Goal: Task Accomplishment & Management: Use online tool/utility

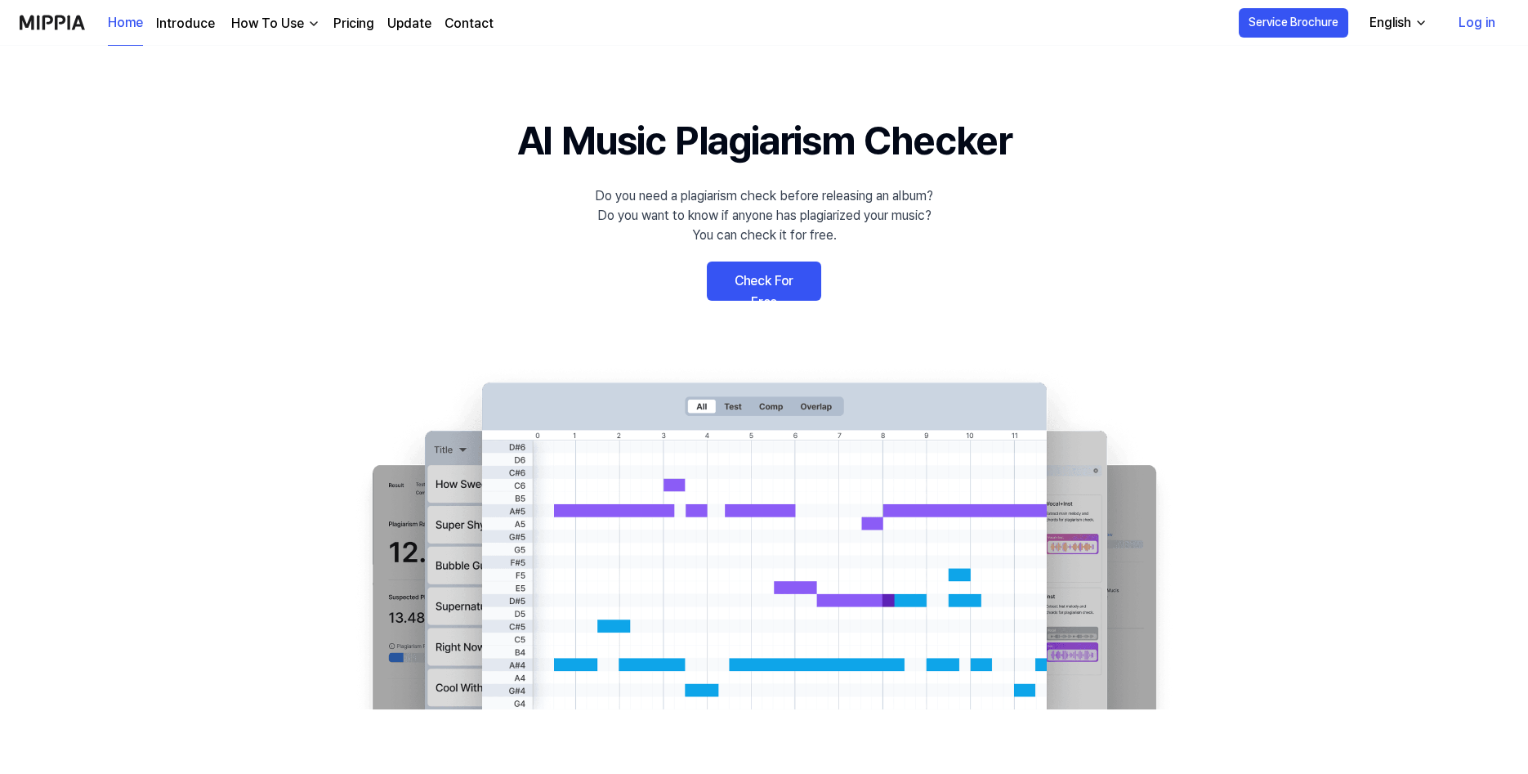
click at [781, 289] on link "Check For Free" at bounding box center [764, 281] width 114 height 39
click at [789, 275] on link "Check For Free" at bounding box center [764, 281] width 114 height 39
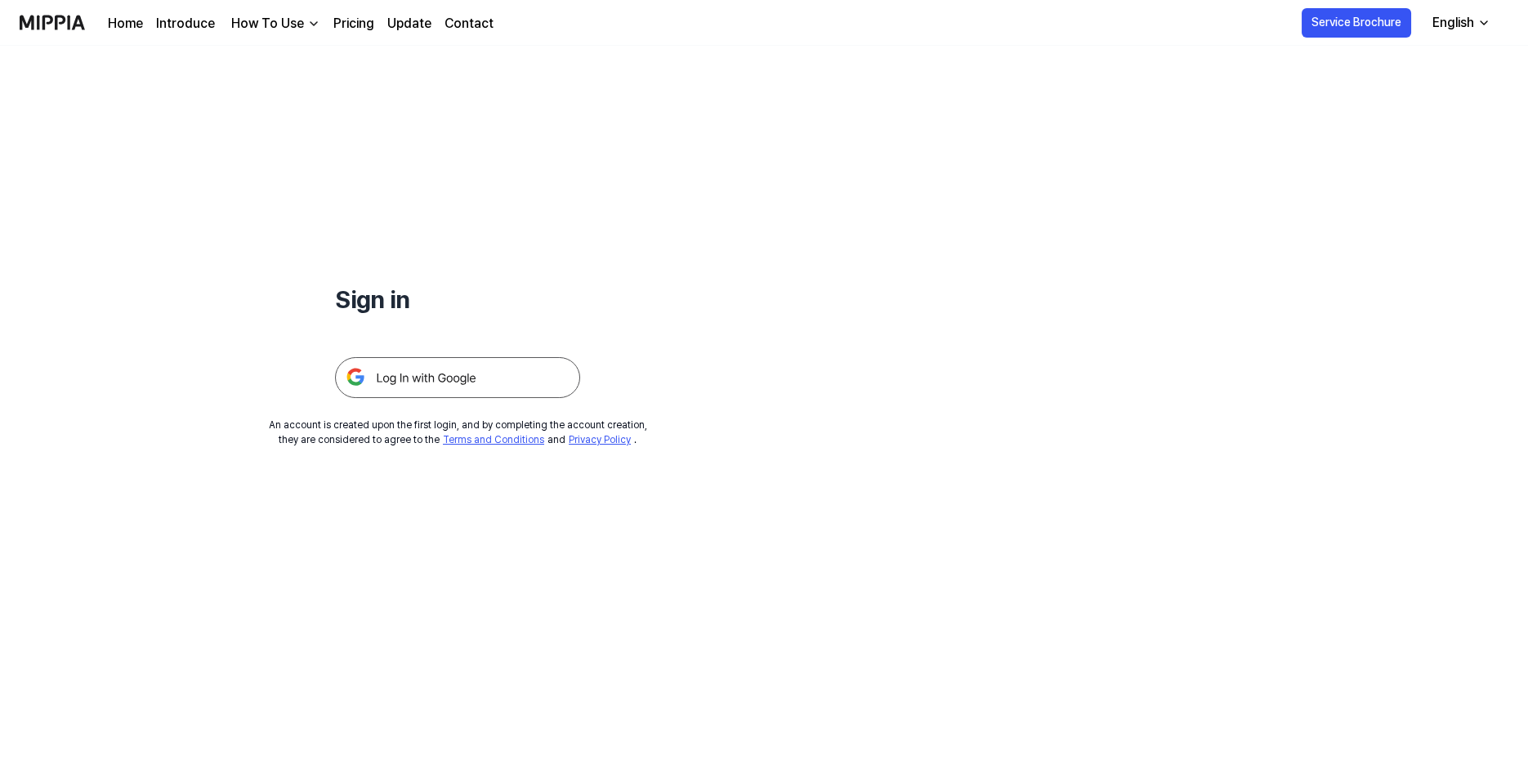
click at [496, 383] on img at bounding box center [457, 377] width 245 height 41
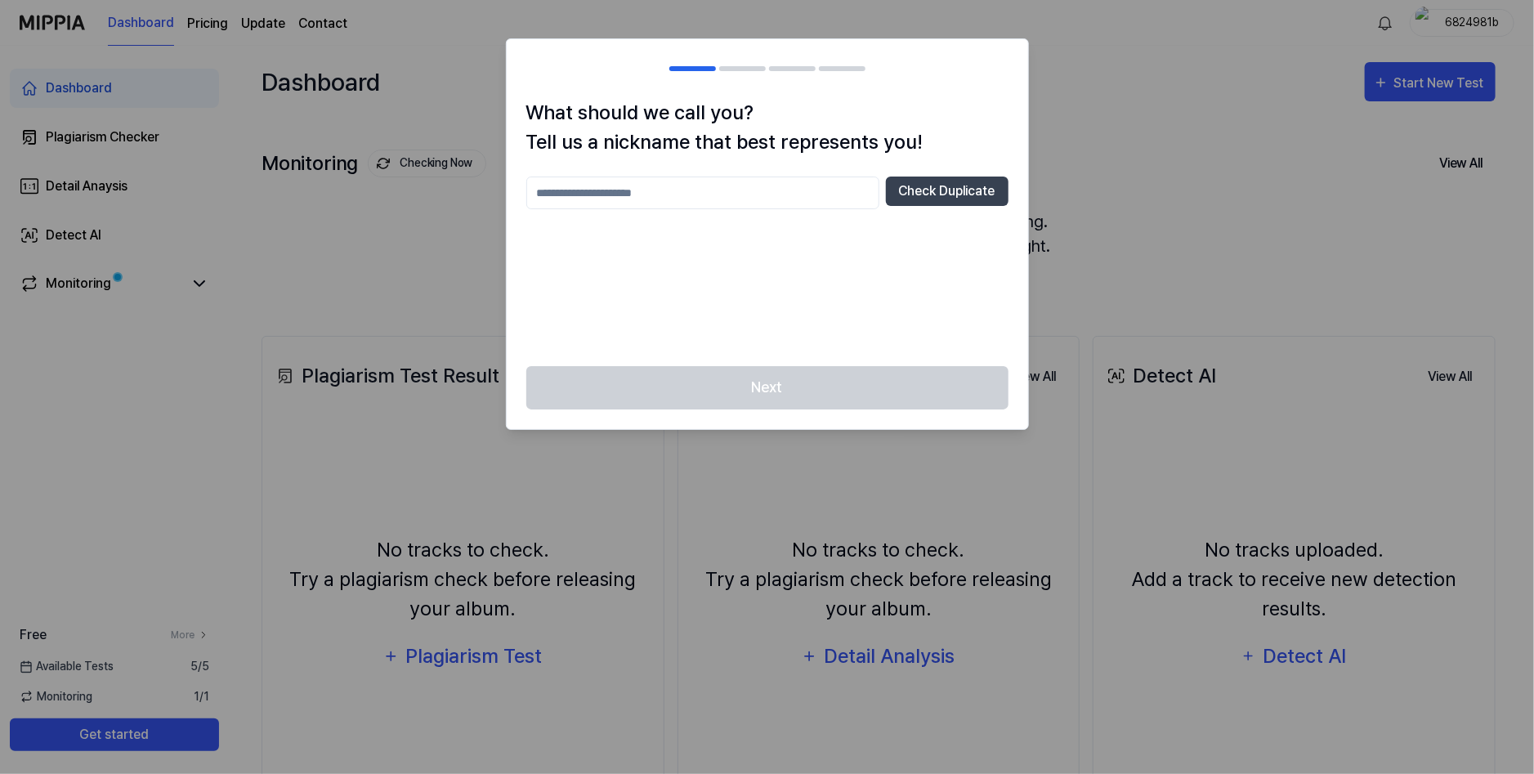
click at [772, 188] on input "text" at bounding box center [702, 193] width 353 height 33
type input "*"
type input "*******"
click at [967, 177] on button "Check Duplicate" at bounding box center [947, 191] width 123 height 29
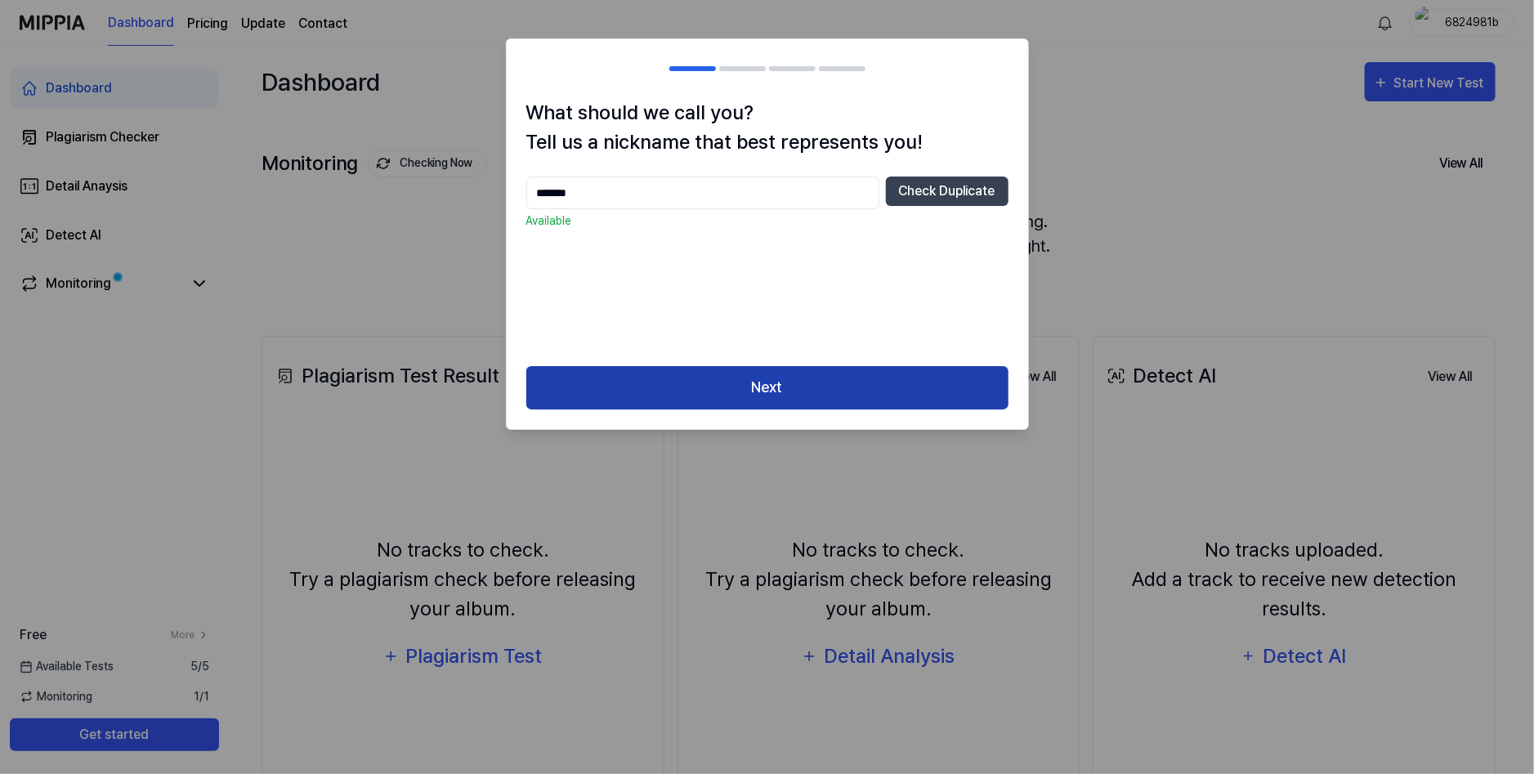
click at [812, 373] on button "Next" at bounding box center [767, 387] width 482 height 43
click at [808, 376] on button "Next" at bounding box center [767, 387] width 482 height 43
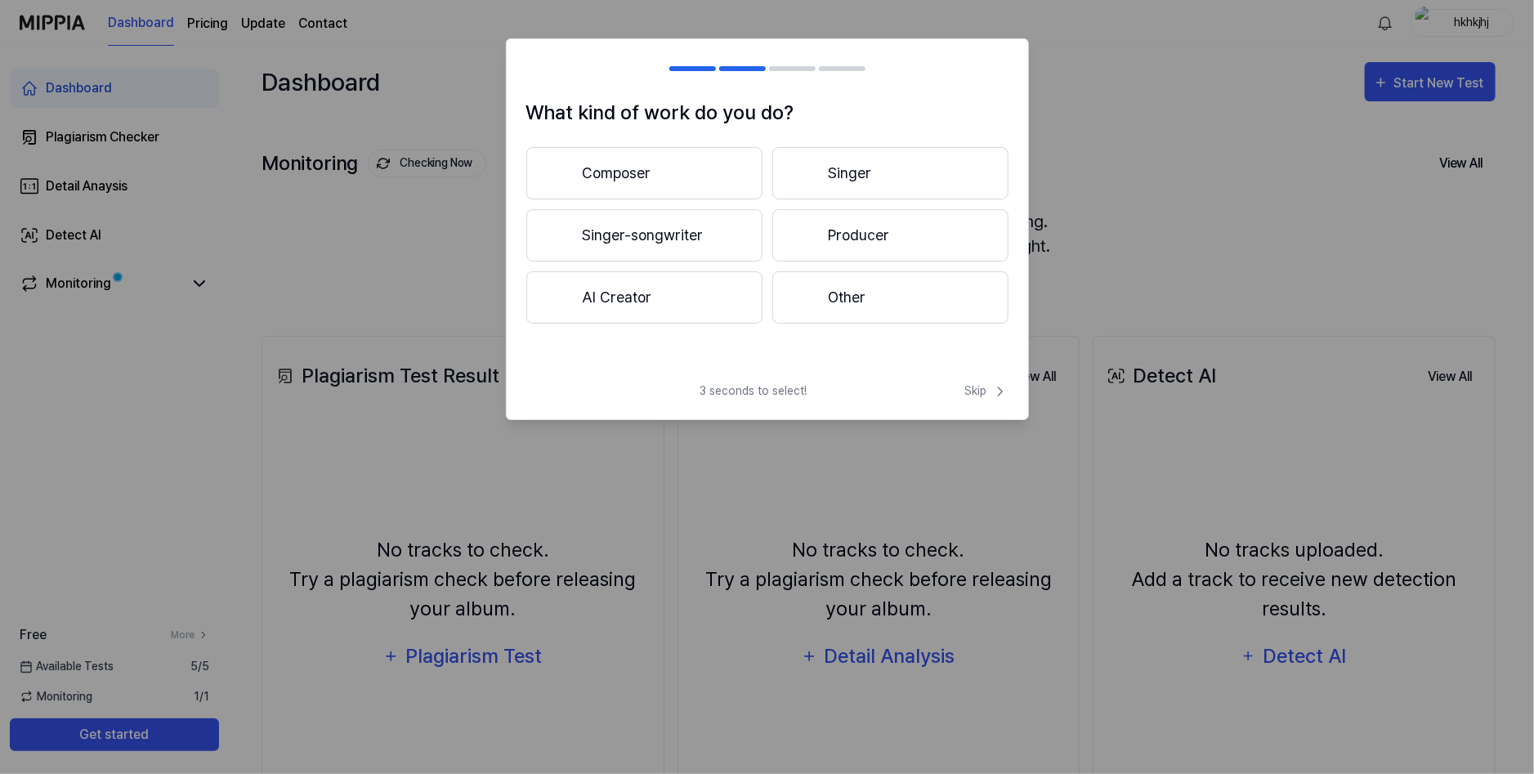
click at [798, 302] on div at bounding box center [806, 298] width 20 height 20
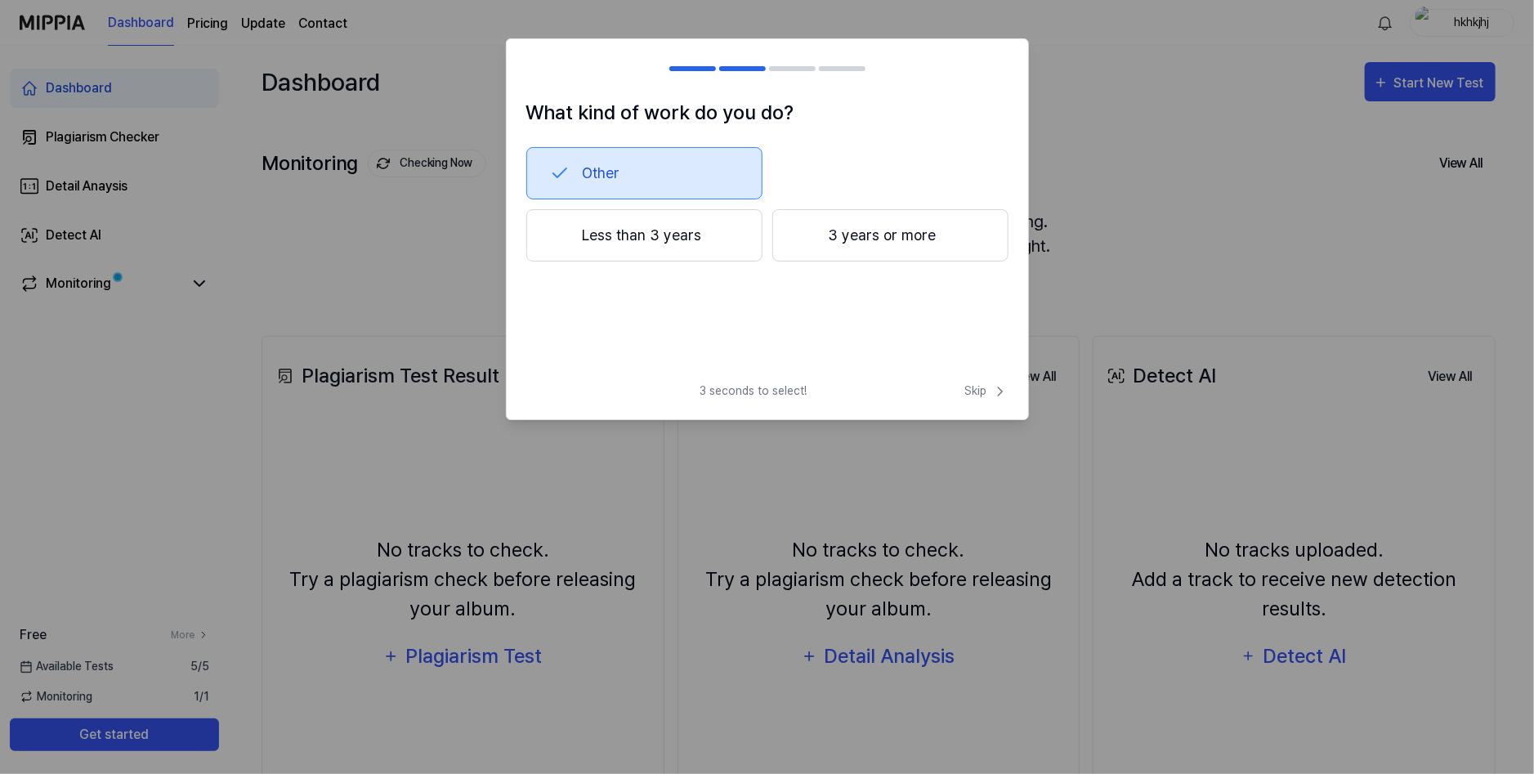
click at [681, 253] on button "Less than 3 years" at bounding box center [644, 235] width 236 height 52
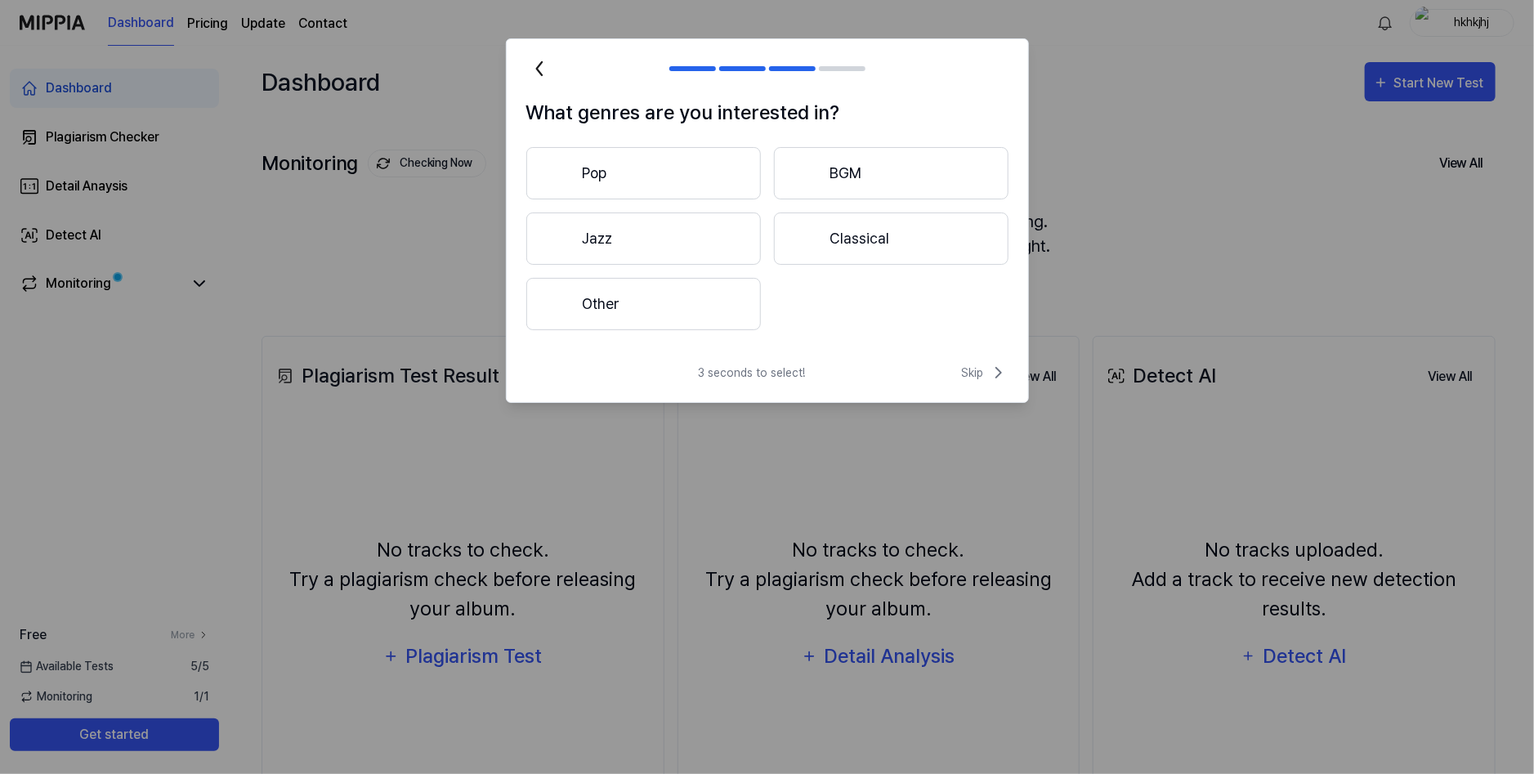
click at [679, 172] on button "Pop" at bounding box center [643, 173] width 235 height 52
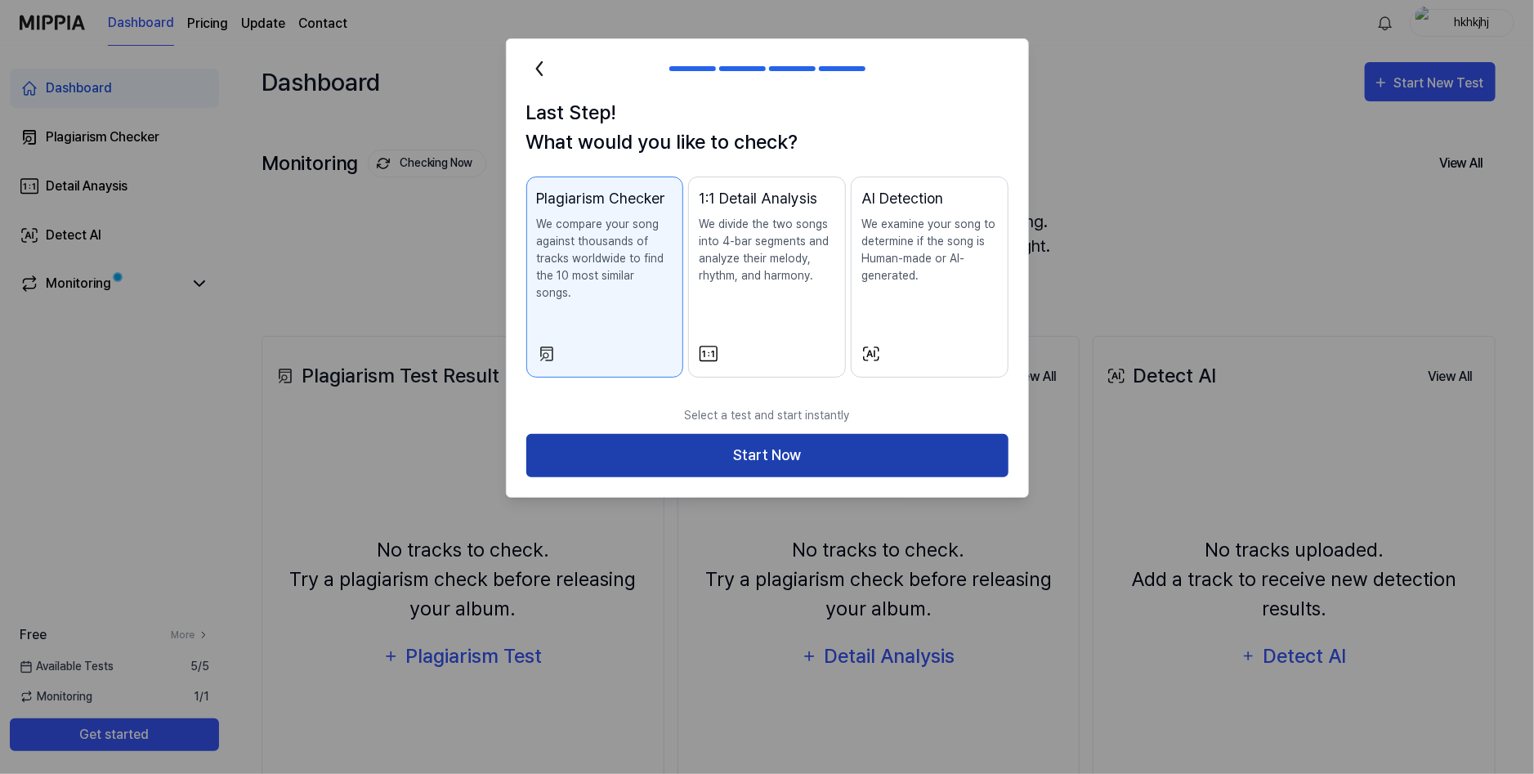
click at [743, 434] on button "Start Now" at bounding box center [767, 455] width 482 height 43
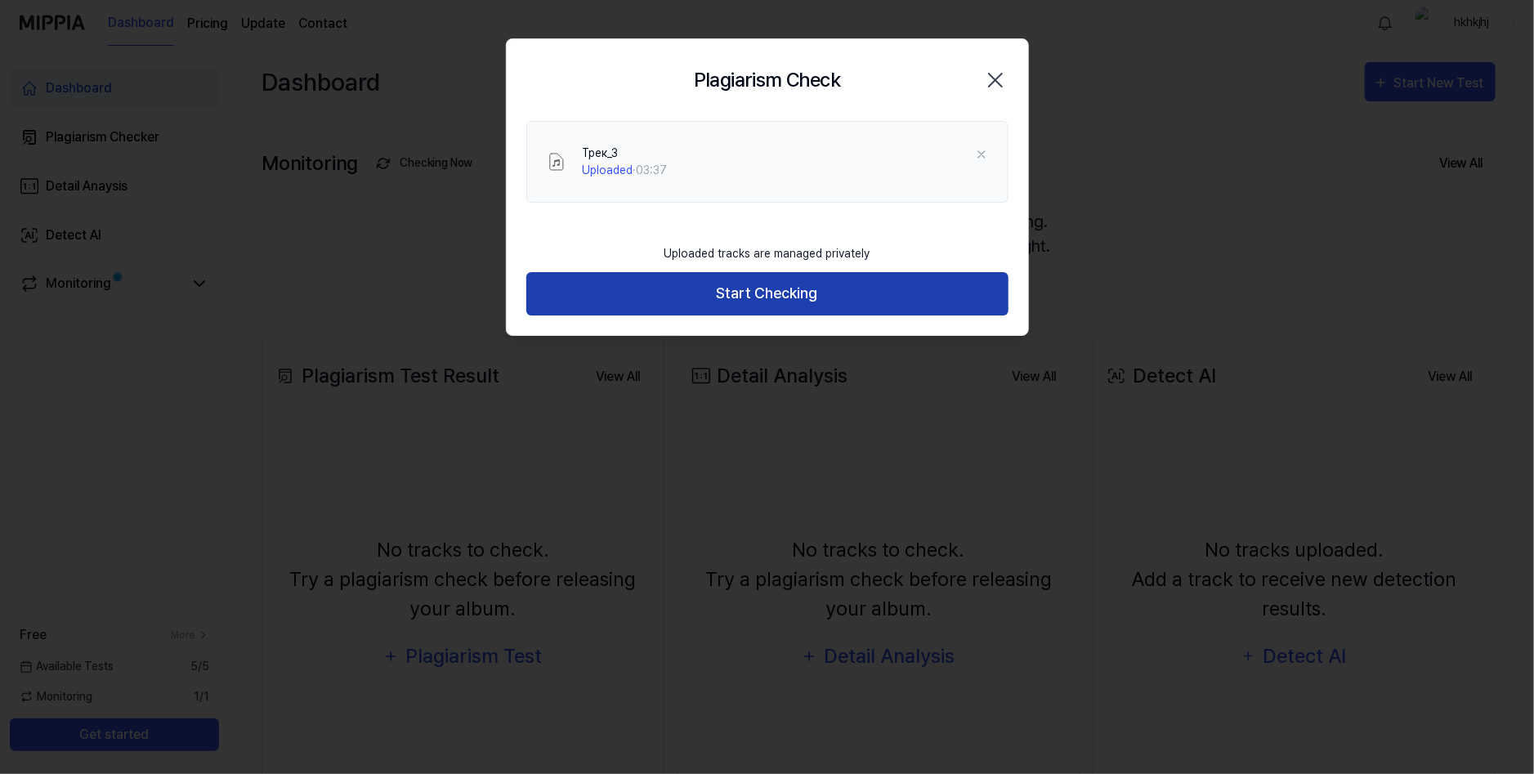
click at [694, 284] on button "Start Checking" at bounding box center [767, 293] width 482 height 43
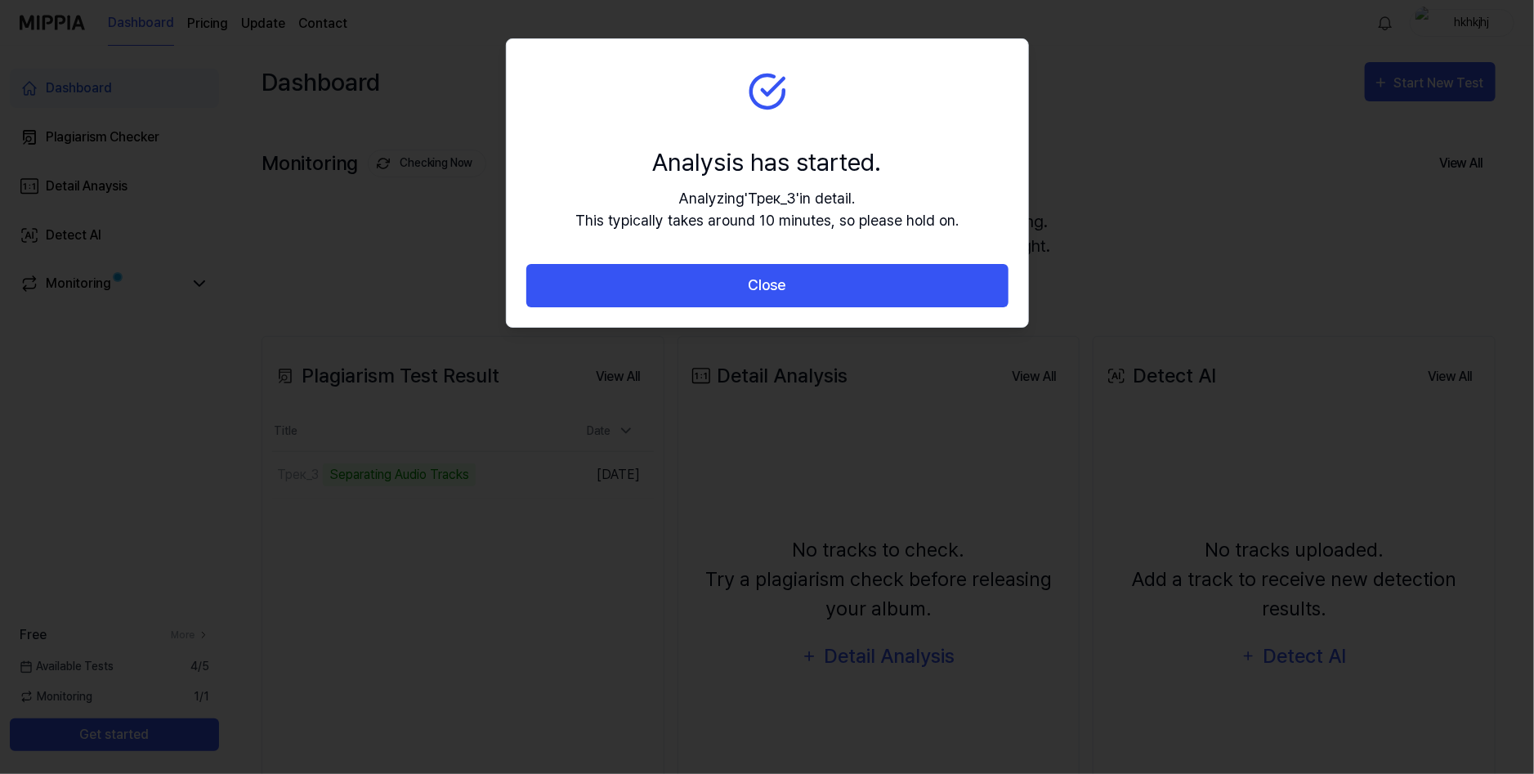
click at [694, 284] on button "Close" at bounding box center [767, 285] width 482 height 43
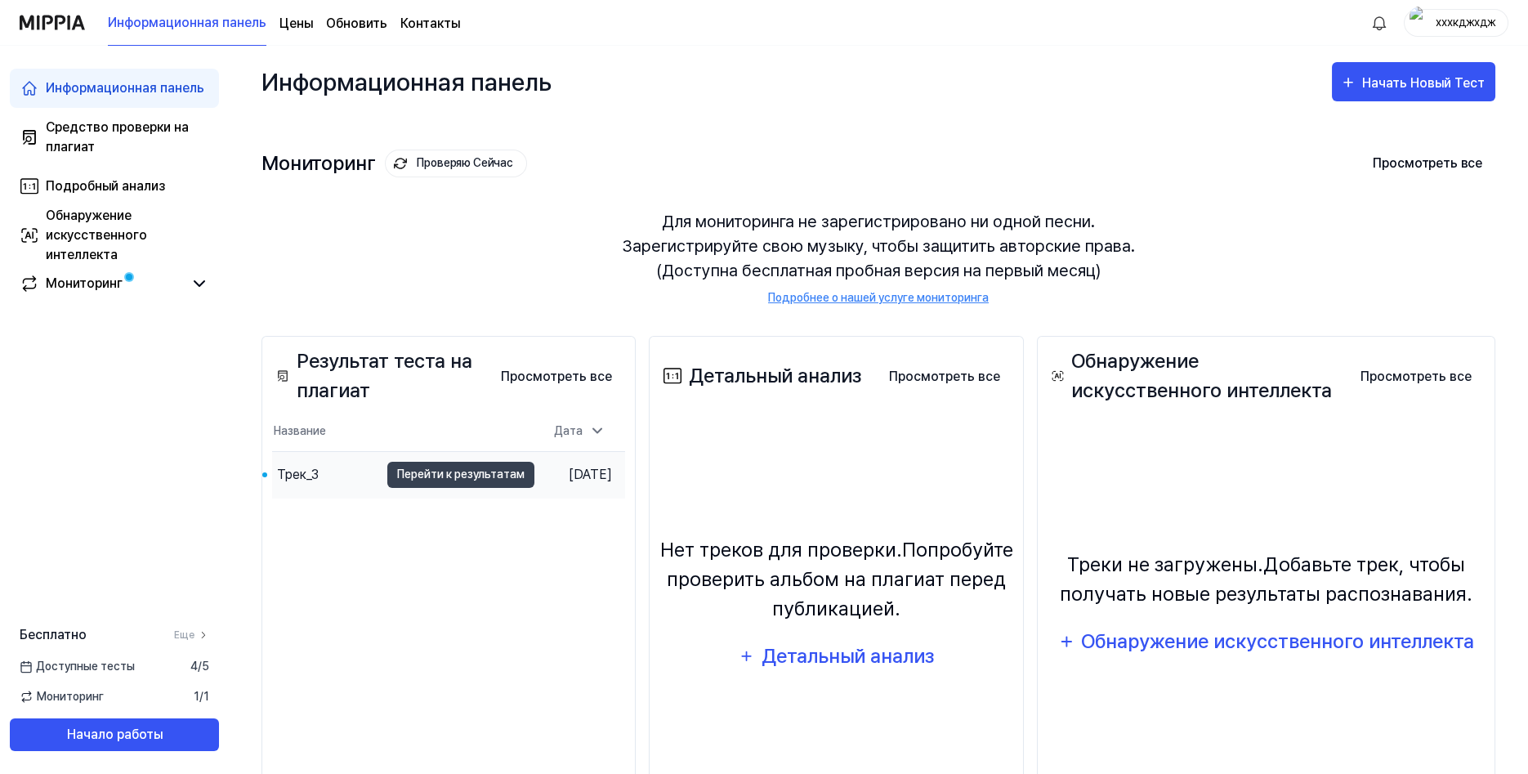
click at [308, 485] on div "Трек_3" at bounding box center [325, 475] width 107 height 46
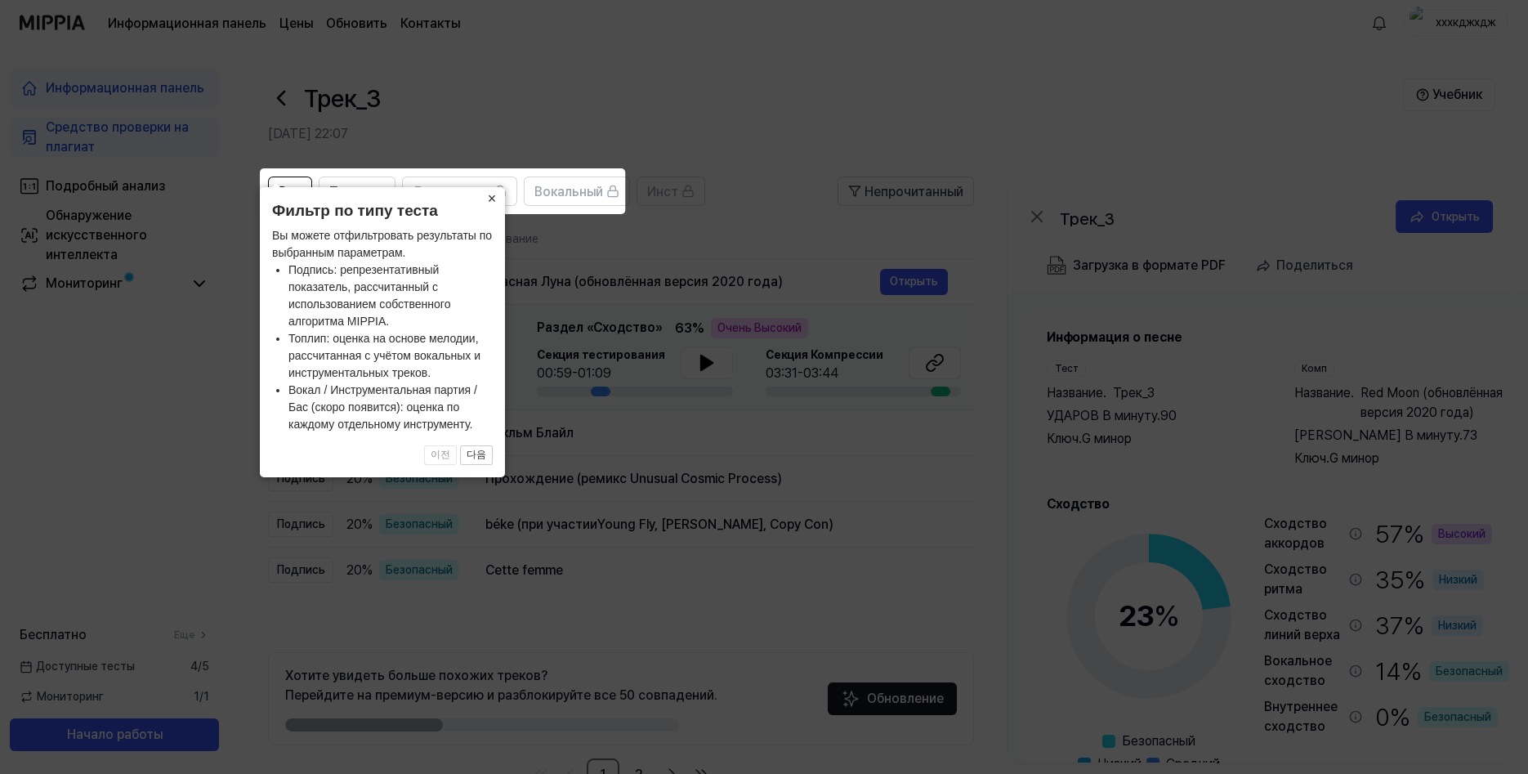
click at [489, 199] on ya-tr-span "×" at bounding box center [492, 198] width 9 height 16
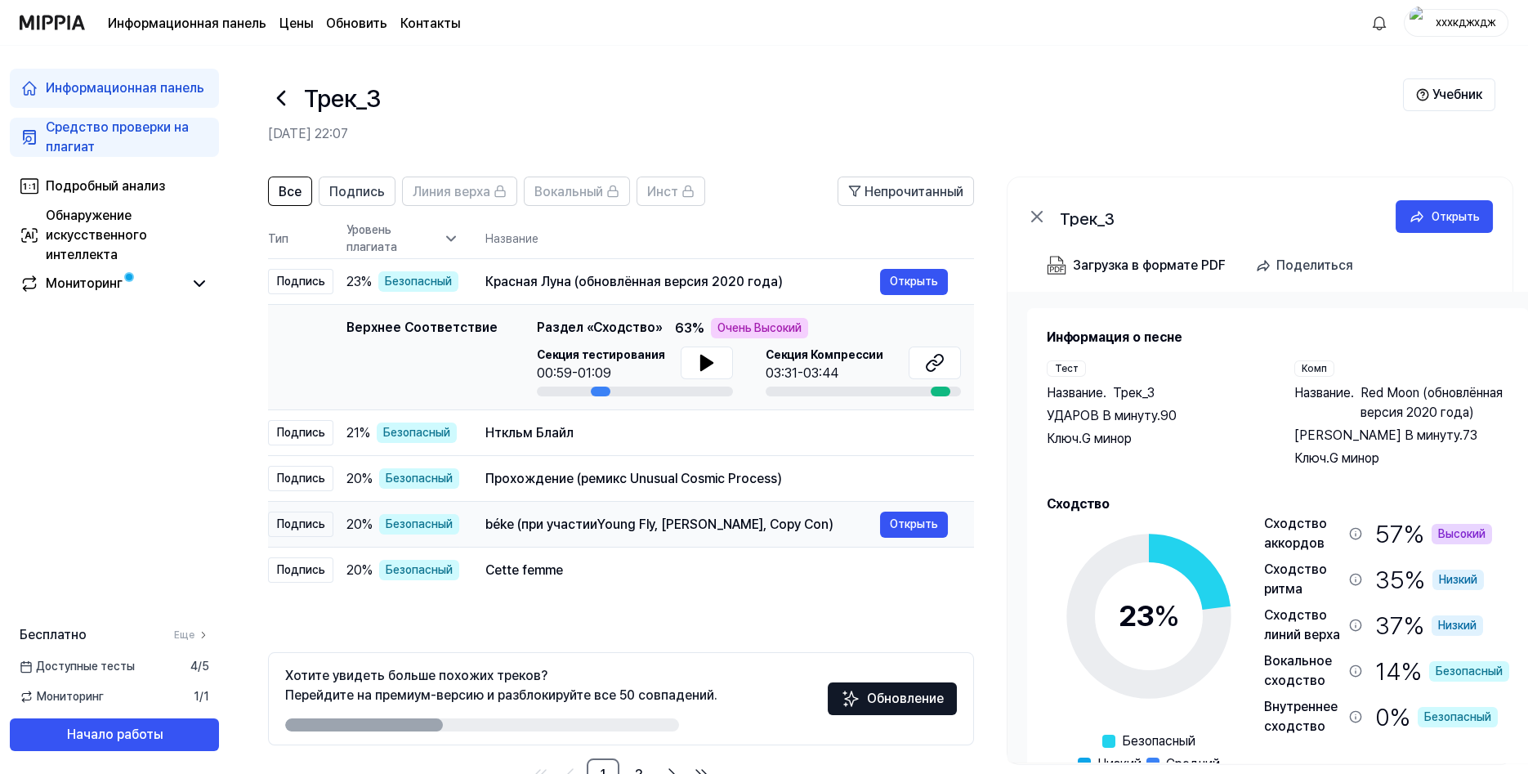
scroll to position [49, 0]
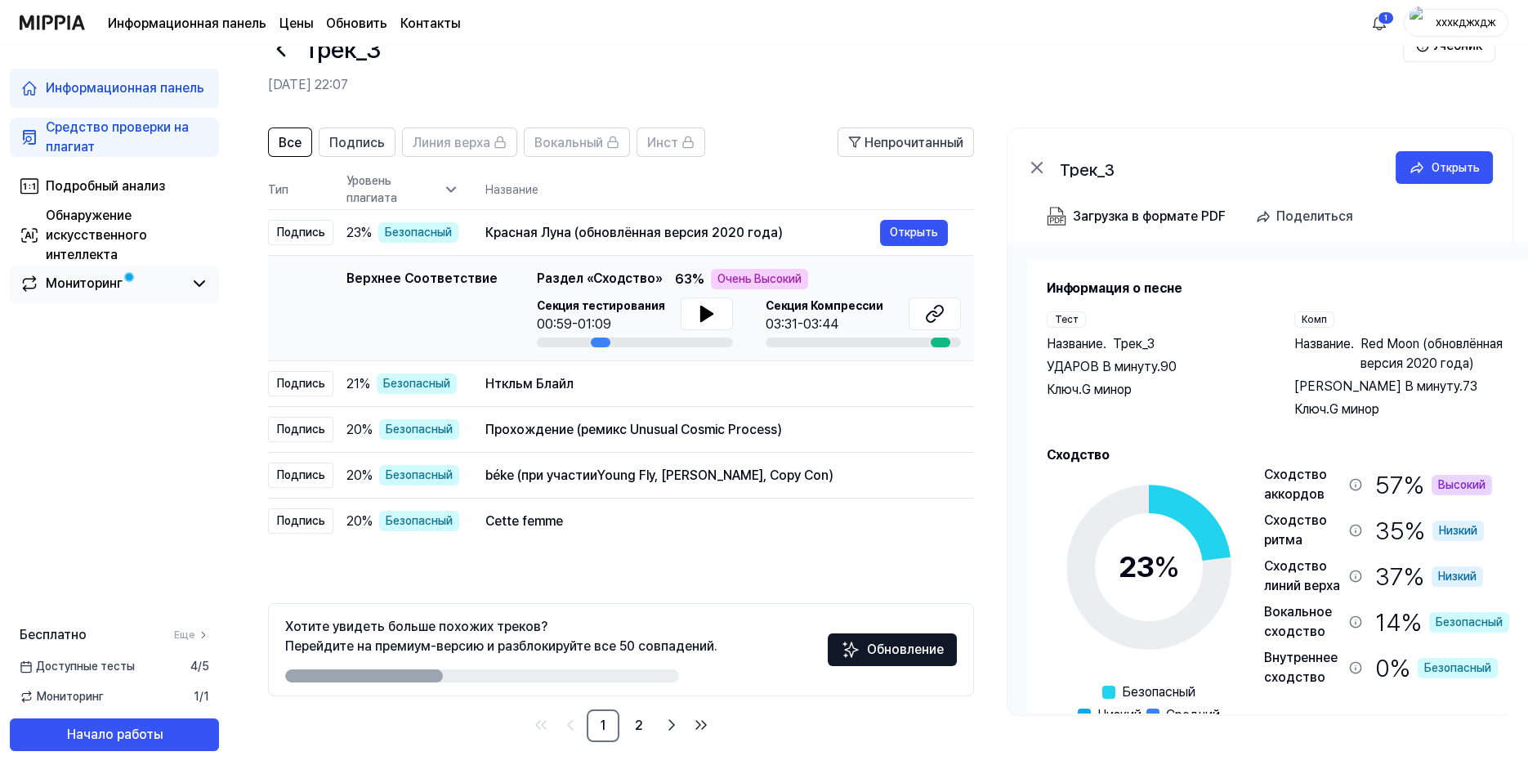
click at [98, 289] on ya-tr-span "Мониторинг" at bounding box center [84, 283] width 77 height 16
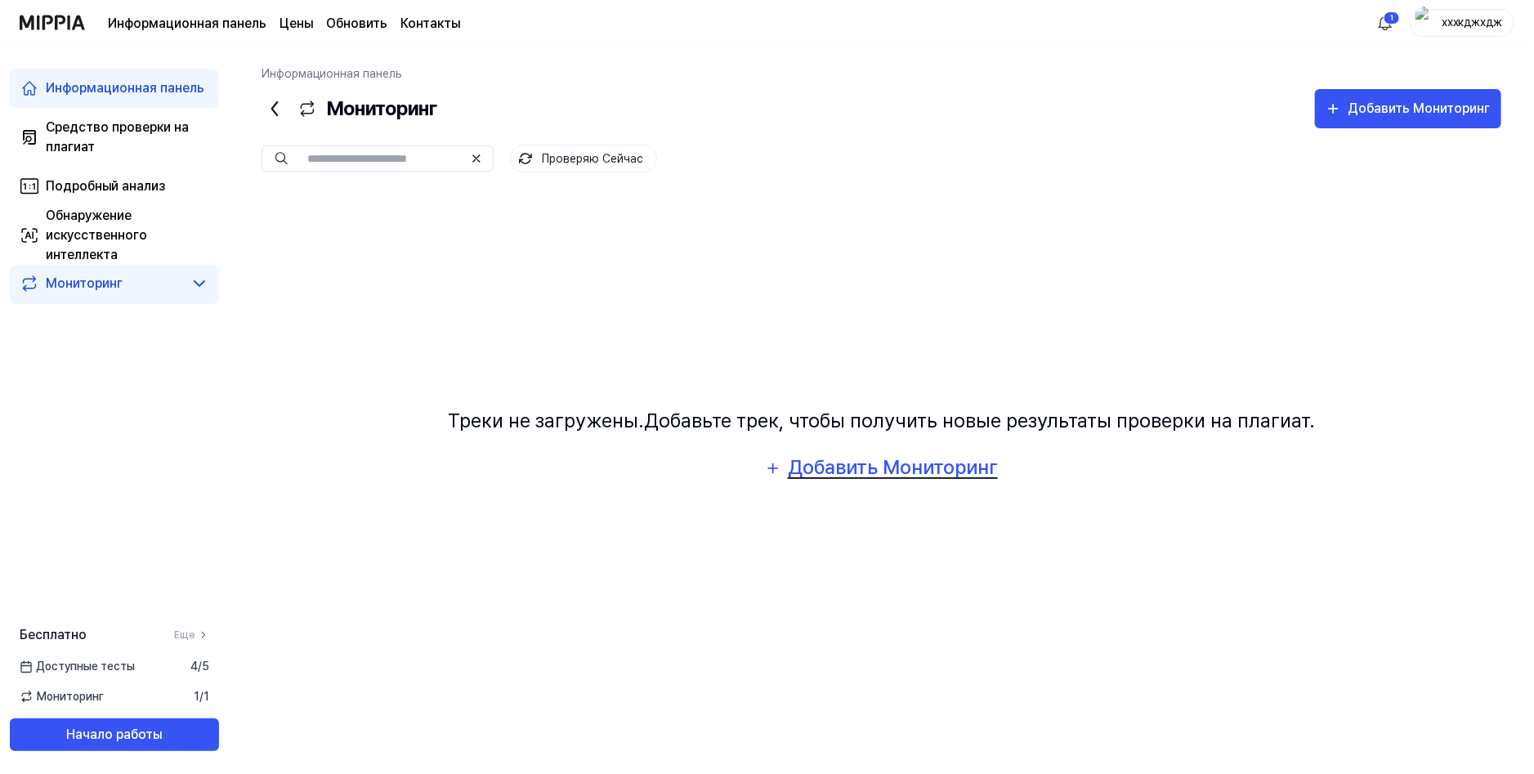
click at [812, 455] on div "Добавить Мониторинг" at bounding box center [893, 467] width 212 height 31
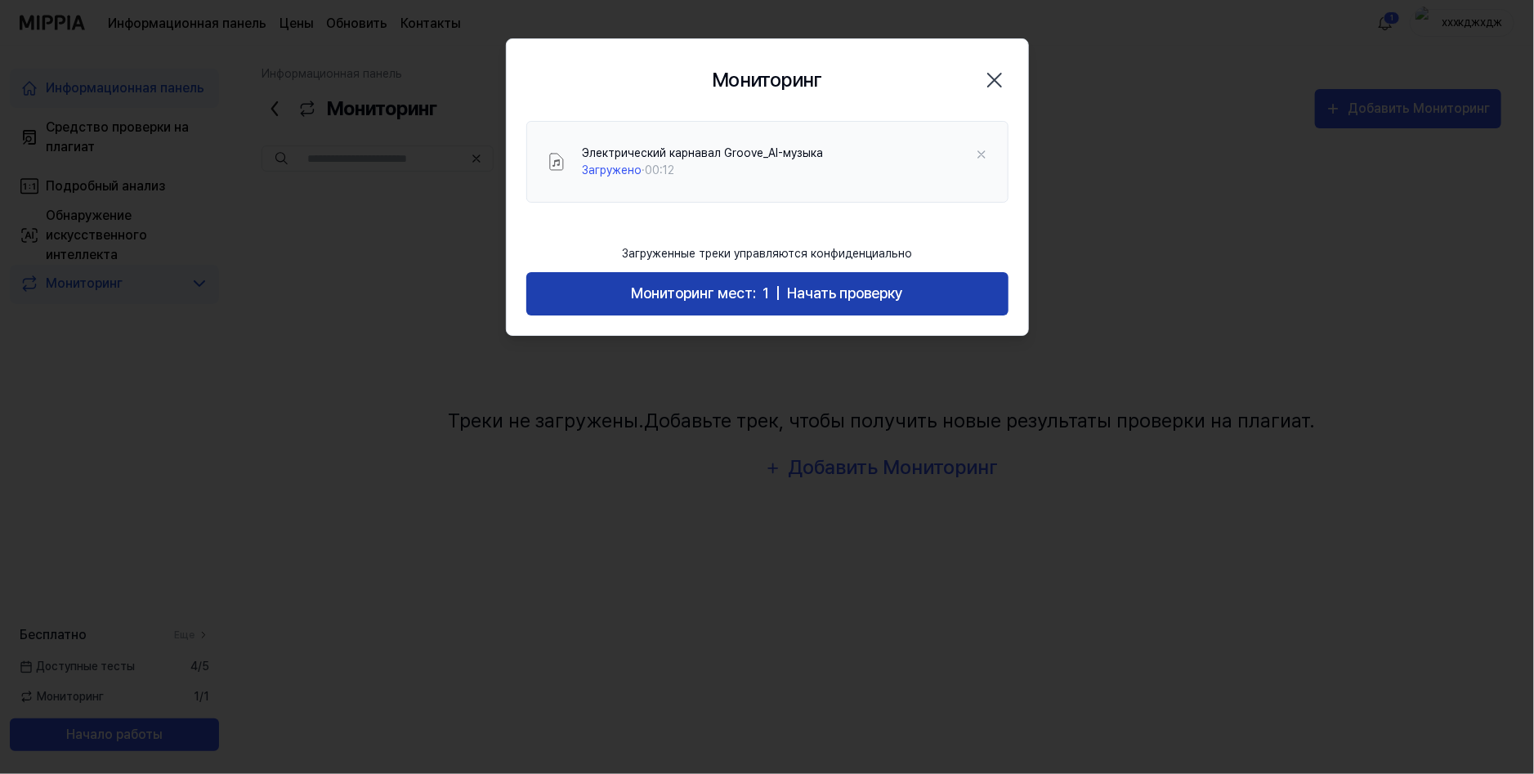
click at [725, 284] on ya-tr-span "Мониторинг мест:" at bounding box center [693, 292] width 125 height 17
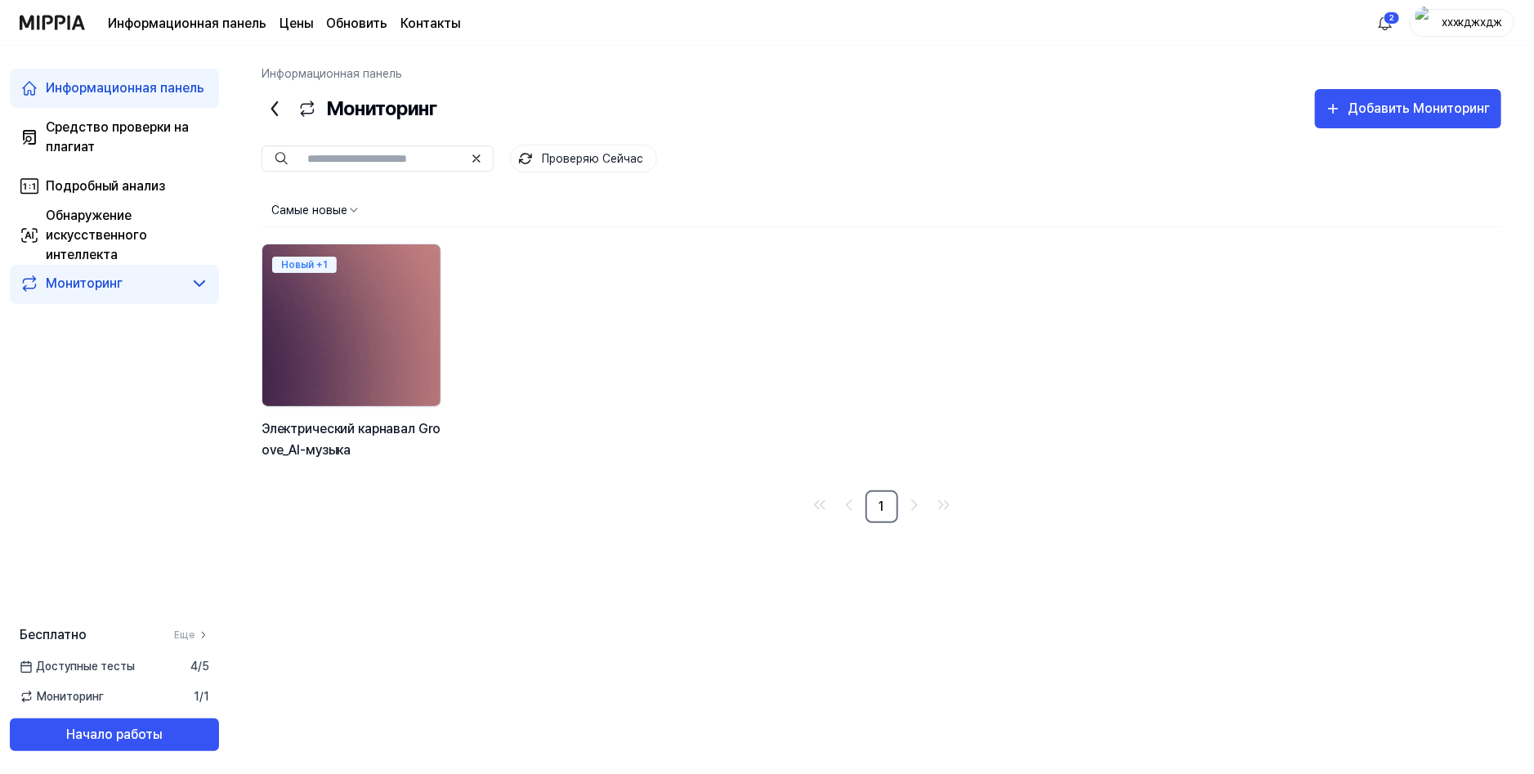
click at [179, 284] on link "Мониторинг" at bounding box center [101, 284] width 163 height 20
click at [198, 285] on icon at bounding box center [200, 283] width 10 height 5
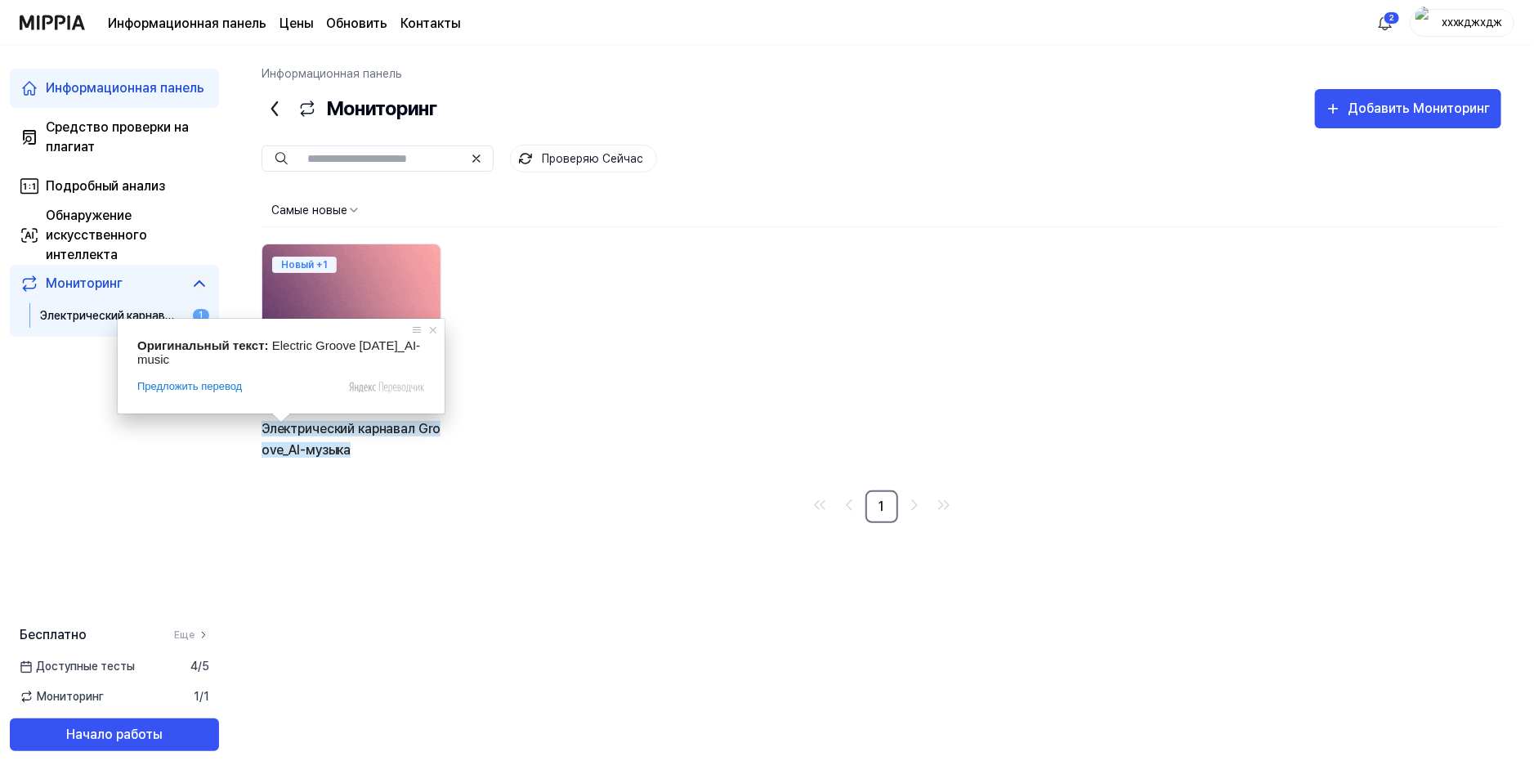
click at [282, 431] on ya-tr-span "Электрический карнавал Groove_AI-музыка" at bounding box center [351, 439] width 179 height 37
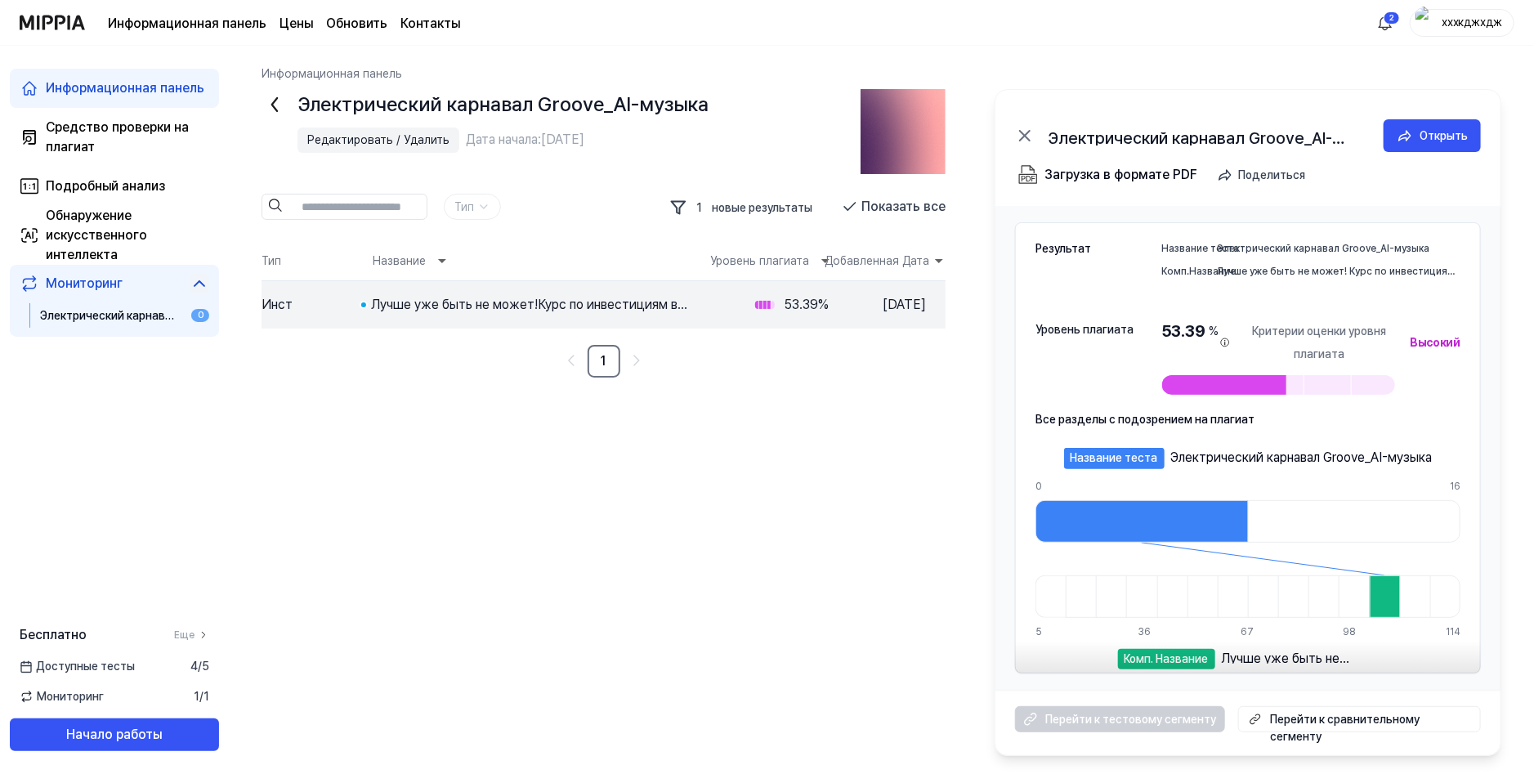
click at [1029, 643] on div at bounding box center [1248, 657] width 466 height 33
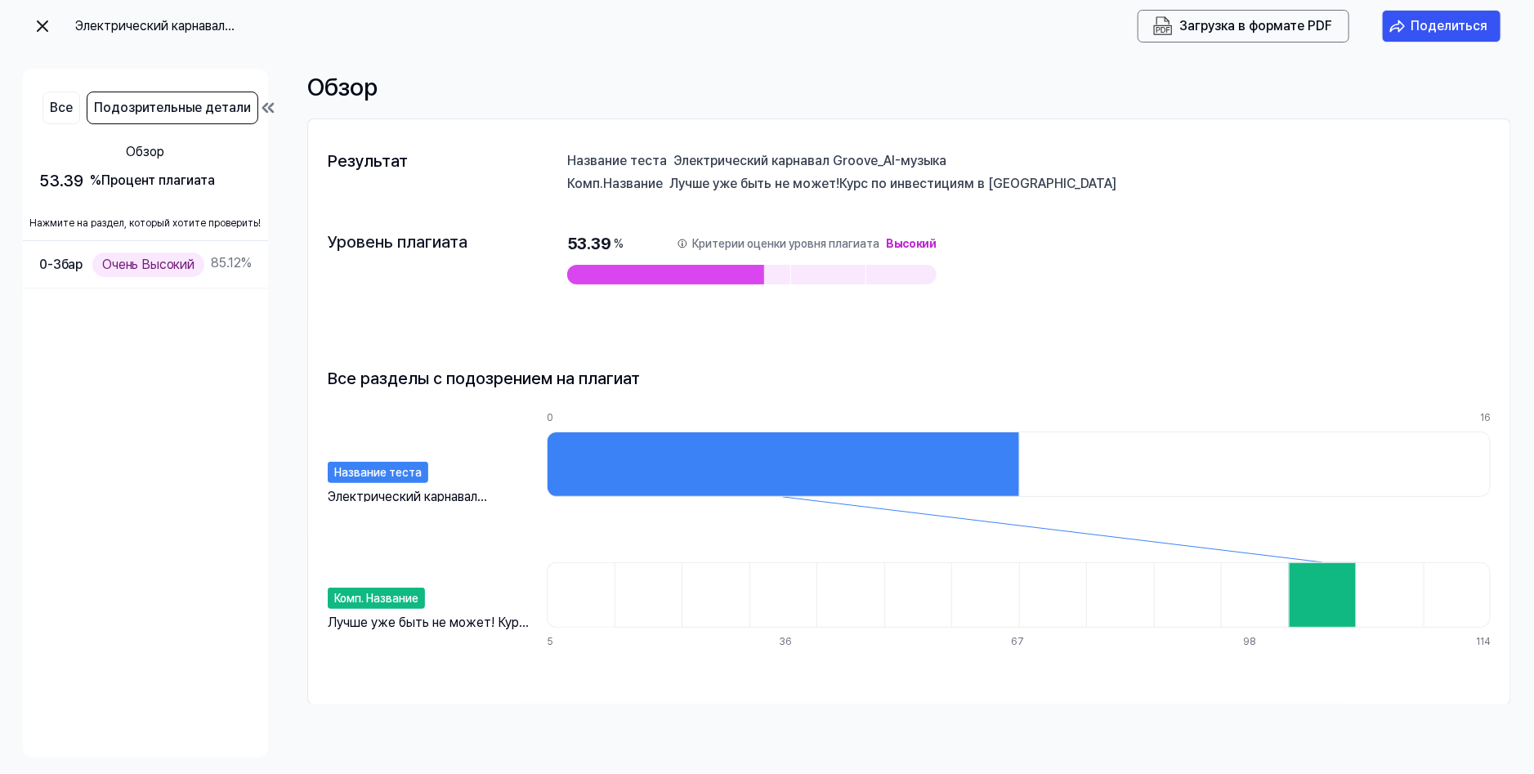
click at [1340, 589] on div at bounding box center [1323, 594] width 68 height 65
click at [894, 182] on span at bounding box center [883, 177] width 21 height 10
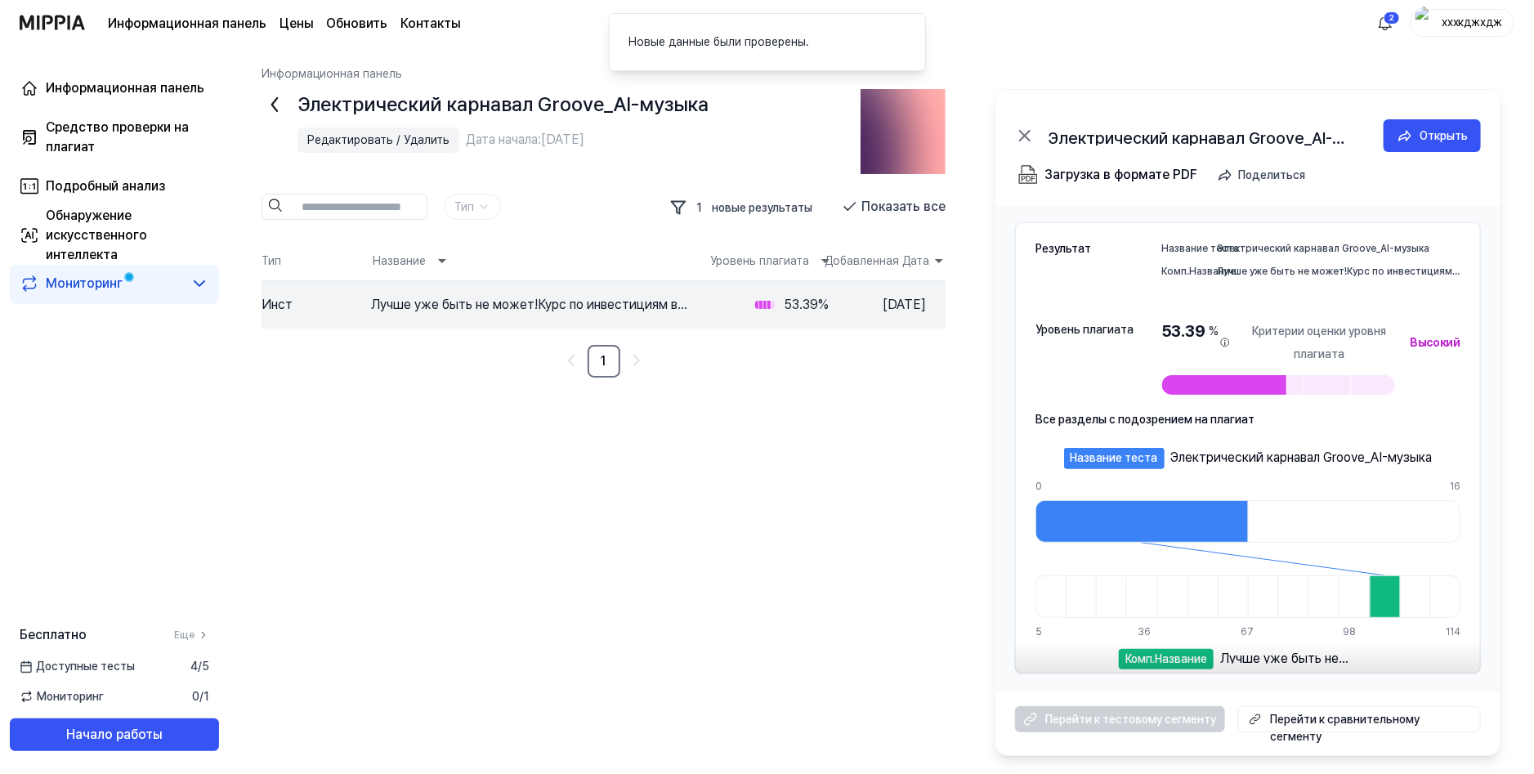
click at [1250, 387] on div at bounding box center [1224, 385] width 124 height 20
click at [768, 311] on icon at bounding box center [763, 305] width 16 height 16
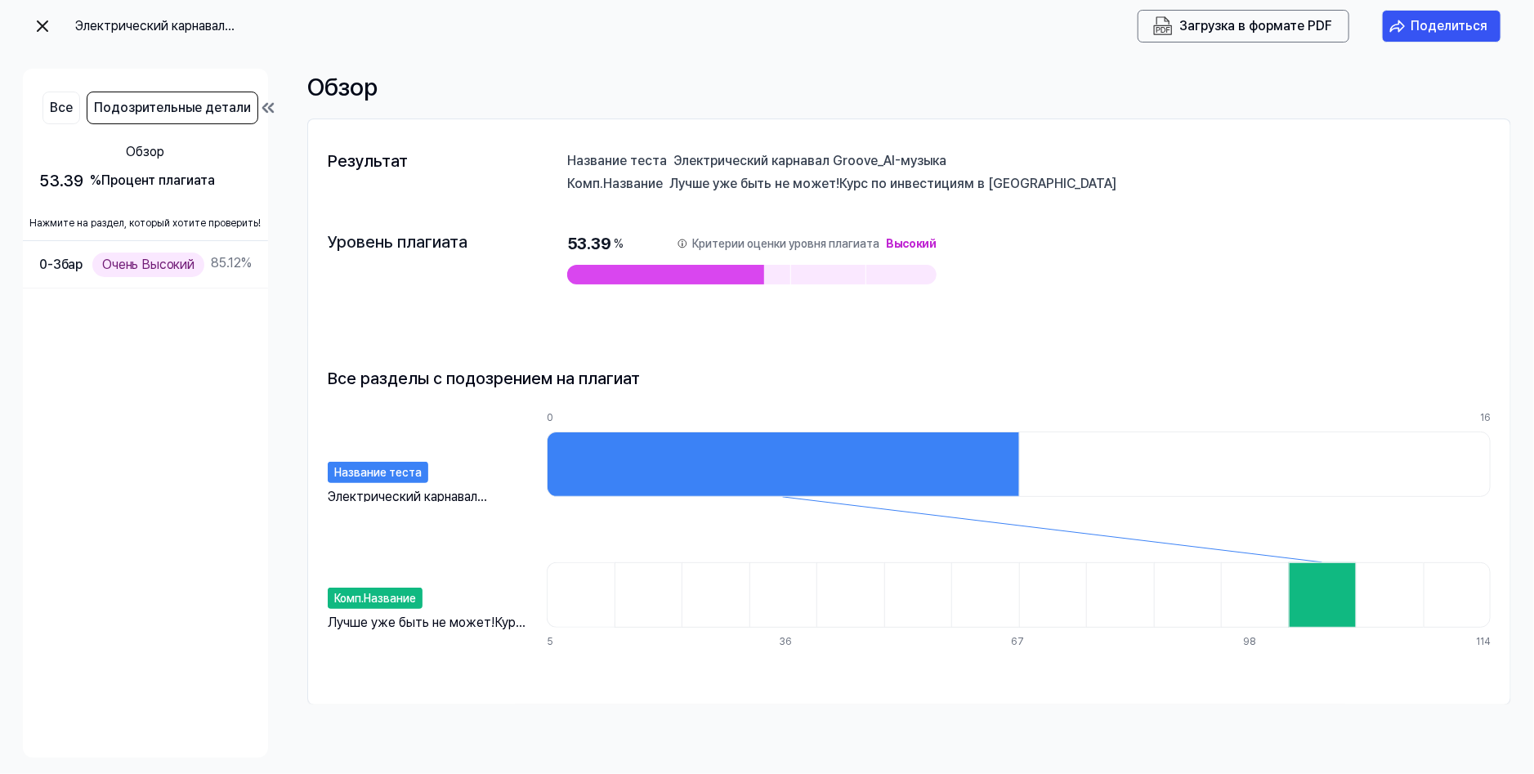
click at [196, 113] on ya-tr-span "Подозрительные детали" at bounding box center [172, 108] width 157 height 20
click at [262, 114] on icon at bounding box center [268, 108] width 20 height 20
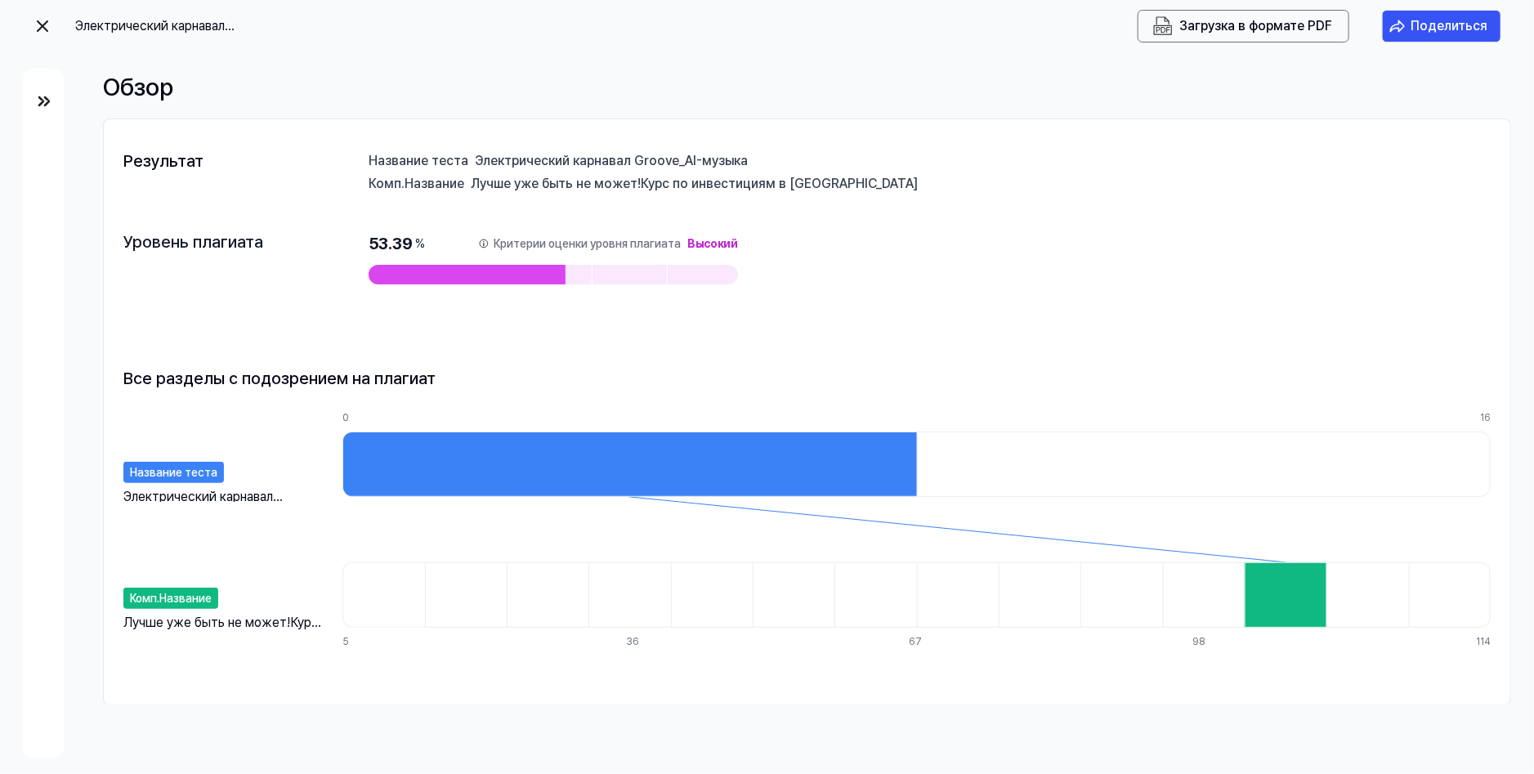
click at [45, 100] on img at bounding box center [44, 102] width 20 height 20
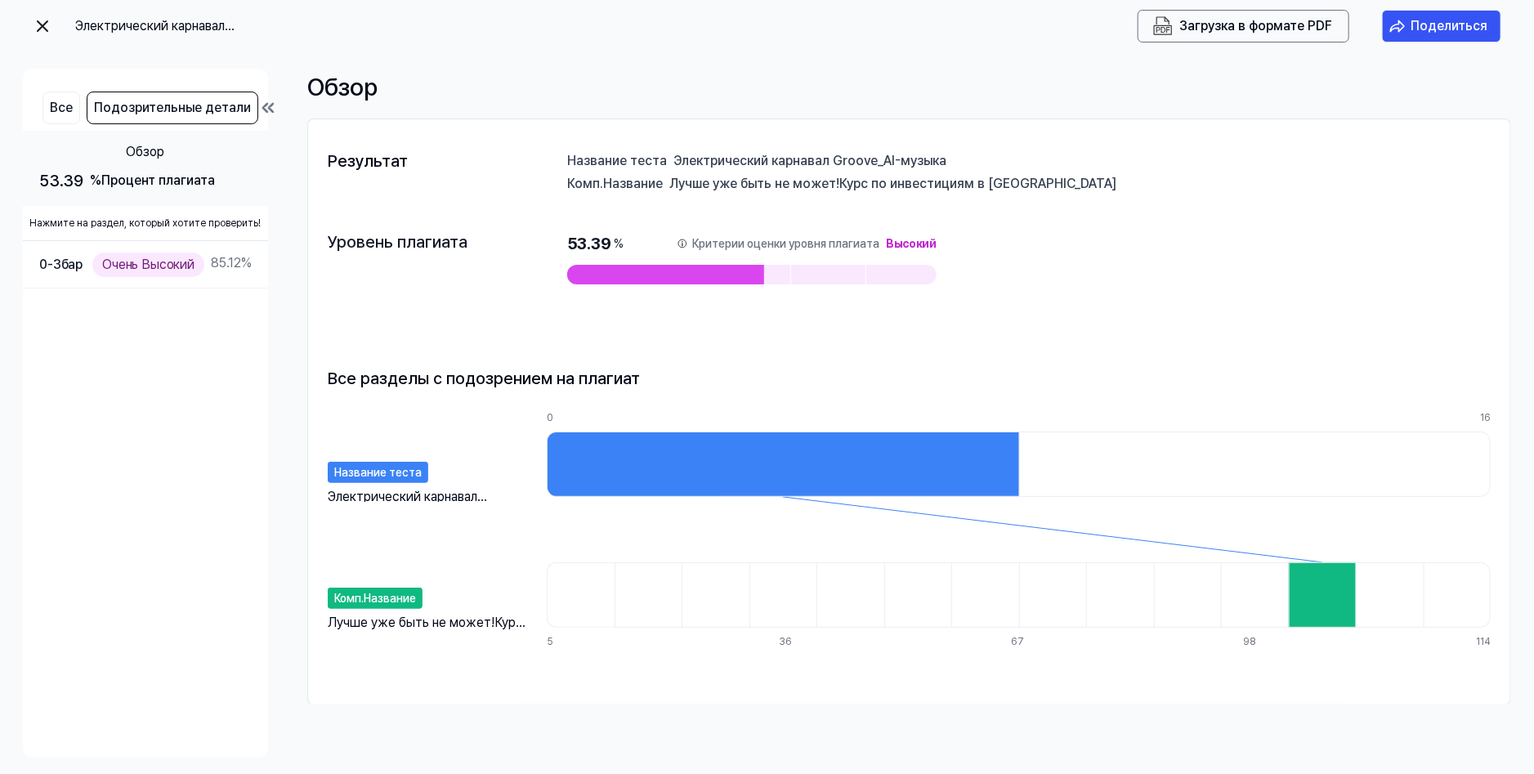
click at [139, 159] on ya-tr-span "Обзор" at bounding box center [146, 152] width 38 height 16
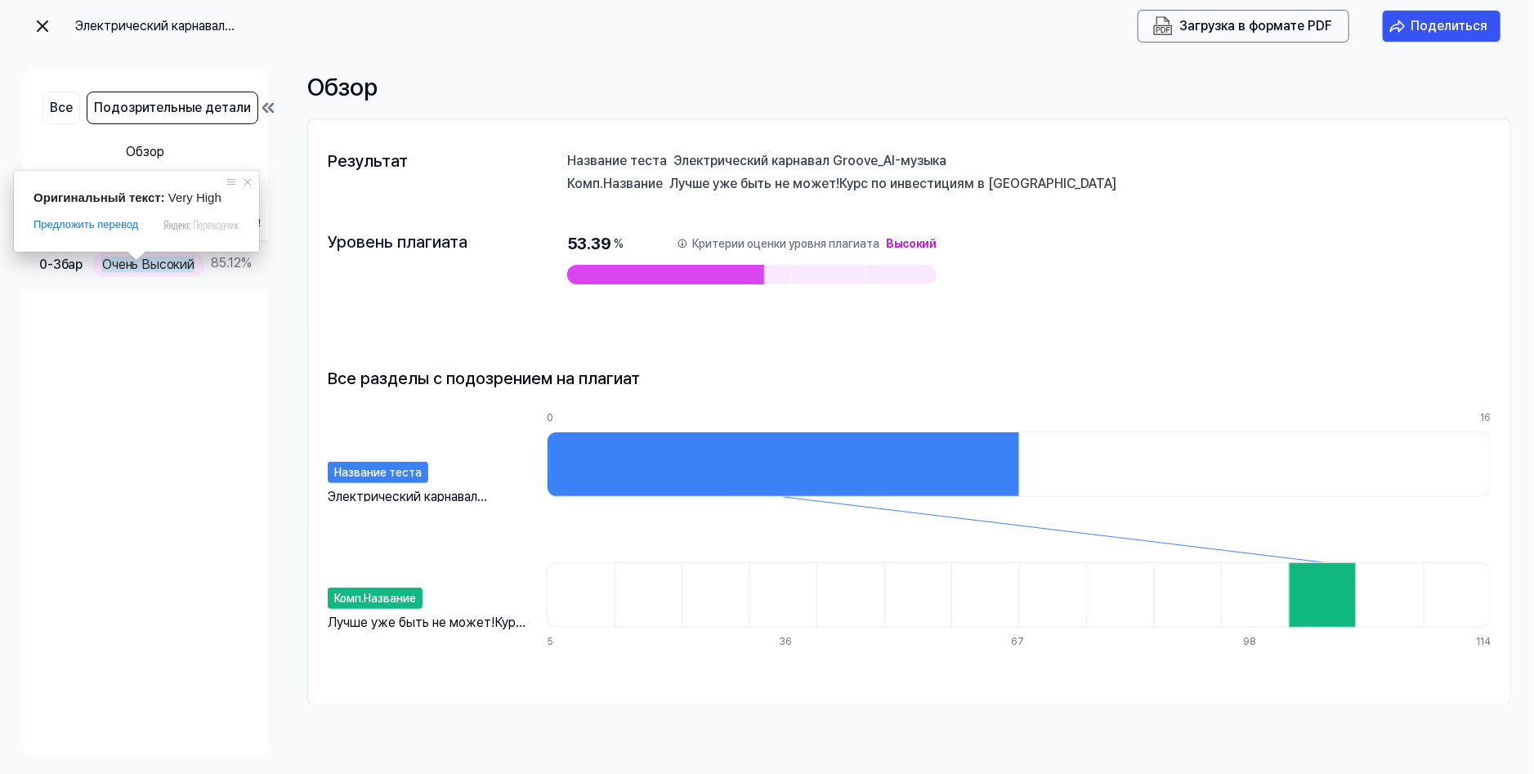
click at [136, 262] on body "Электрический карнавал Groove_AI-музыка Загрузка в формате PDF Поделиться Все П…" at bounding box center [767, 387] width 1534 height 774
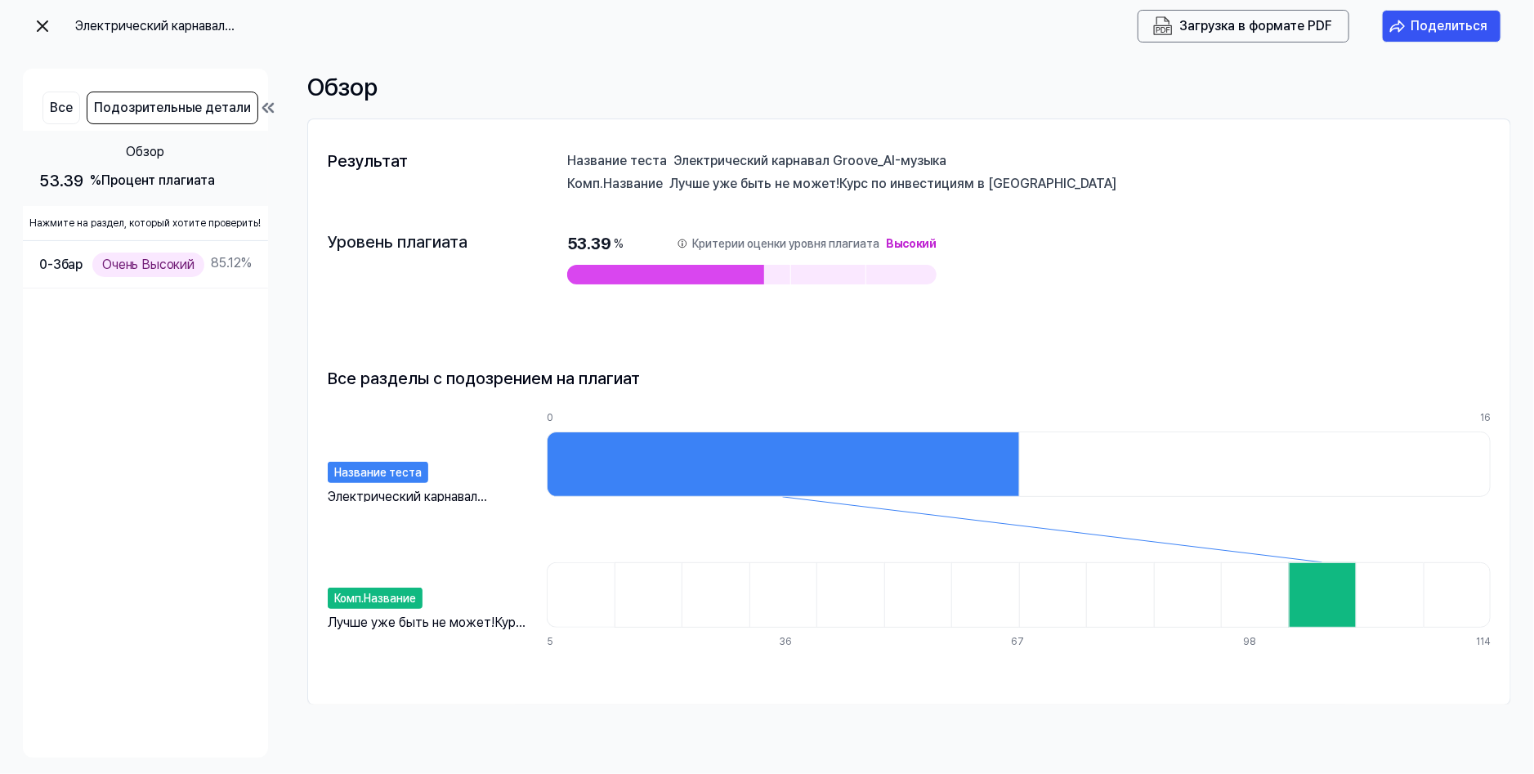
click at [154, 152] on ya-tr-span "Обзор" at bounding box center [146, 152] width 38 height 16
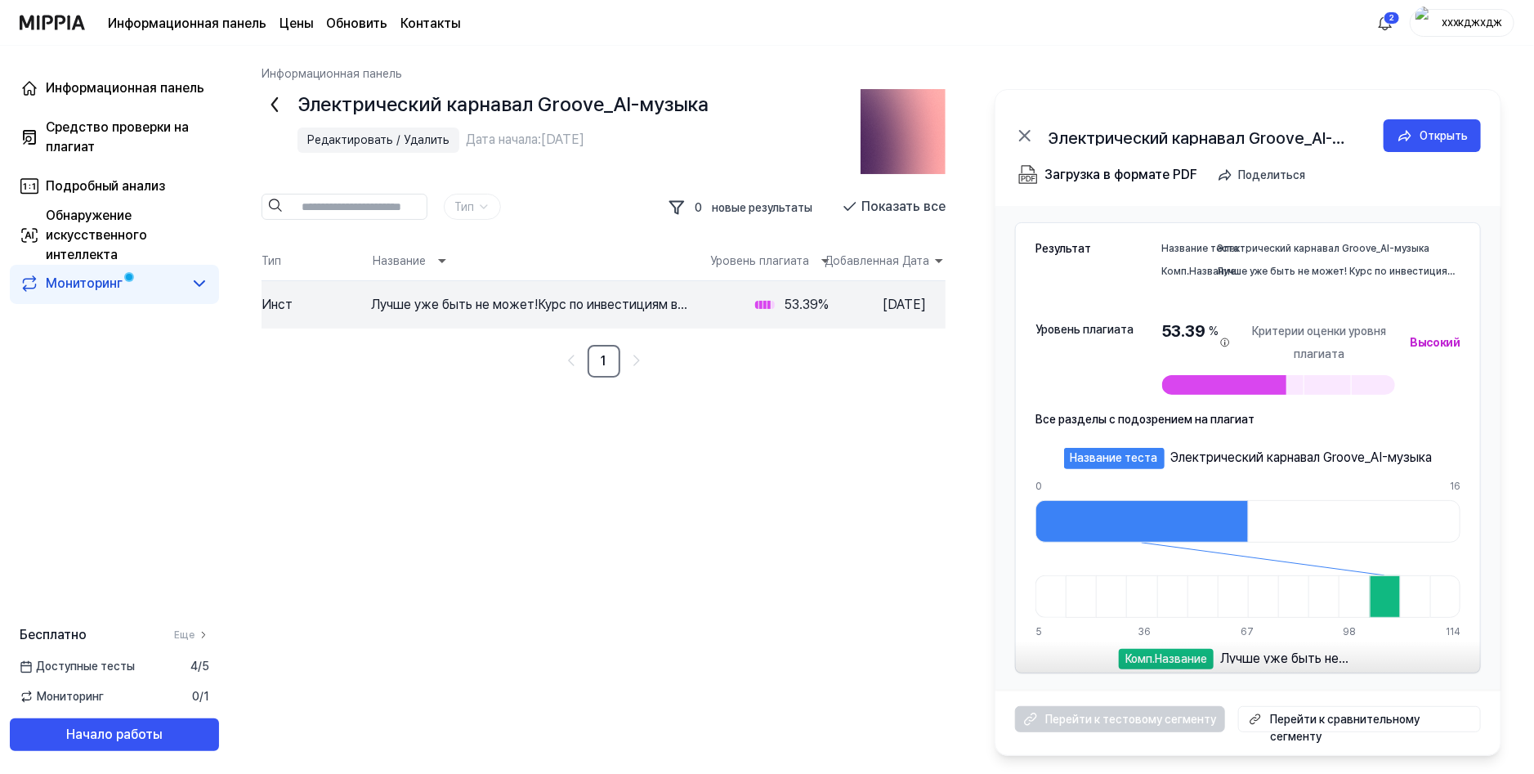
click at [1286, 714] on div "Все разделы с подозрением на плагиат Название теста Электрический карнавал Groo…" at bounding box center [1247, 572] width 425 height 323
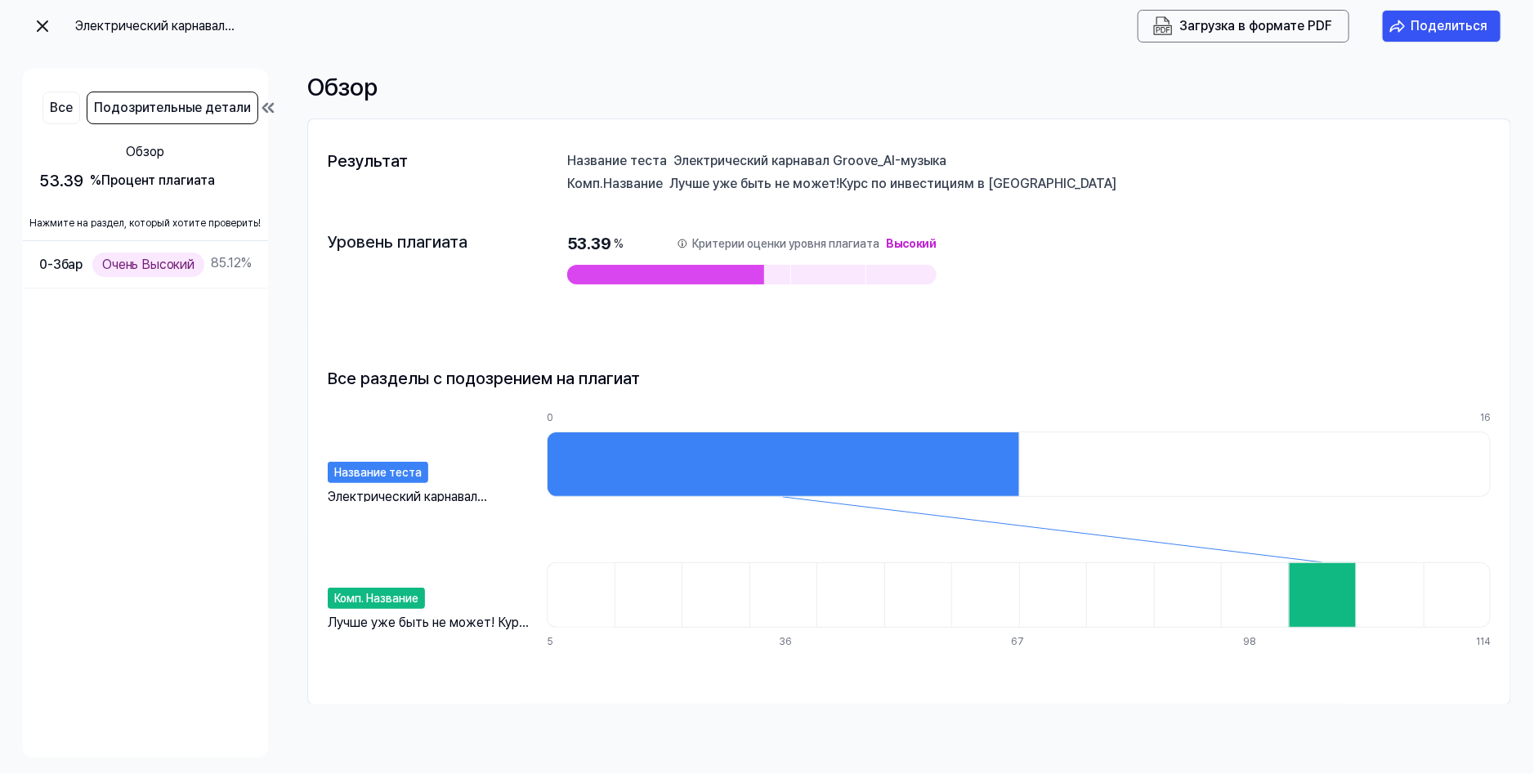
click at [1283, 581] on div at bounding box center [1255, 594] width 68 height 65
click at [1313, 585] on div at bounding box center [1323, 594] width 68 height 65
click at [384, 597] on div "Комп. Название" at bounding box center [376, 598] width 97 height 21
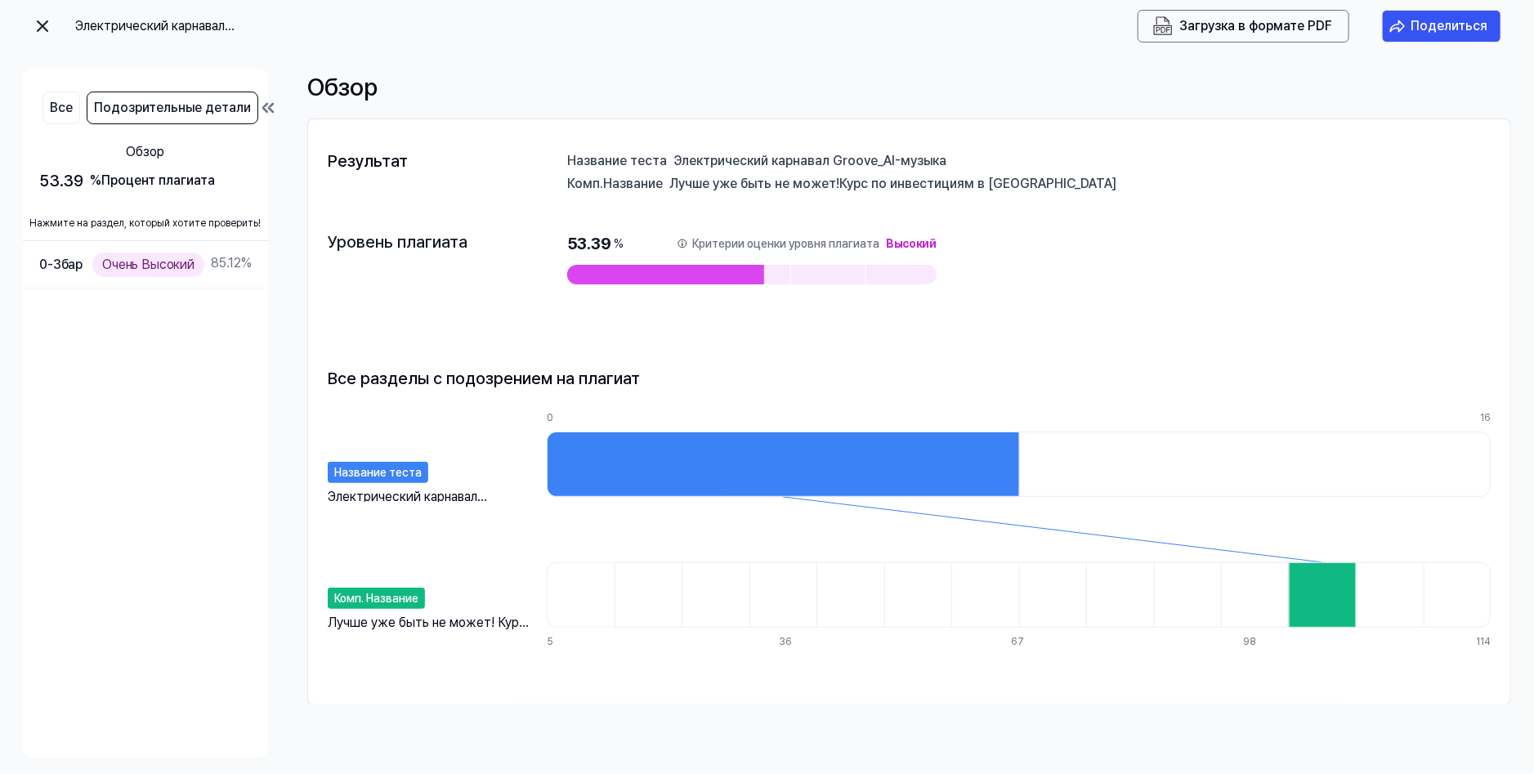
click at [458, 620] on div "Лучше уже быть не может! Курс по инвестициям в [GEOGRAPHIC_DATA]" at bounding box center [429, 623] width 203 height 20
drag, startPoint x: 1042, startPoint y: 181, endPoint x: 870, endPoint y: 175, distance: 171.7
click at [870, 175] on div "Лучше уже быть не может! Курс по инвестициям в [GEOGRAPHIC_DATA]" at bounding box center [1079, 183] width 821 height 16
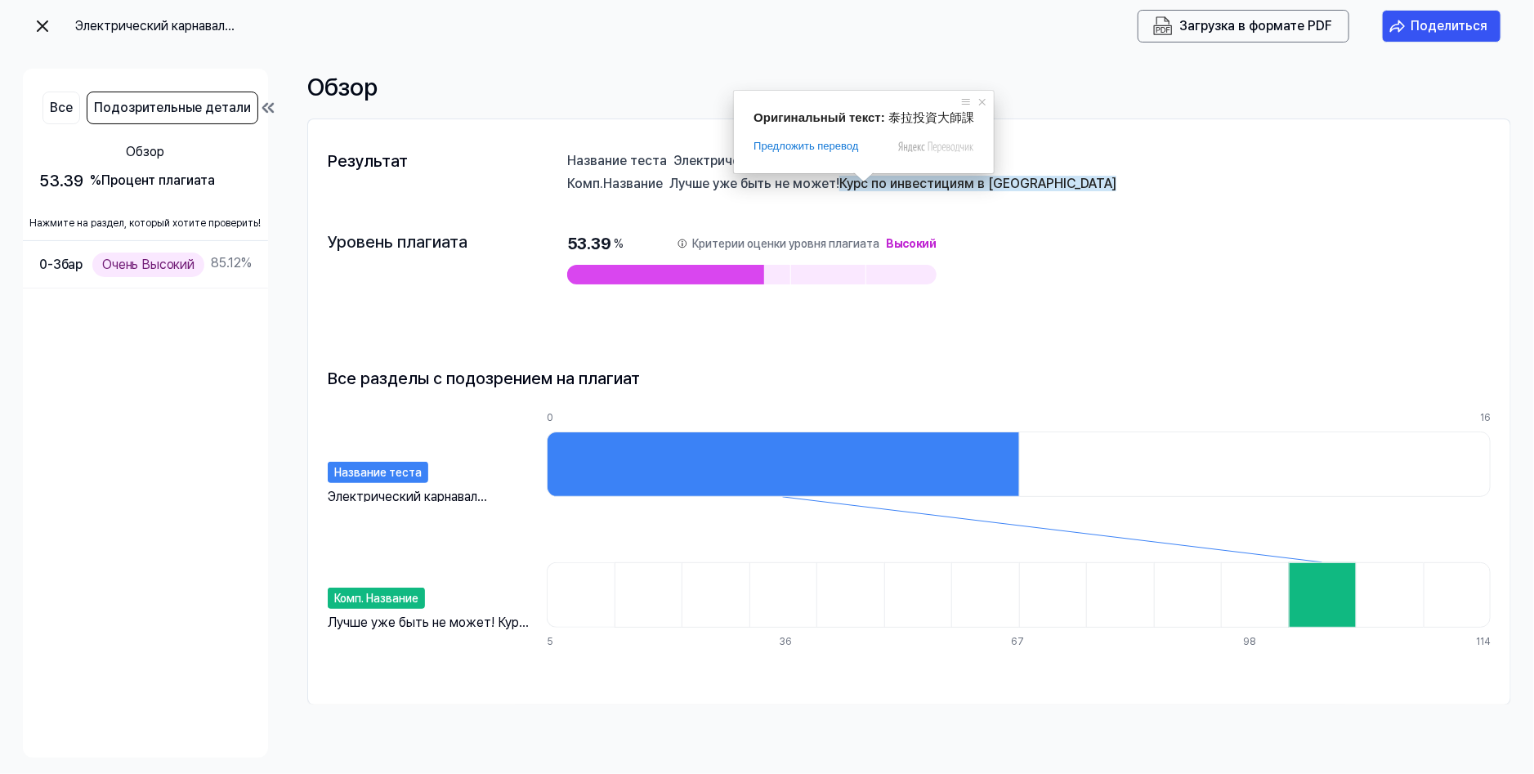
drag, startPoint x: 847, startPoint y: 181, endPoint x: 897, endPoint y: 181, distance: 50.7
click at [897, 181] on ya-tr-span "Курс по инвестициям в [GEOGRAPHIC_DATA]" at bounding box center [977, 184] width 277 height 16
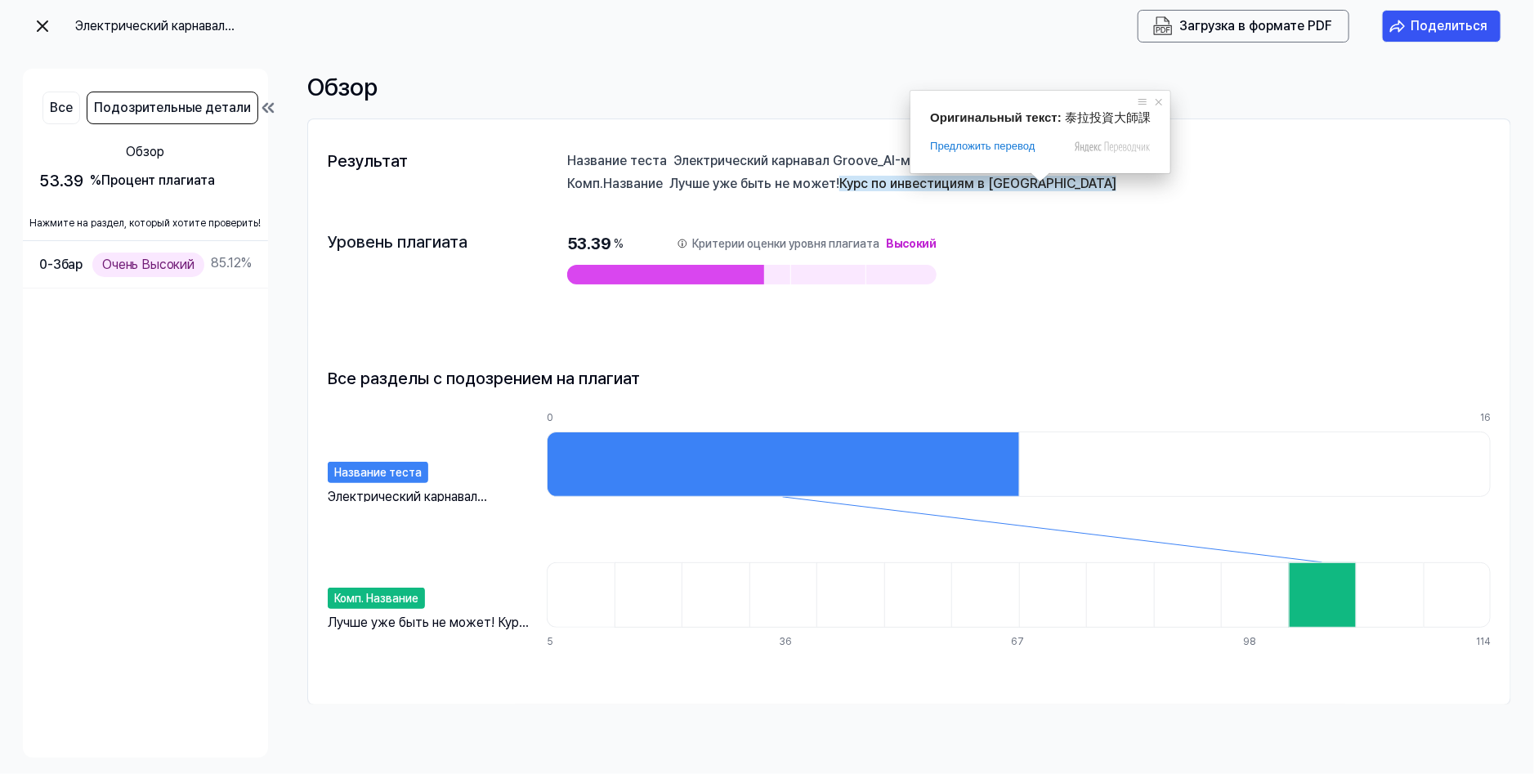
drag, startPoint x: 1040, startPoint y: 186, endPoint x: 897, endPoint y: 190, distance: 143.9
click at [897, 190] on div "Лучше уже быть не может! Курс по инвестициям в [GEOGRAPHIC_DATA]" at bounding box center [1079, 183] width 821 height 16
drag, startPoint x: 1038, startPoint y: 186, endPoint x: 971, endPoint y: 195, distance: 67.7
click at [971, 195] on div "Результат Название теста Электрический карнавал Groove_AI-музыка Комп. Название…" at bounding box center [909, 412] width 1202 height 552
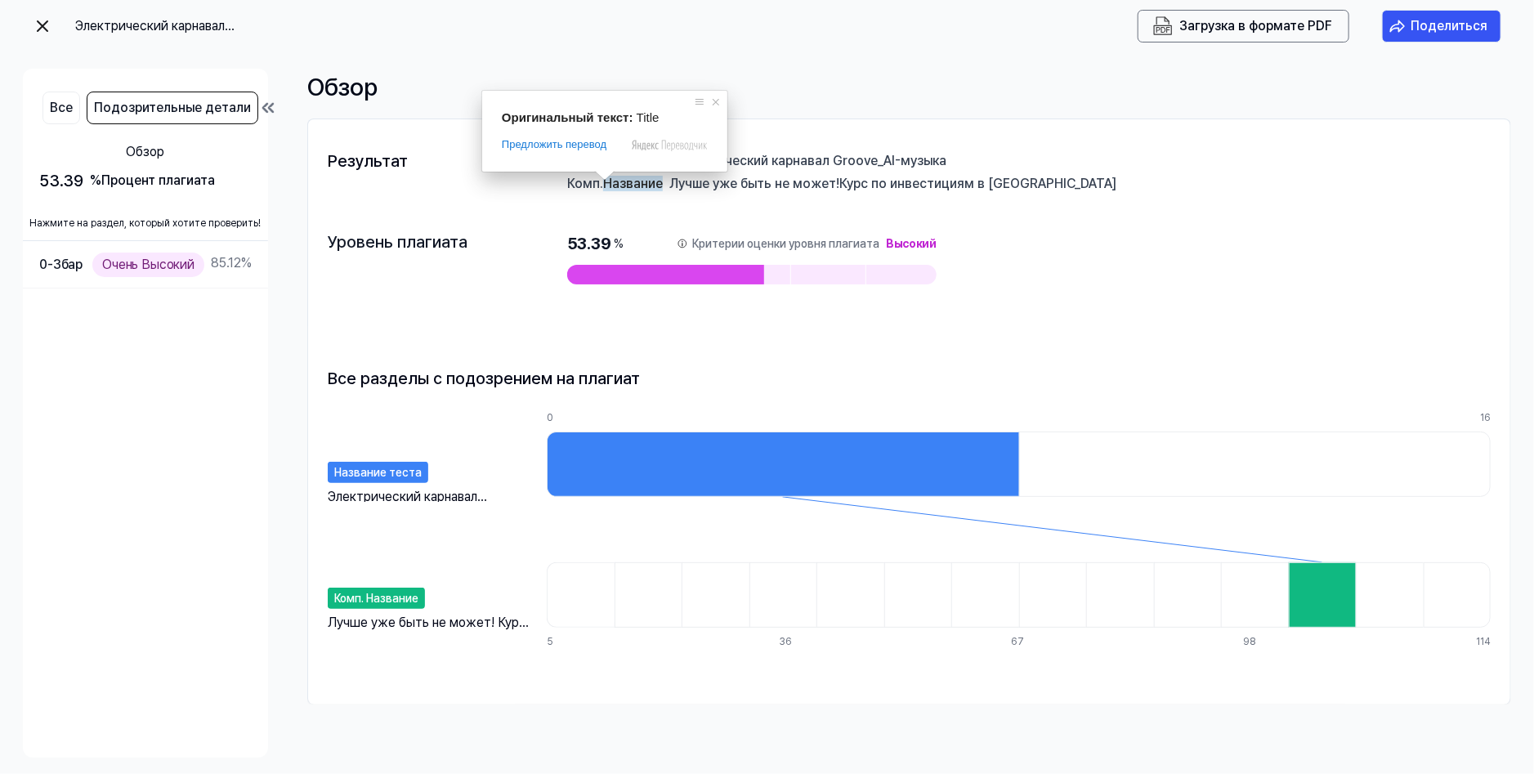
drag, startPoint x: 607, startPoint y: 178, endPoint x: 781, endPoint y: 181, distance: 174.1
click at [781, 181] on div "Комп. Название Лучше уже быть не может! Курс по инвестициям в [GEOGRAPHIC_DATA]" at bounding box center [1029, 183] width 924 height 16
click at [673, 181] on ya-tr-span "Лучше уже быть не может!" at bounding box center [754, 184] width 170 height 16
drag, startPoint x: 669, startPoint y: 183, endPoint x: 715, endPoint y: 181, distance: 46.6
click at [715, 181] on div "Комп. Название Лучше уже быть не может! Курс по инвестициям в [GEOGRAPHIC_DATA]" at bounding box center [1029, 183] width 924 height 16
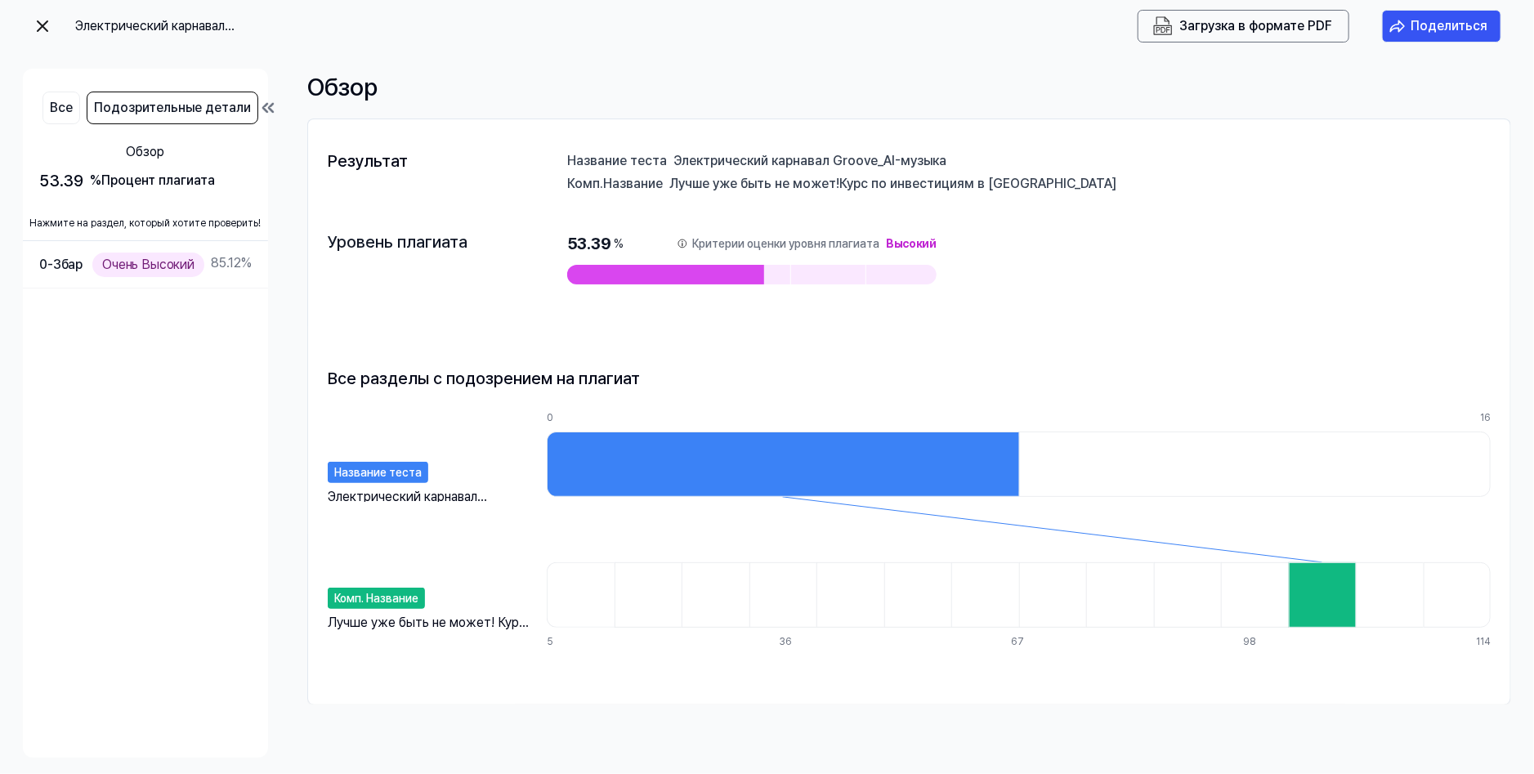
drag, startPoint x: 872, startPoint y: 192, endPoint x: 874, endPoint y: 181, distance: 11.7
click at [872, 190] on div "Результат Название теста Электрический карнавал Groove_AI-музыка Комп. Название…" at bounding box center [909, 412] width 1202 height 552
click at [874, 181] on ya-tr-span "Курс по инвестициям в [GEOGRAPHIC_DATA]" at bounding box center [977, 184] width 277 height 16
drag, startPoint x: 874, startPoint y: 181, endPoint x: 954, endPoint y: 181, distance: 79.3
drag, startPoint x: 933, startPoint y: 188, endPoint x: 870, endPoint y: 197, distance: 62.8
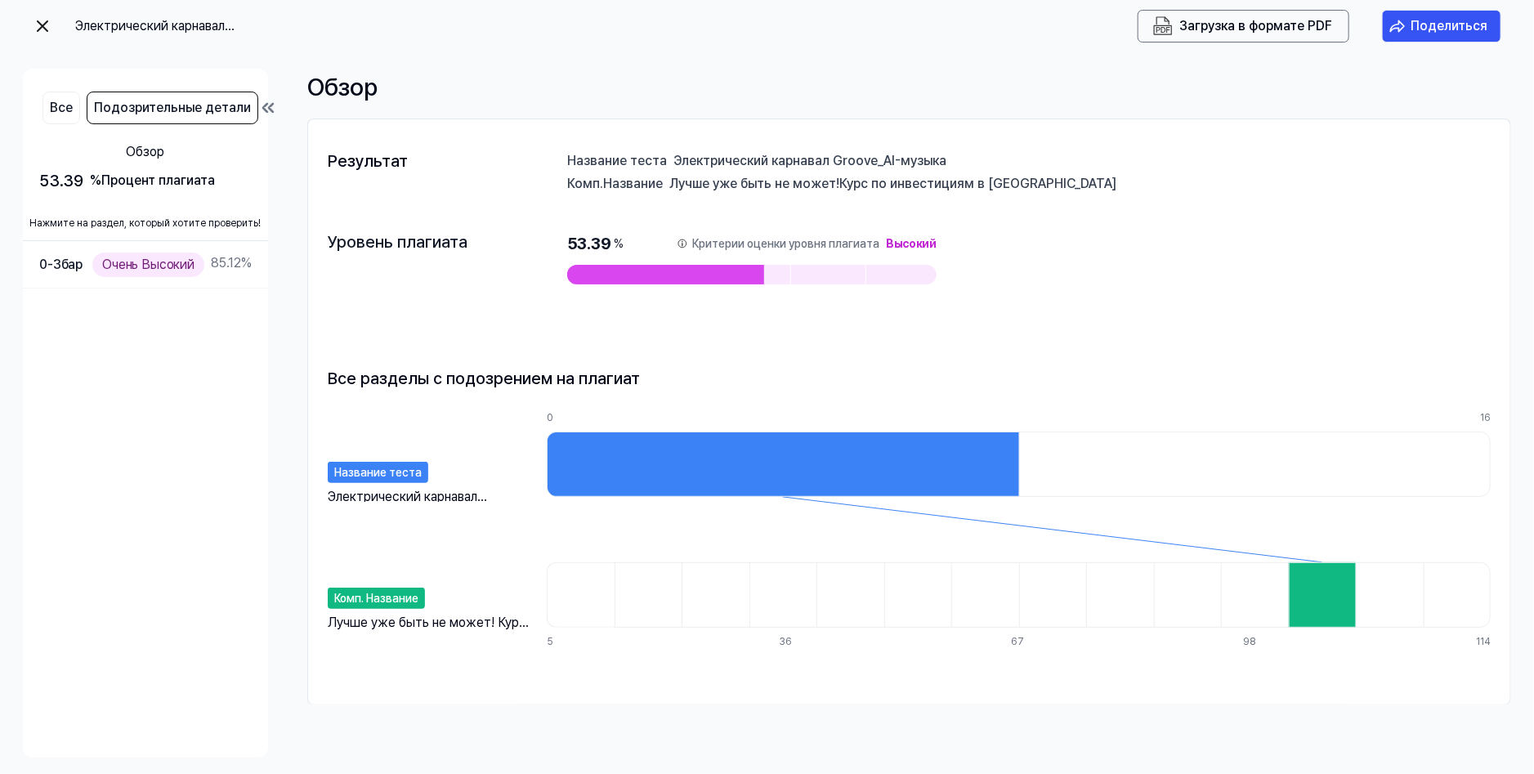
click at [870, 197] on div "Результат Название теста Электрический карнавал Groove_AI-музыка Комп. Название…" at bounding box center [909, 412] width 1202 height 552
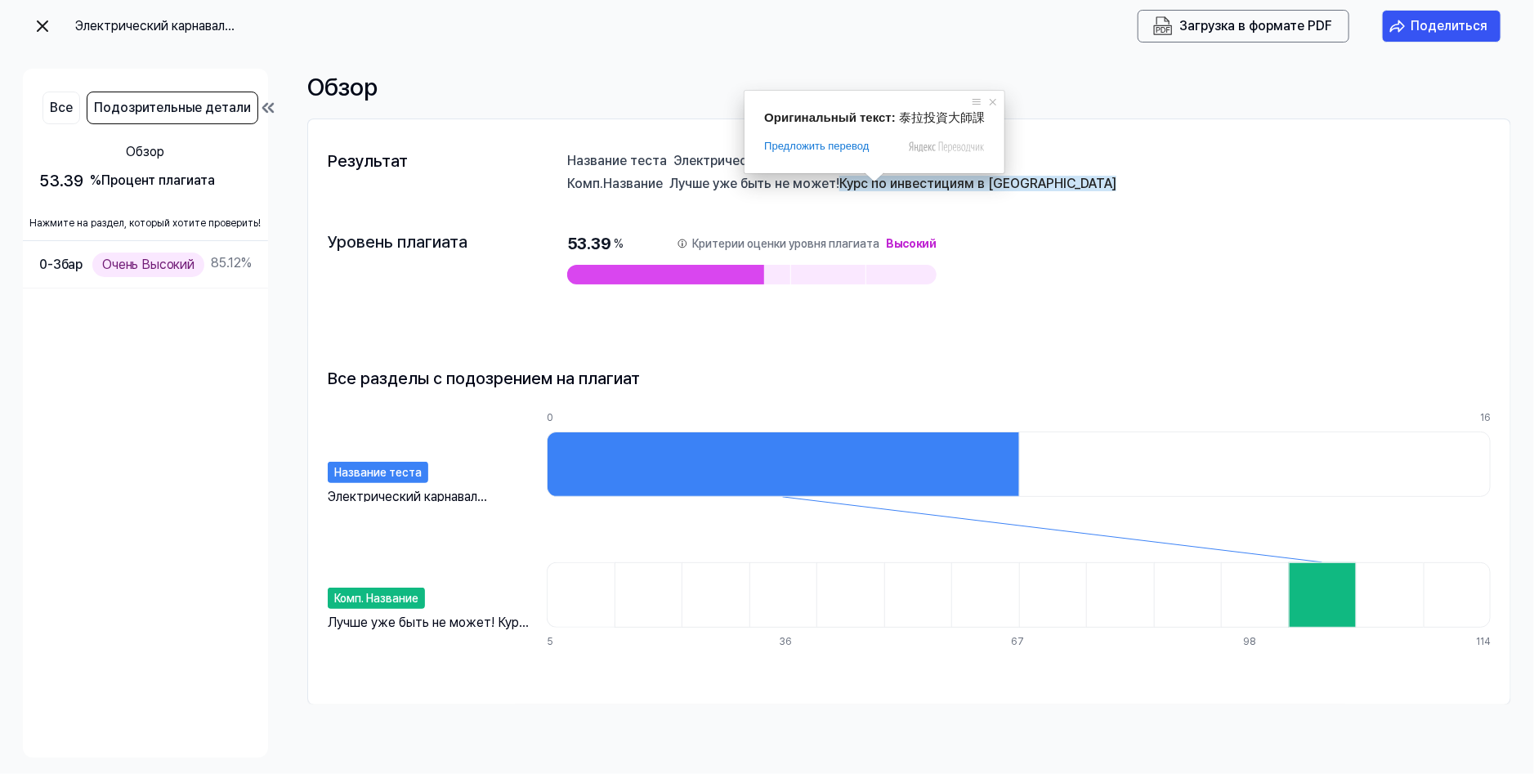
drag, startPoint x: 883, startPoint y: 181, endPoint x: 924, endPoint y: 186, distance: 41.2
click at [924, 186] on ya-tr-span "Курс по инвестициям в [GEOGRAPHIC_DATA]" at bounding box center [977, 184] width 277 height 16
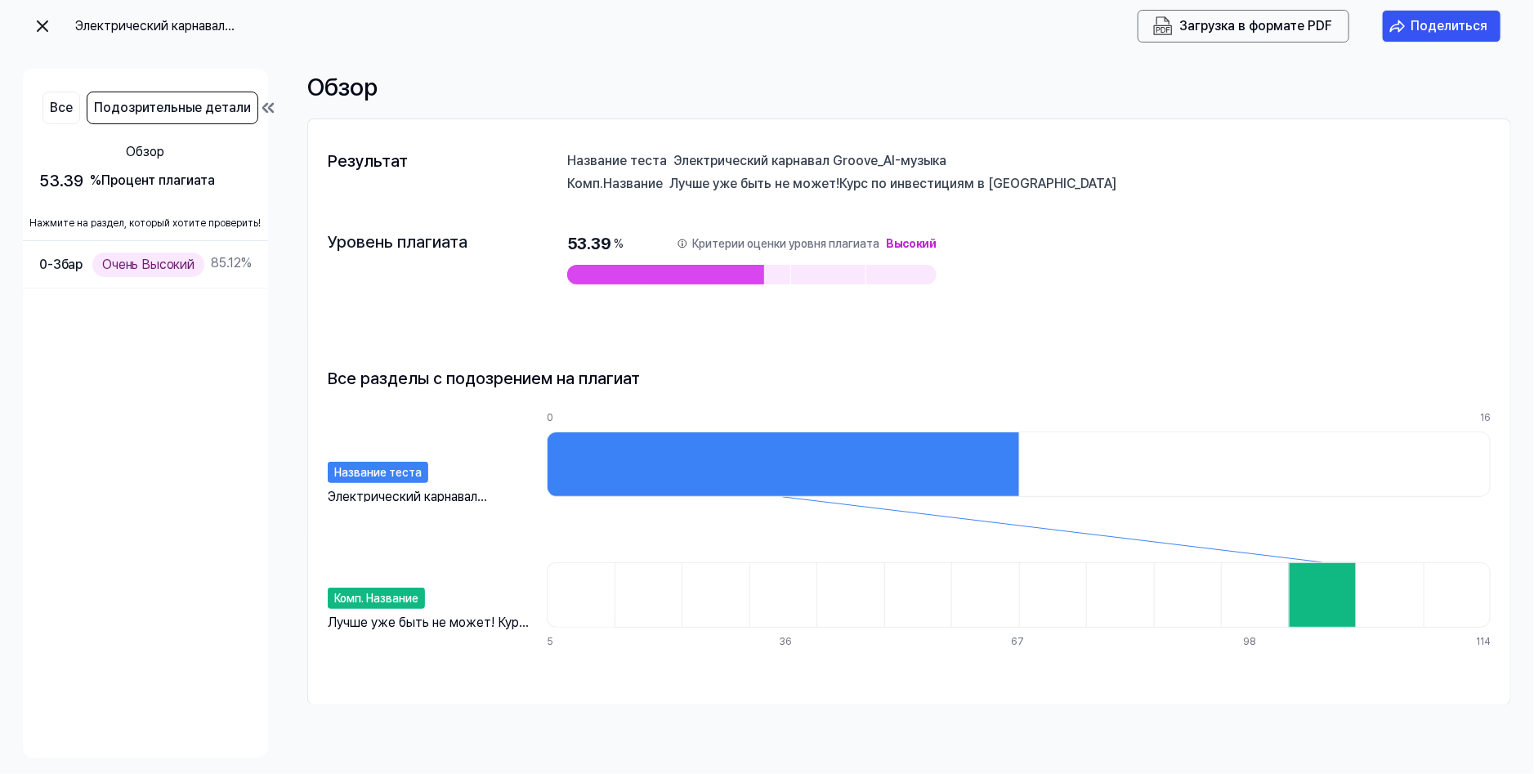
drag, startPoint x: 924, startPoint y: 186, endPoint x: 962, endPoint y: 186, distance: 38.4
click at [962, 186] on ya-tr-span "Курс по инвестициям в [GEOGRAPHIC_DATA]" at bounding box center [977, 184] width 277 height 16
click at [851, 186] on ya-tr-span "Курс по инвестициям в [GEOGRAPHIC_DATA]" at bounding box center [977, 184] width 277 height 16
drag, startPoint x: 699, startPoint y: 154, endPoint x: 812, endPoint y: 155, distance: 112.8
click at [812, 155] on div "Электрический карнавал Groove_AI-музыка" at bounding box center [1081, 160] width 817 height 16
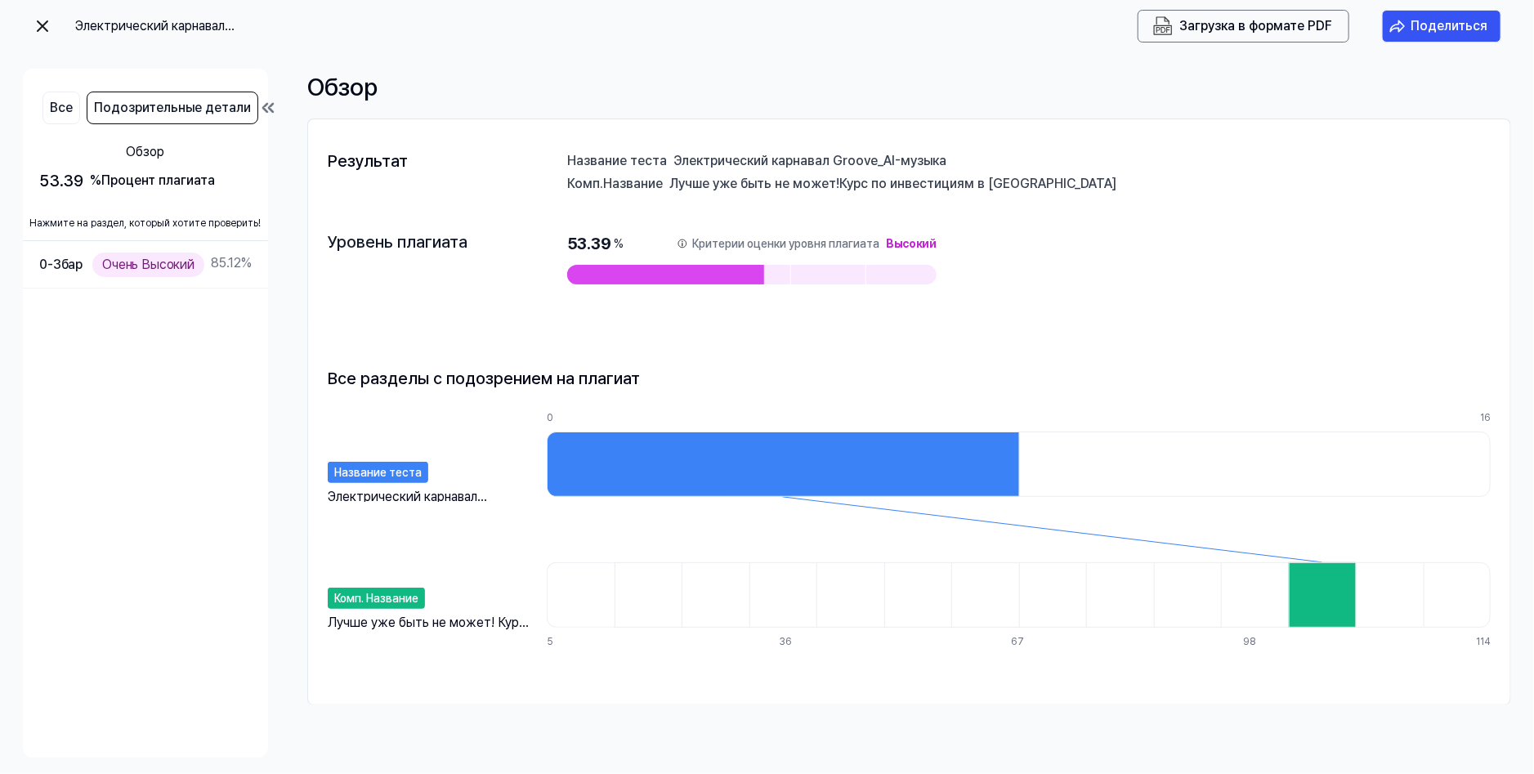
click at [42, 18] on img at bounding box center [43, 26] width 20 height 20
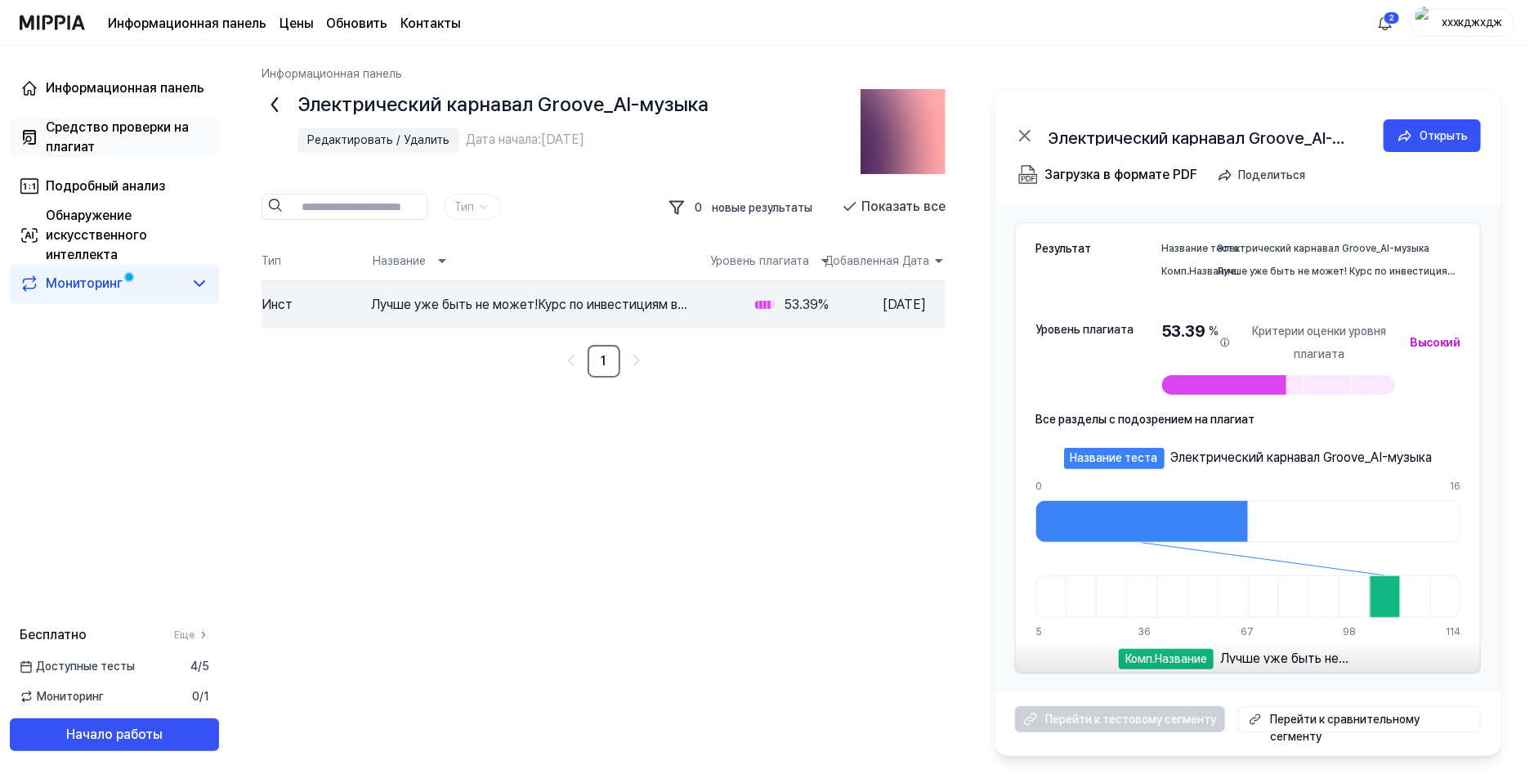
click at [141, 128] on ya-tr-span "Средство проверки на плагиат" at bounding box center [117, 136] width 143 height 35
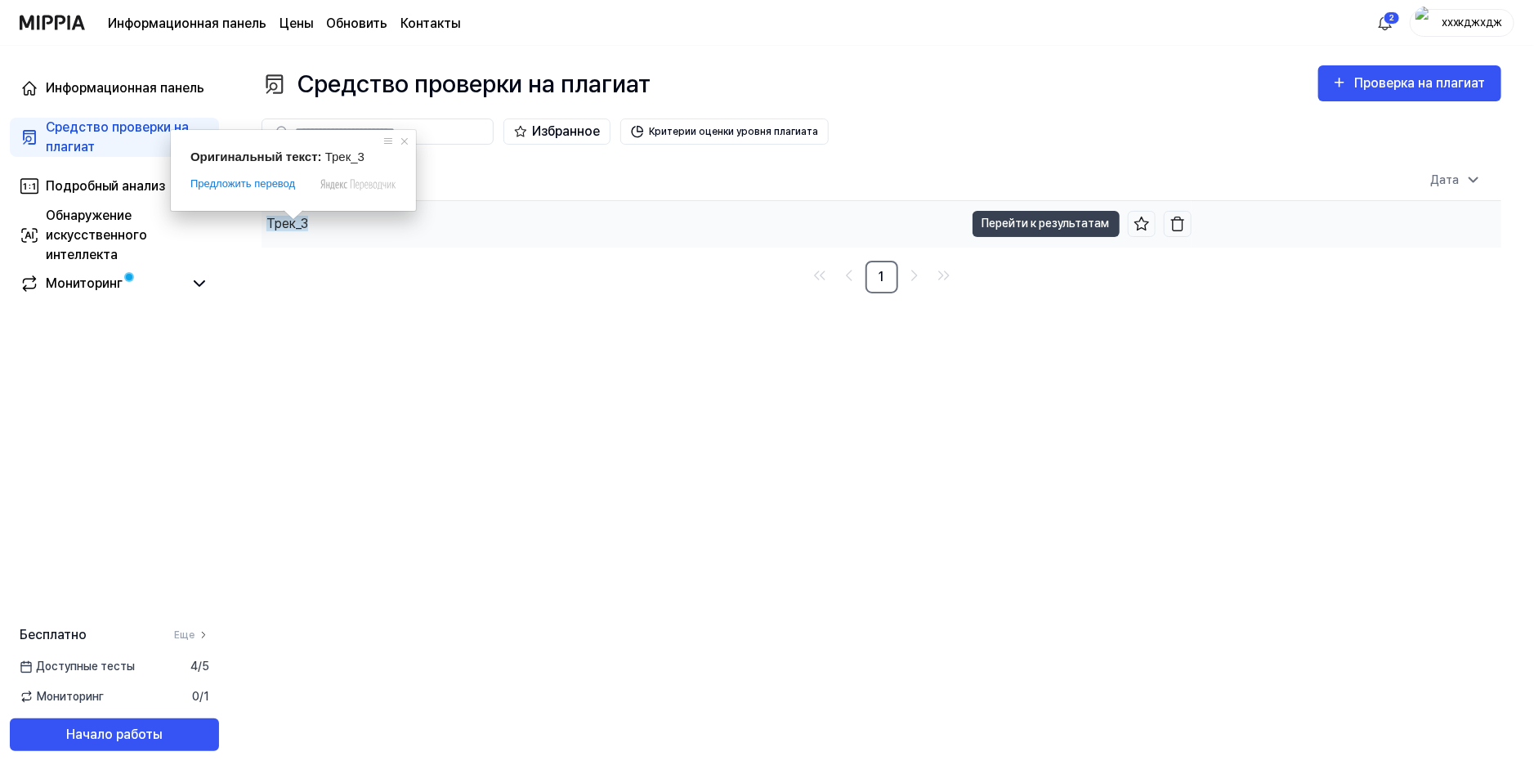
click at [295, 220] on span at bounding box center [293, 215] width 21 height 10
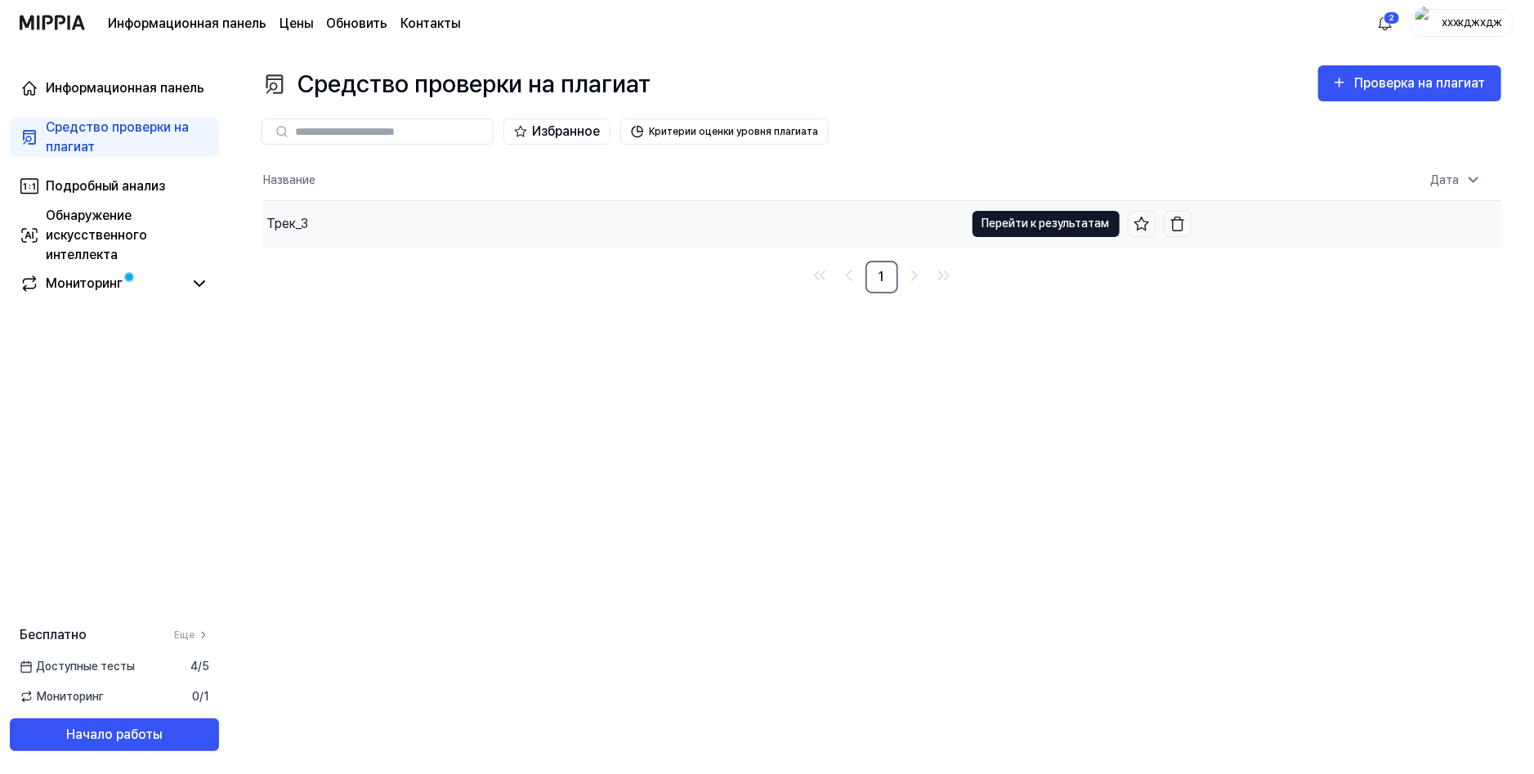
click at [1071, 217] on ya-tr-span "Перейти к результатам" at bounding box center [1045, 223] width 127 height 18
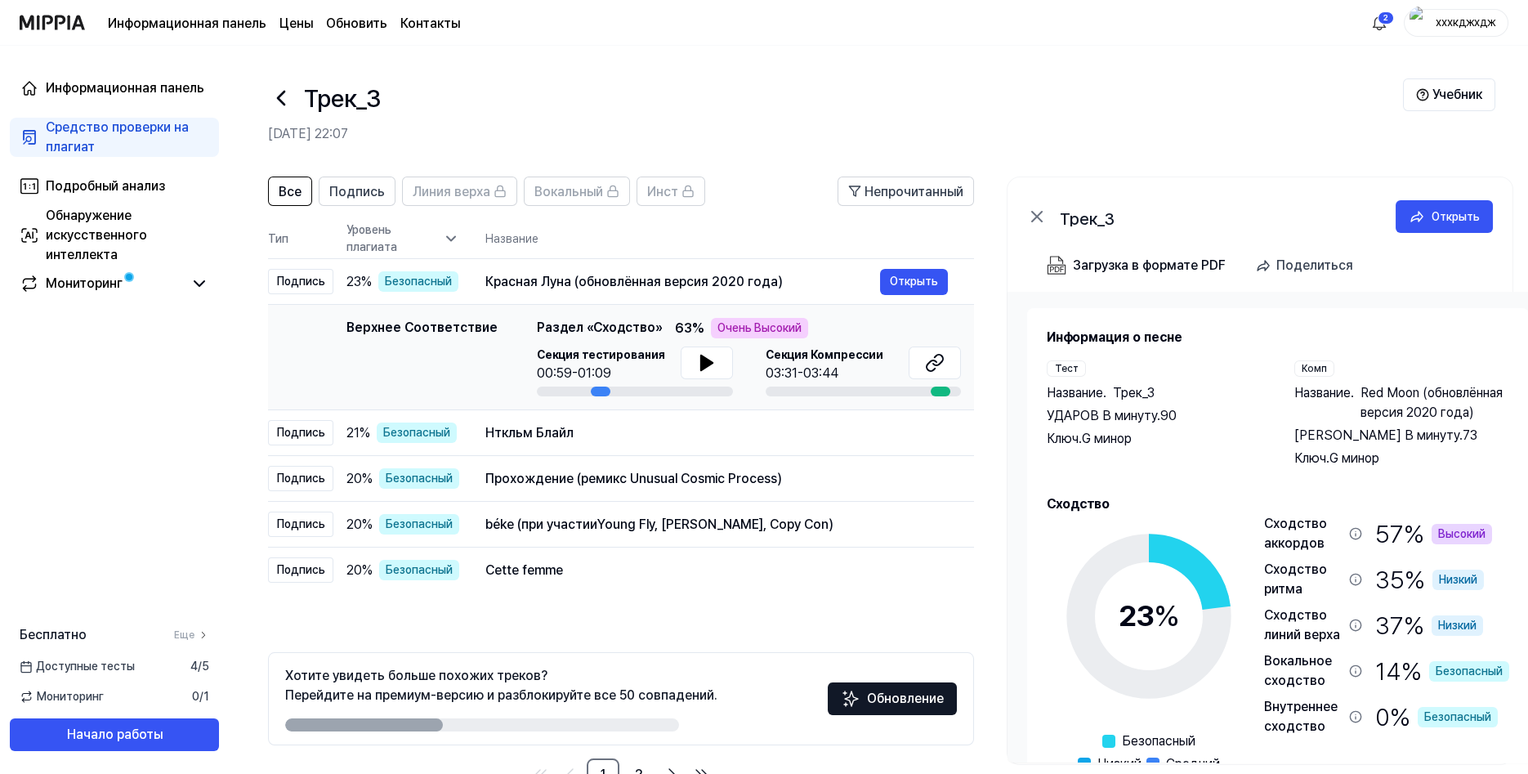
scroll to position [92, 0]
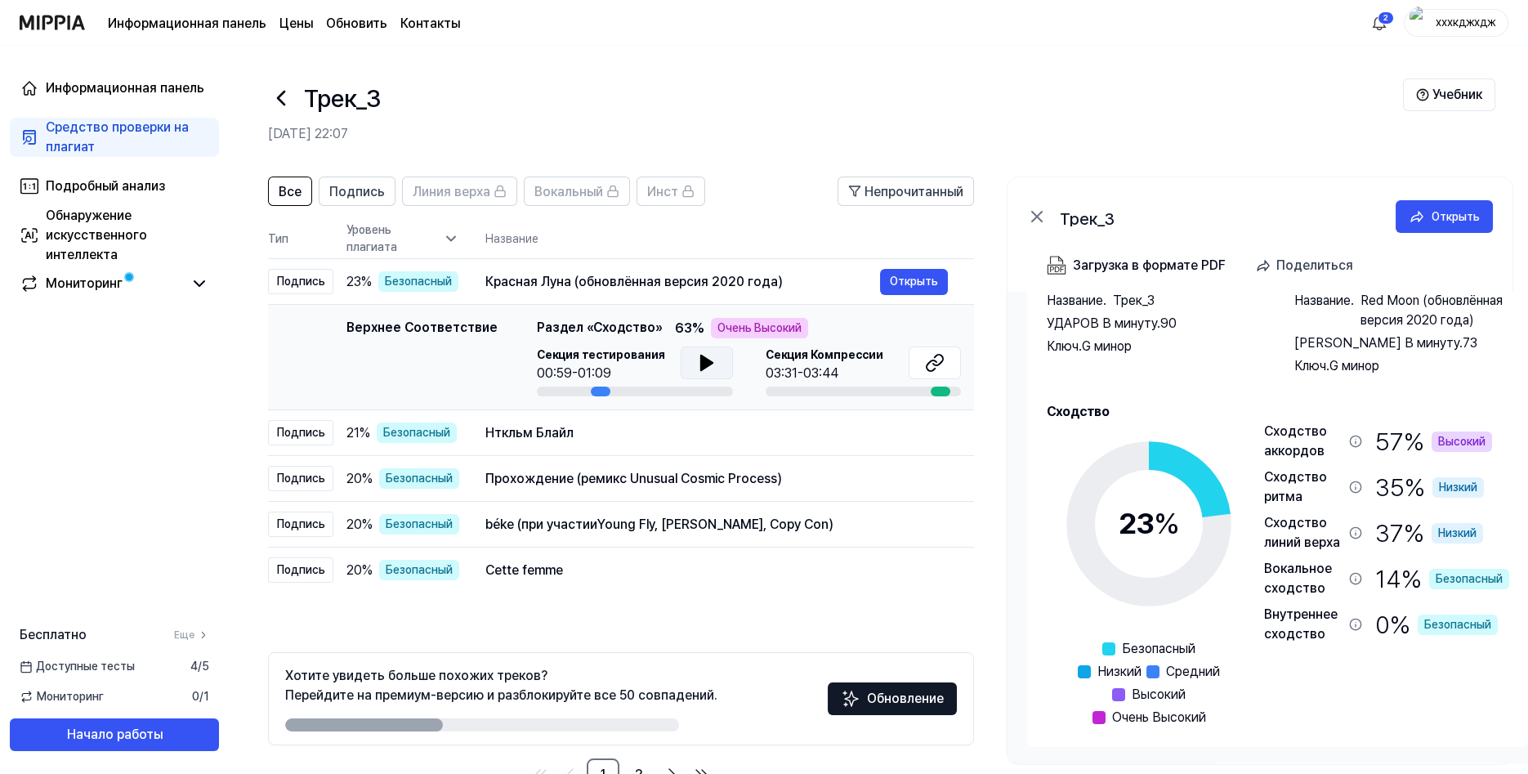
click at [683, 361] on button at bounding box center [707, 363] width 52 height 33
click at [702, 357] on icon at bounding box center [703, 362] width 3 height 13
click at [552, 389] on div at bounding box center [635, 392] width 196 height 10
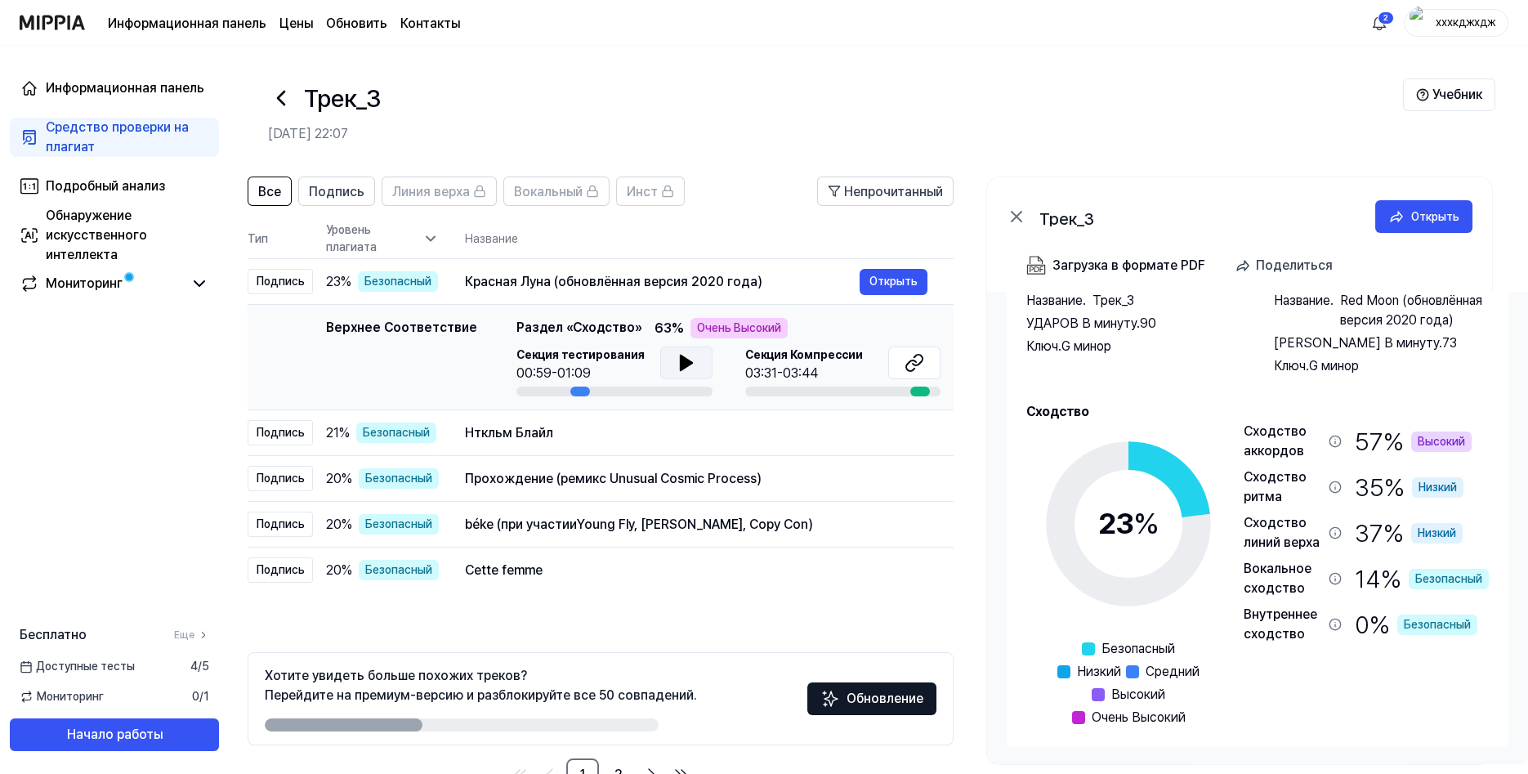
drag, startPoint x: 600, startPoint y: 393, endPoint x: 497, endPoint y: 406, distance: 103.8
click at [497, 406] on td "Верхнее Соответствие Top Matching Раздел «Сходство» 63 % Очень Высокий Секция т…" at bounding box center [601, 357] width 706 height 105
drag, startPoint x: 579, startPoint y: 389, endPoint x: 530, endPoint y: 396, distance: 49.5
click at [530, 396] on td "Верхнее Соответствие Top Matching Раздел «Сходство» 63 % Очень Высокий Секция т…" at bounding box center [601, 357] width 706 height 105
click at [688, 365] on icon at bounding box center [687, 363] width 20 height 20
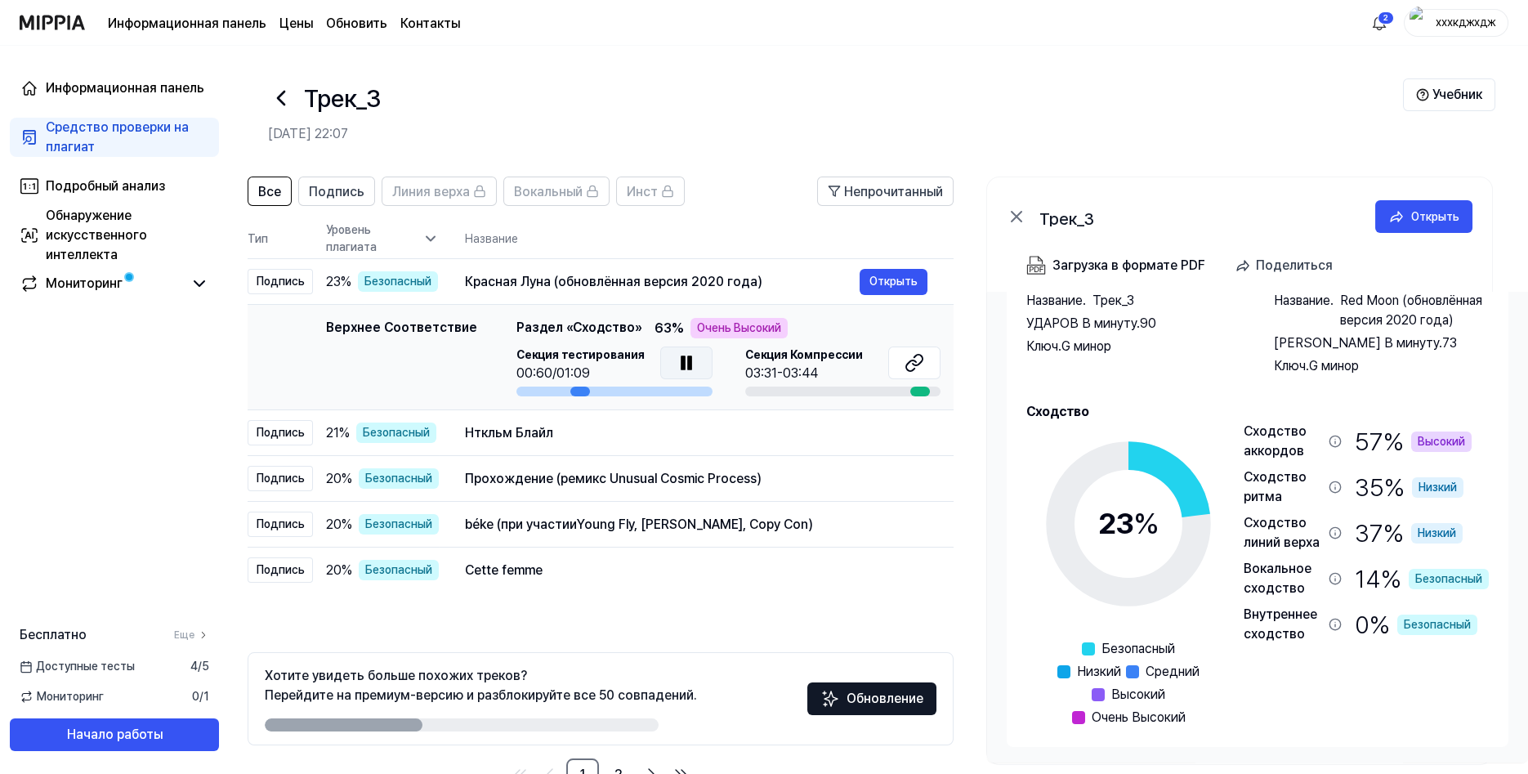
click at [688, 365] on icon at bounding box center [687, 363] width 20 height 20
click at [283, 101] on icon at bounding box center [281, 98] width 26 height 26
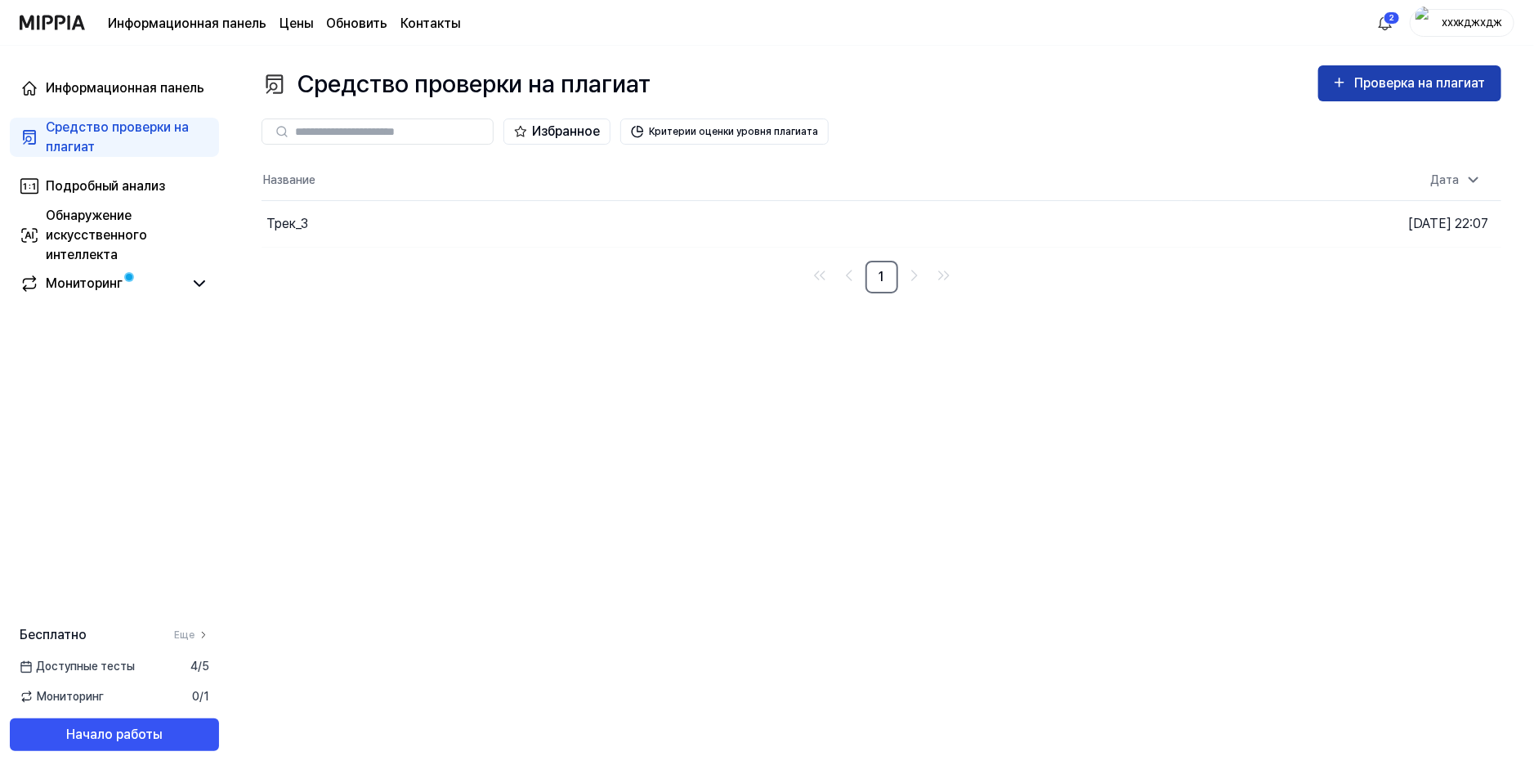
click at [1339, 92] on icon "button" at bounding box center [1339, 83] width 16 height 20
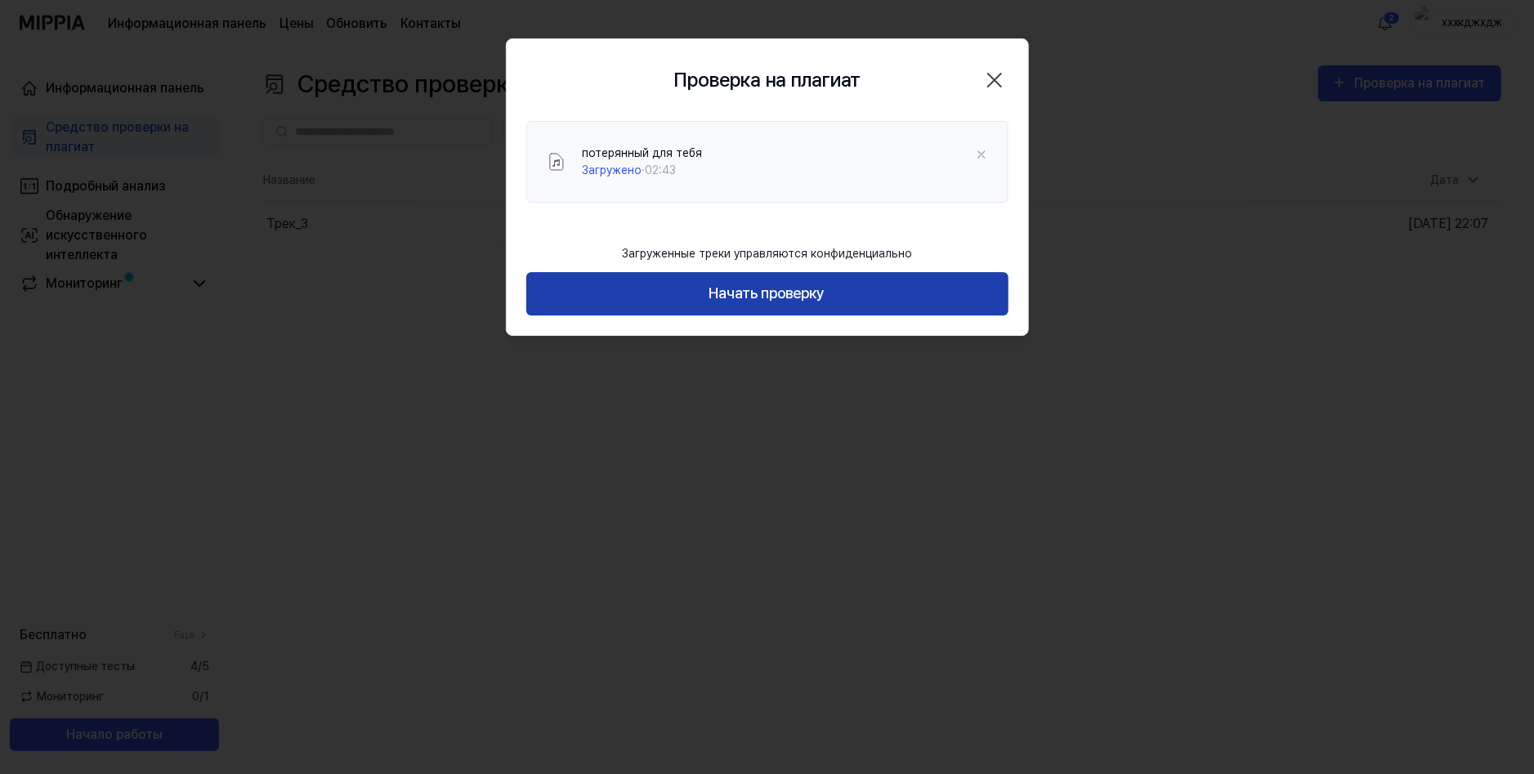
click at [695, 301] on button "Начать проверку" at bounding box center [767, 293] width 482 height 43
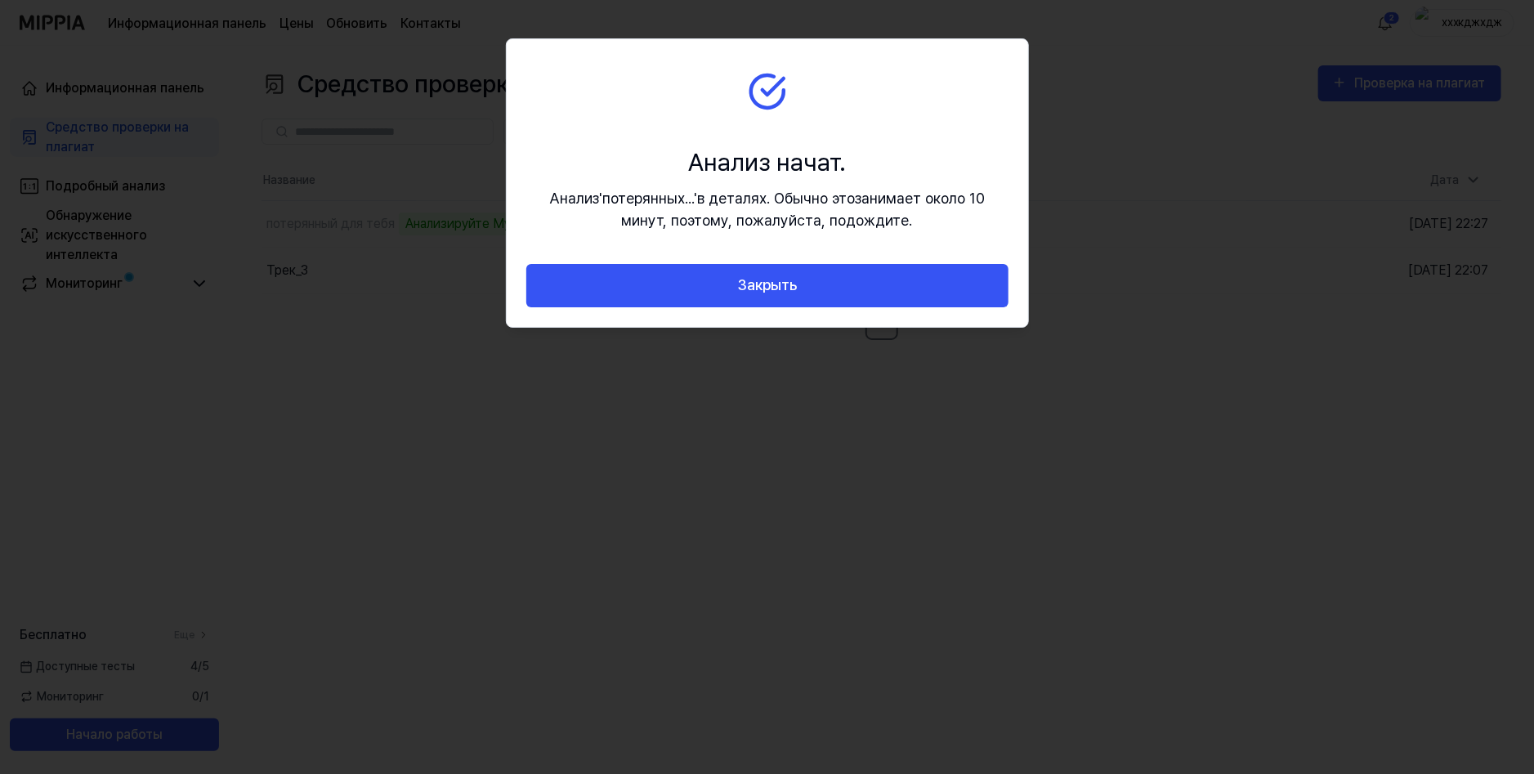
click at [924, 64] on section "Анализ начат. Анализ ' потерянных... ' в деталях. Обычно это занимает около 10 …" at bounding box center [767, 151] width 521 height 225
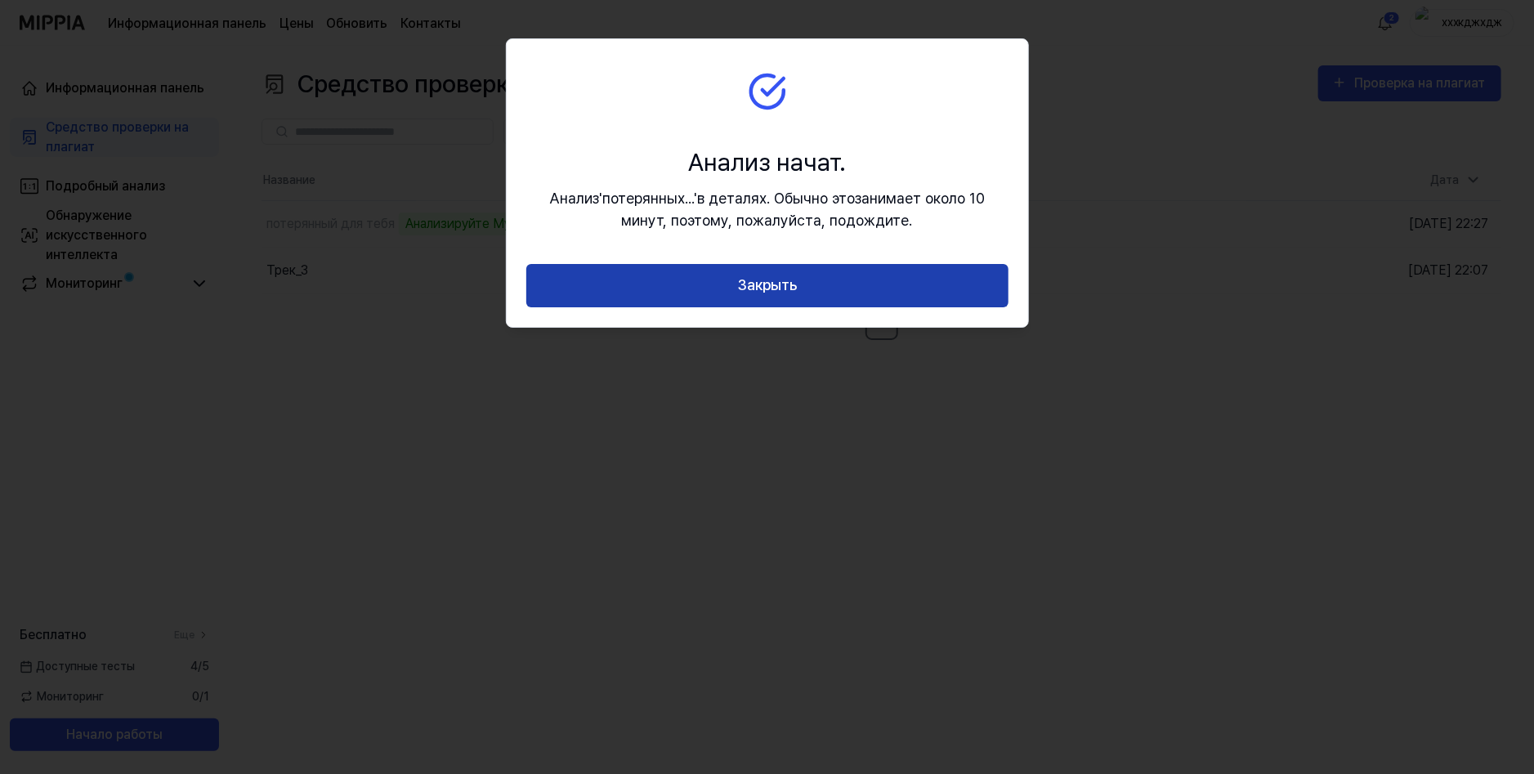
click at [839, 280] on button "Закрыть" at bounding box center [767, 285] width 482 height 43
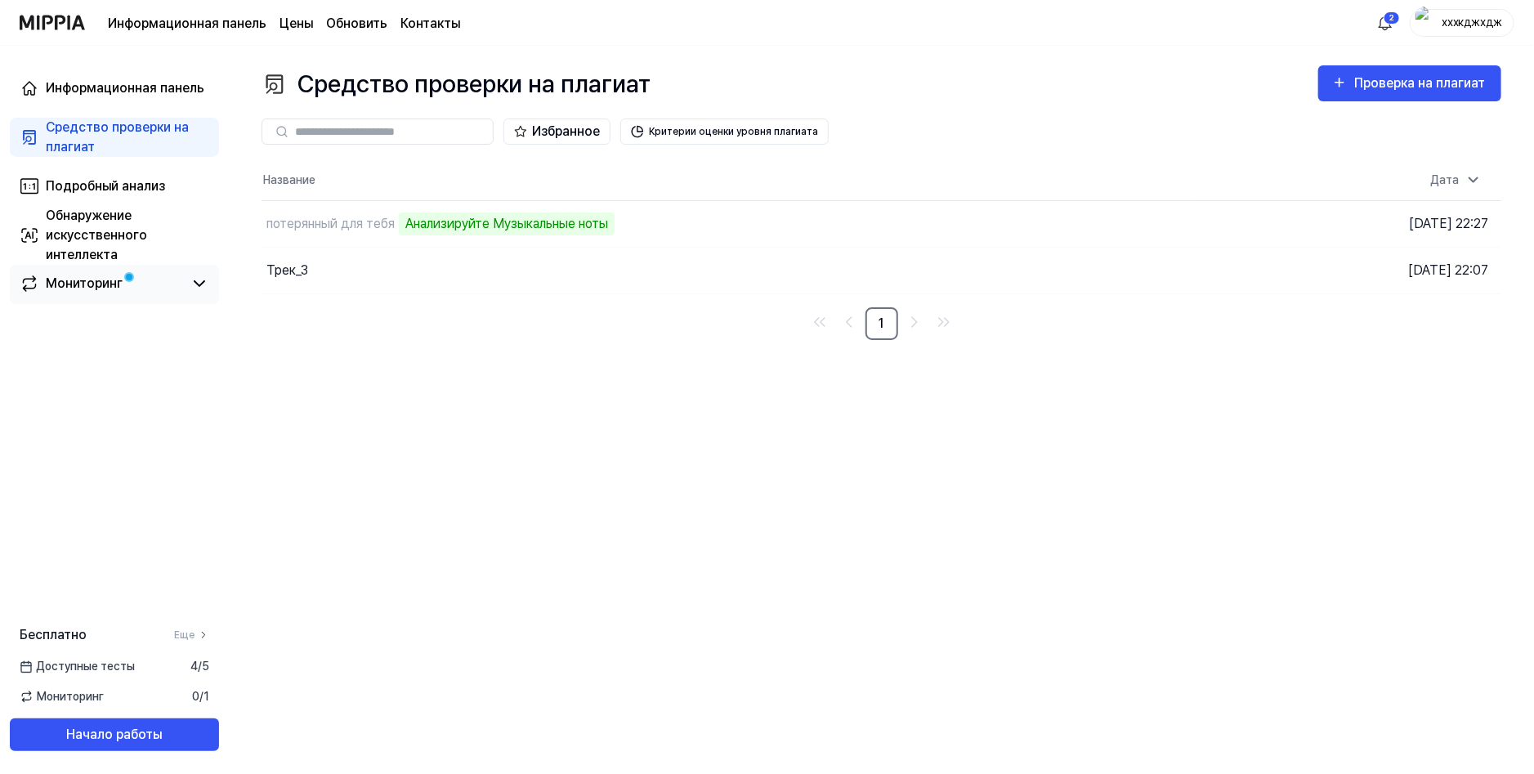
click at [181, 283] on link "Мониторинг" at bounding box center [101, 284] width 163 height 20
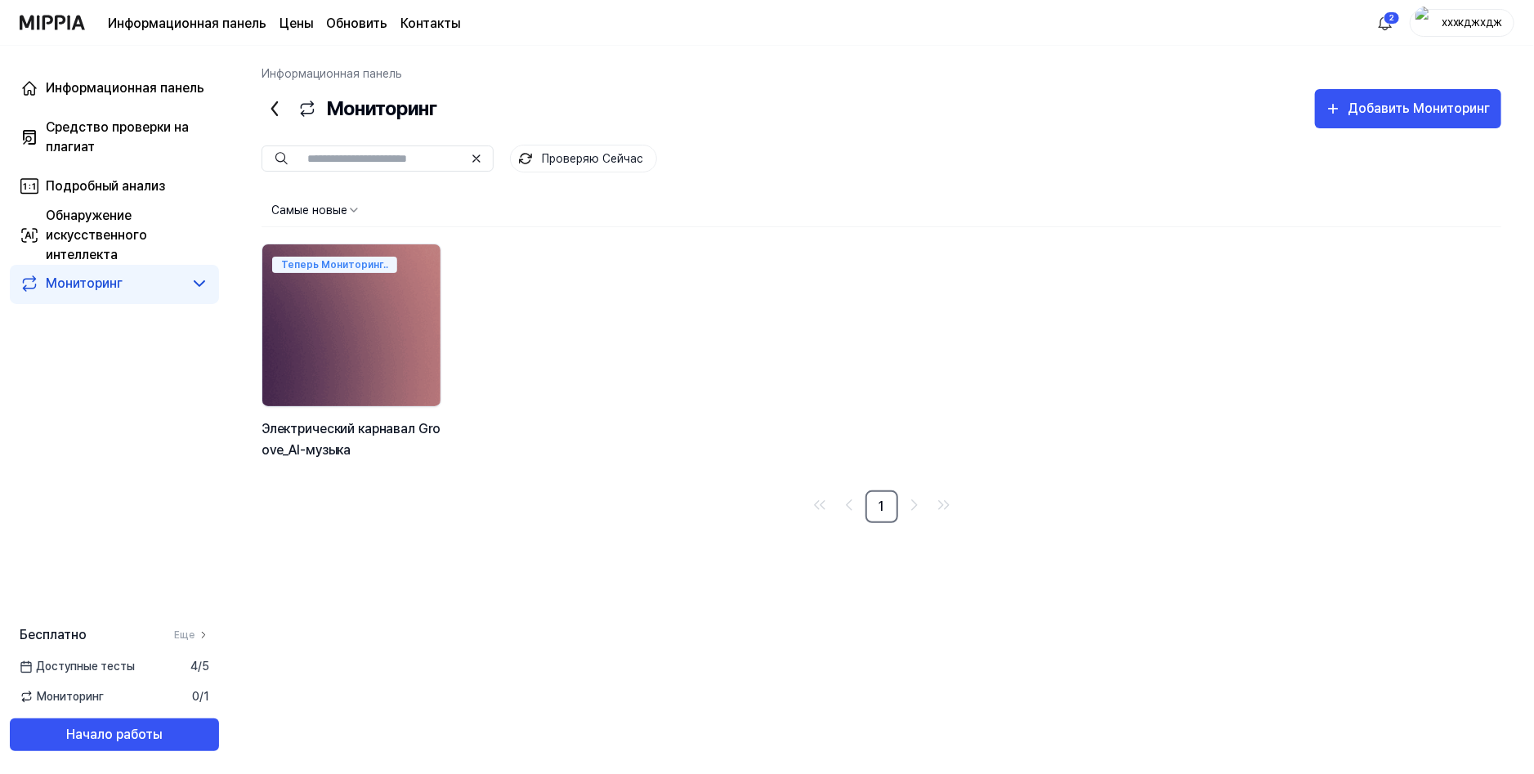
click at [153, 296] on div "Мониторинг" at bounding box center [114, 284] width 209 height 39
click at [154, 122] on ya-tr-span "Средство проверки на плагиат" at bounding box center [117, 136] width 143 height 35
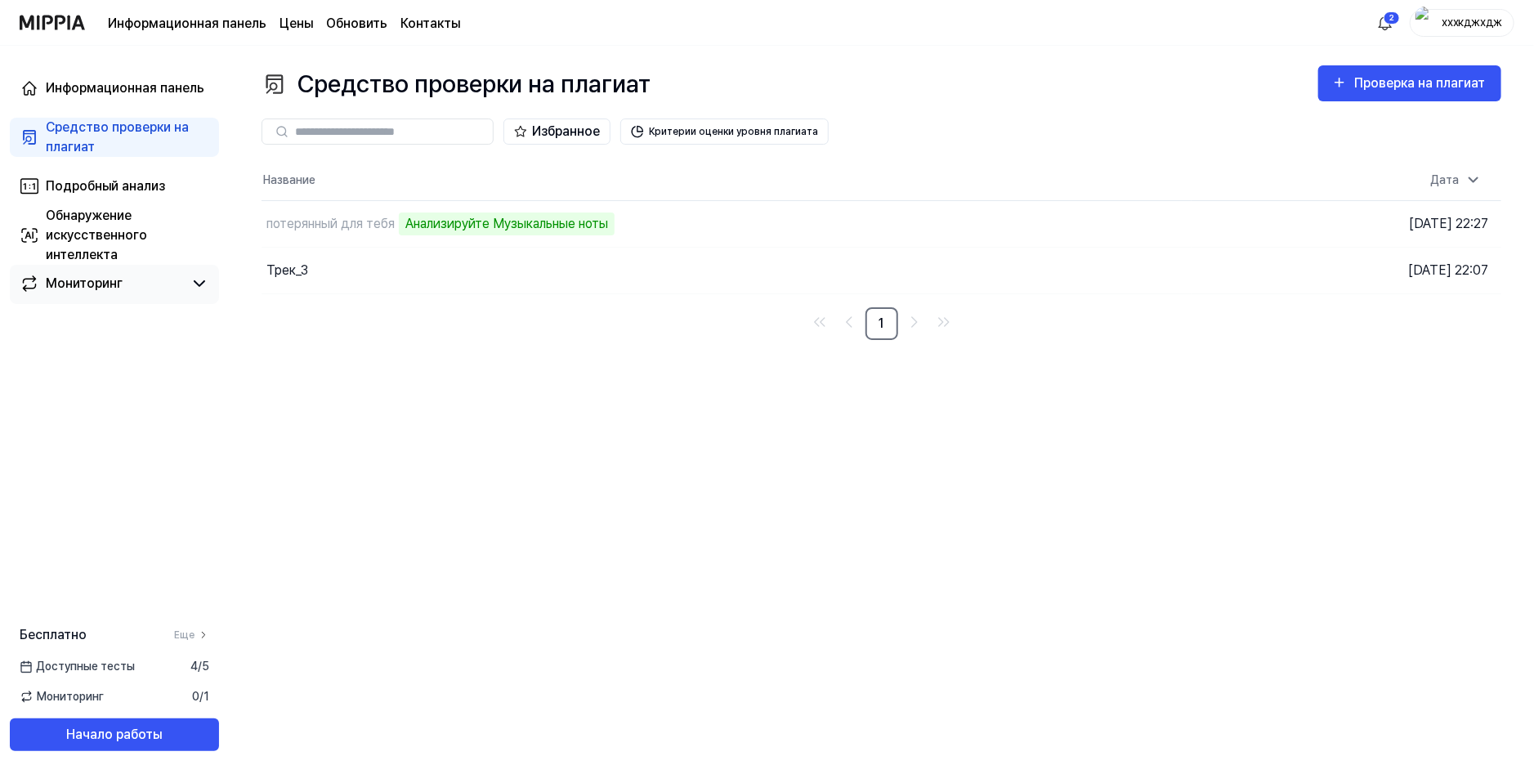
click at [195, 296] on div "Мониторинг" at bounding box center [114, 284] width 209 height 39
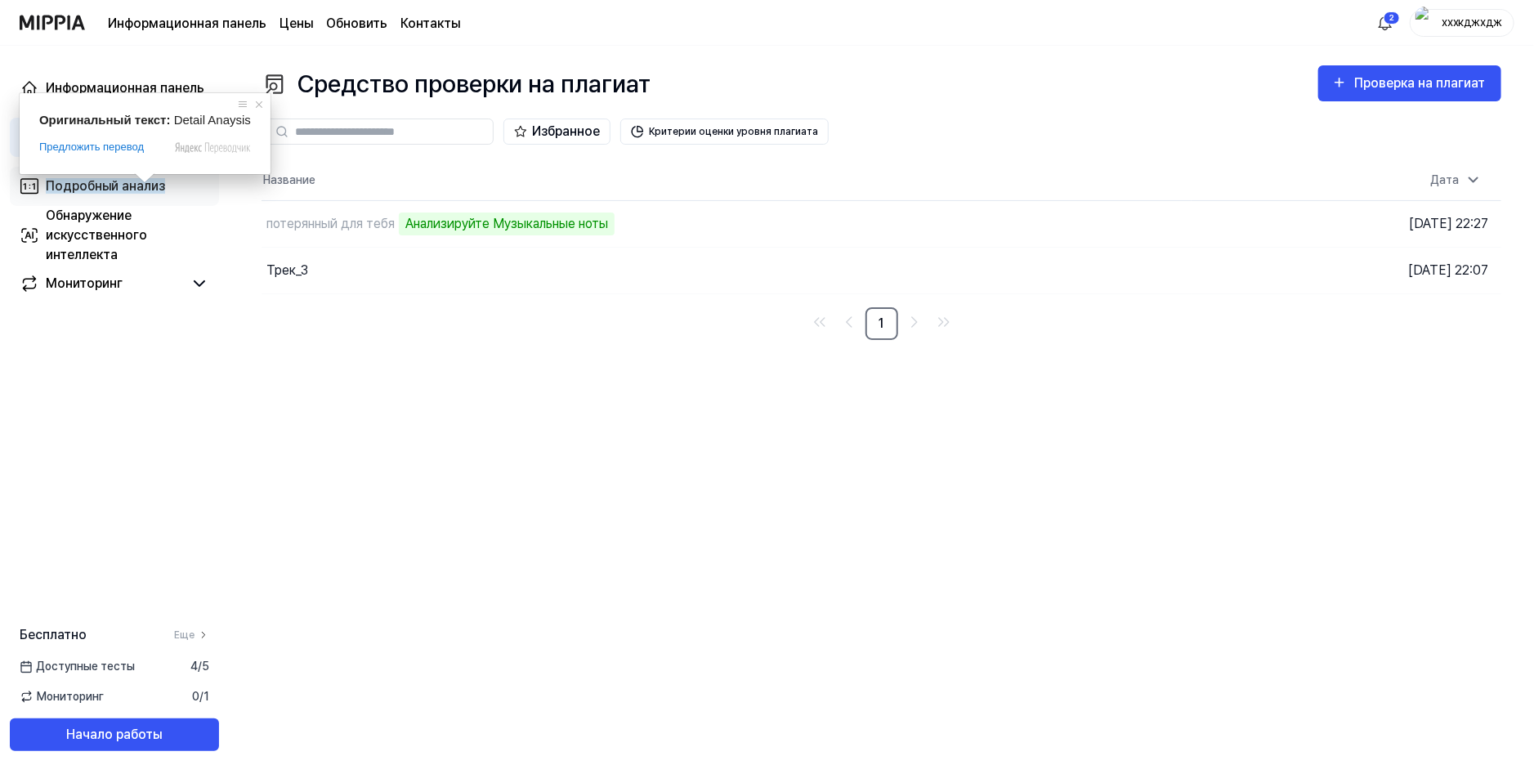
click at [142, 193] on ya-tr-span "Подробный анализ" at bounding box center [105, 186] width 119 height 16
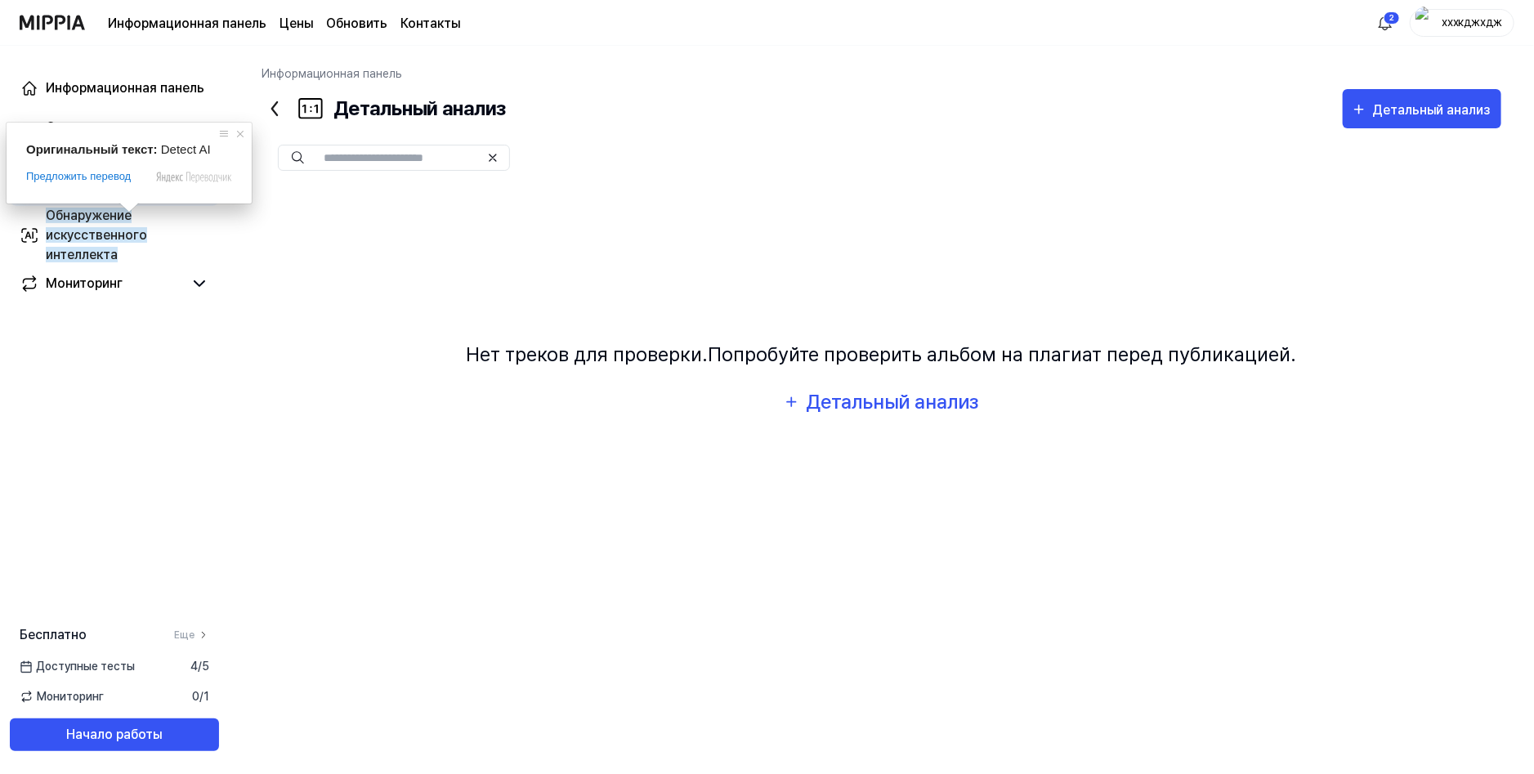
click at [132, 128] on div "Оригинальный текст: Detect AI Предложить перевод Отправить [PERSON_NAME], перев…" at bounding box center [129, 163] width 245 height 81
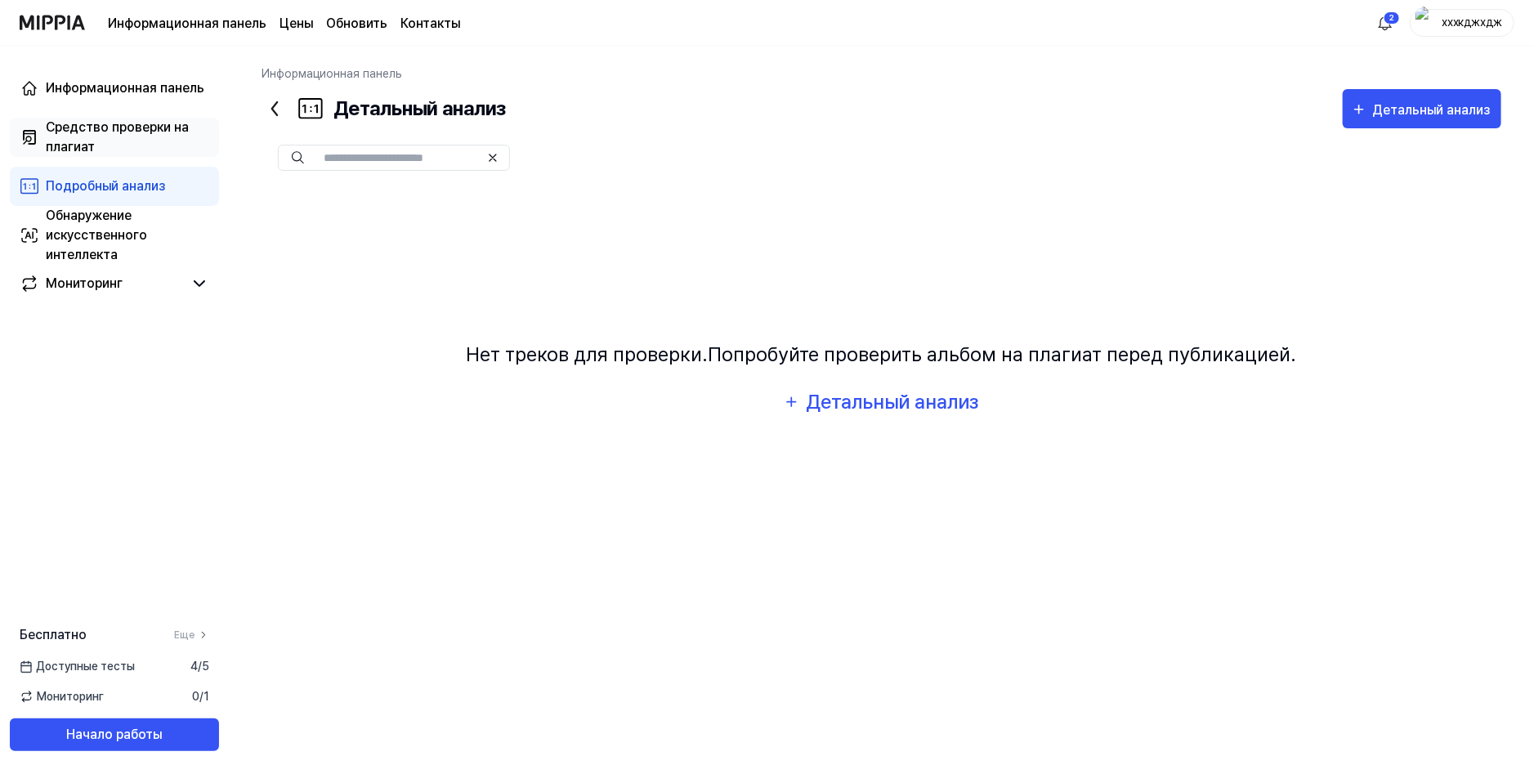
click at [114, 128] on ya-tr-span "Средство проверки на плагиат" at bounding box center [117, 136] width 143 height 35
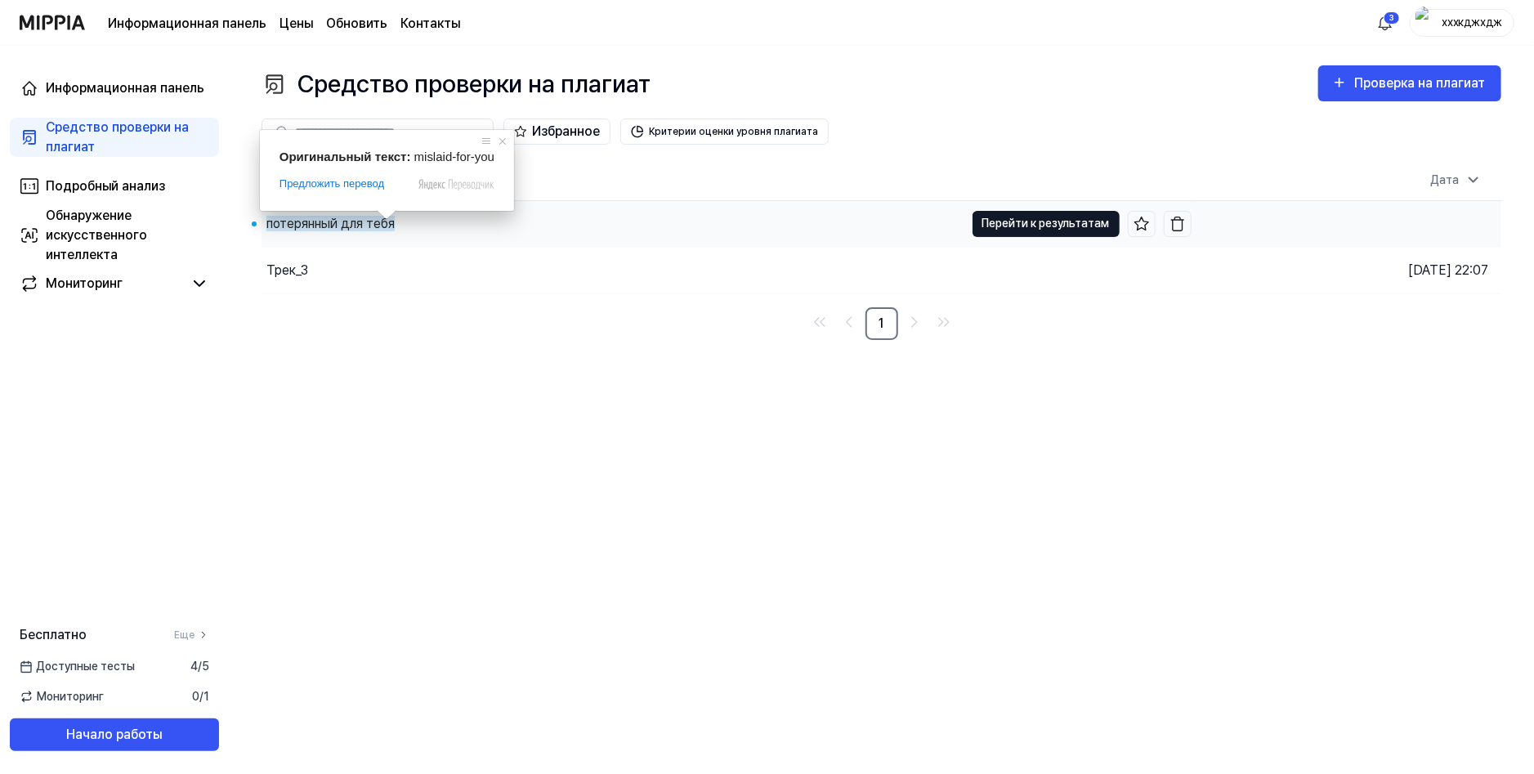
click at [986, 219] on ya-tr-span "Перейти к результатам" at bounding box center [1045, 223] width 127 height 18
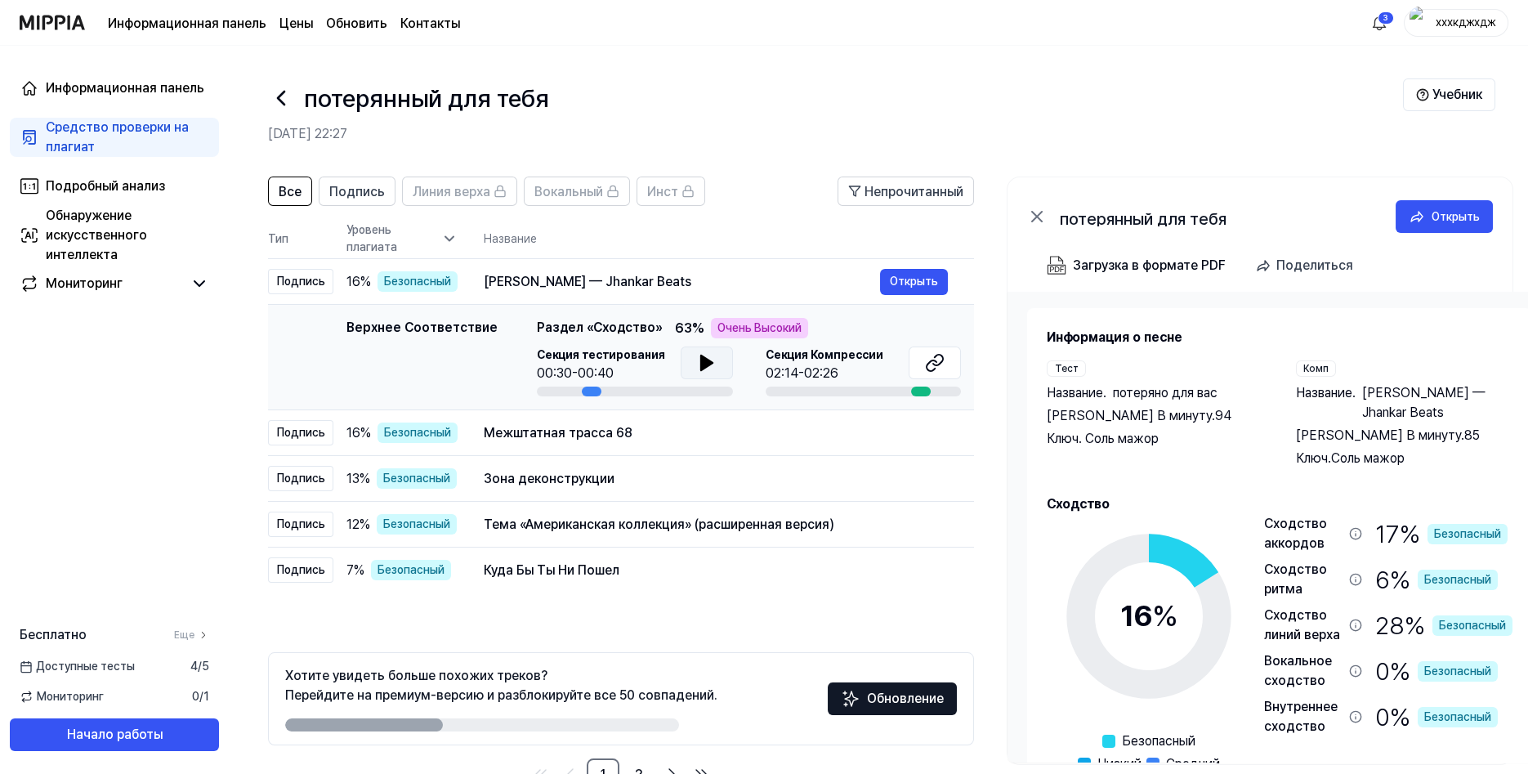
click at [697, 369] on icon at bounding box center [707, 363] width 20 height 20
click at [704, 366] on icon at bounding box center [707, 363] width 20 height 20
click at [688, 348] on button at bounding box center [707, 363] width 52 height 33
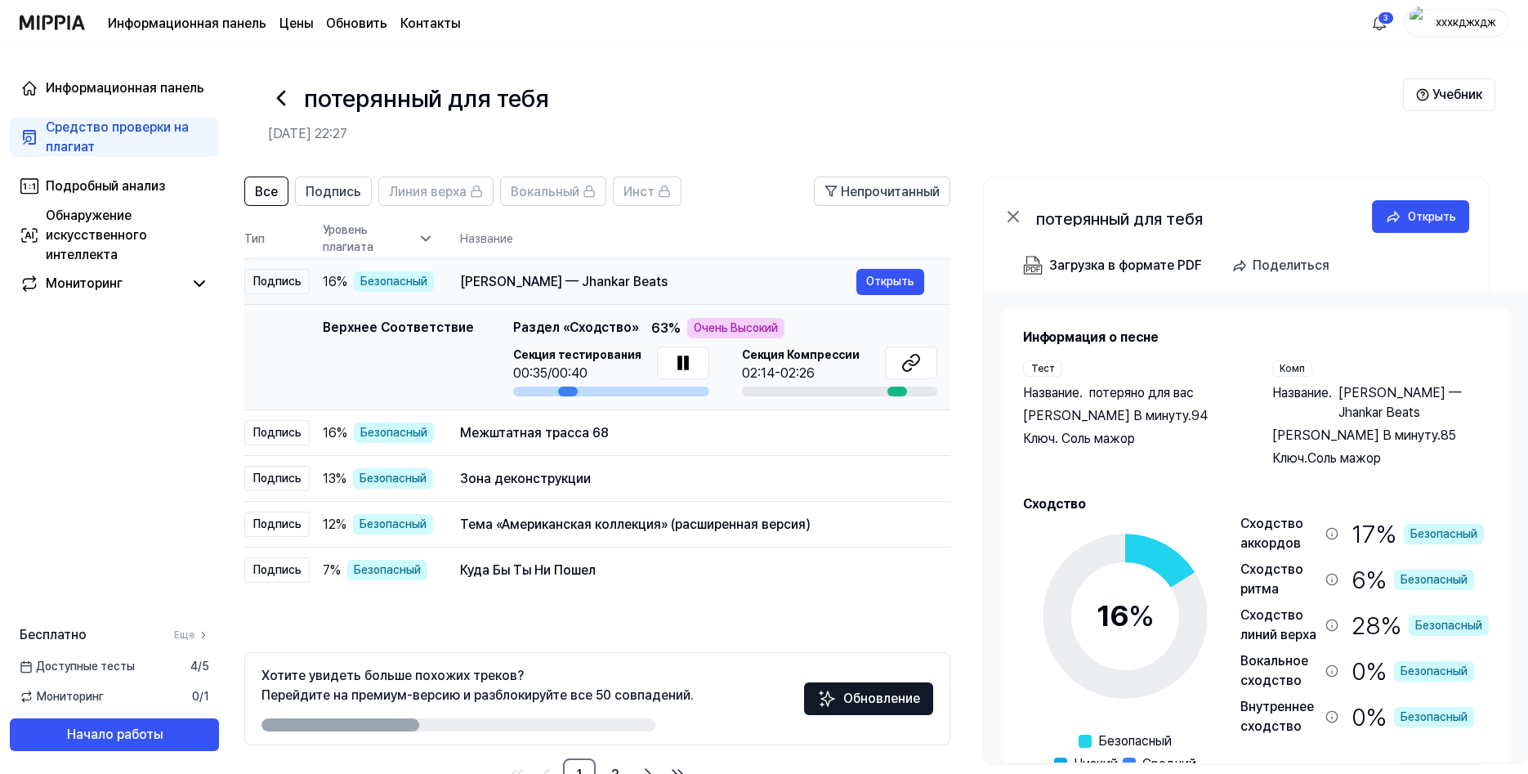
drag, startPoint x: 785, startPoint y: 282, endPoint x: 662, endPoint y: 280, distance: 122.6
click at [662, 280] on div "[PERSON_NAME] — Jhankar Beats" at bounding box center [658, 282] width 396 height 20
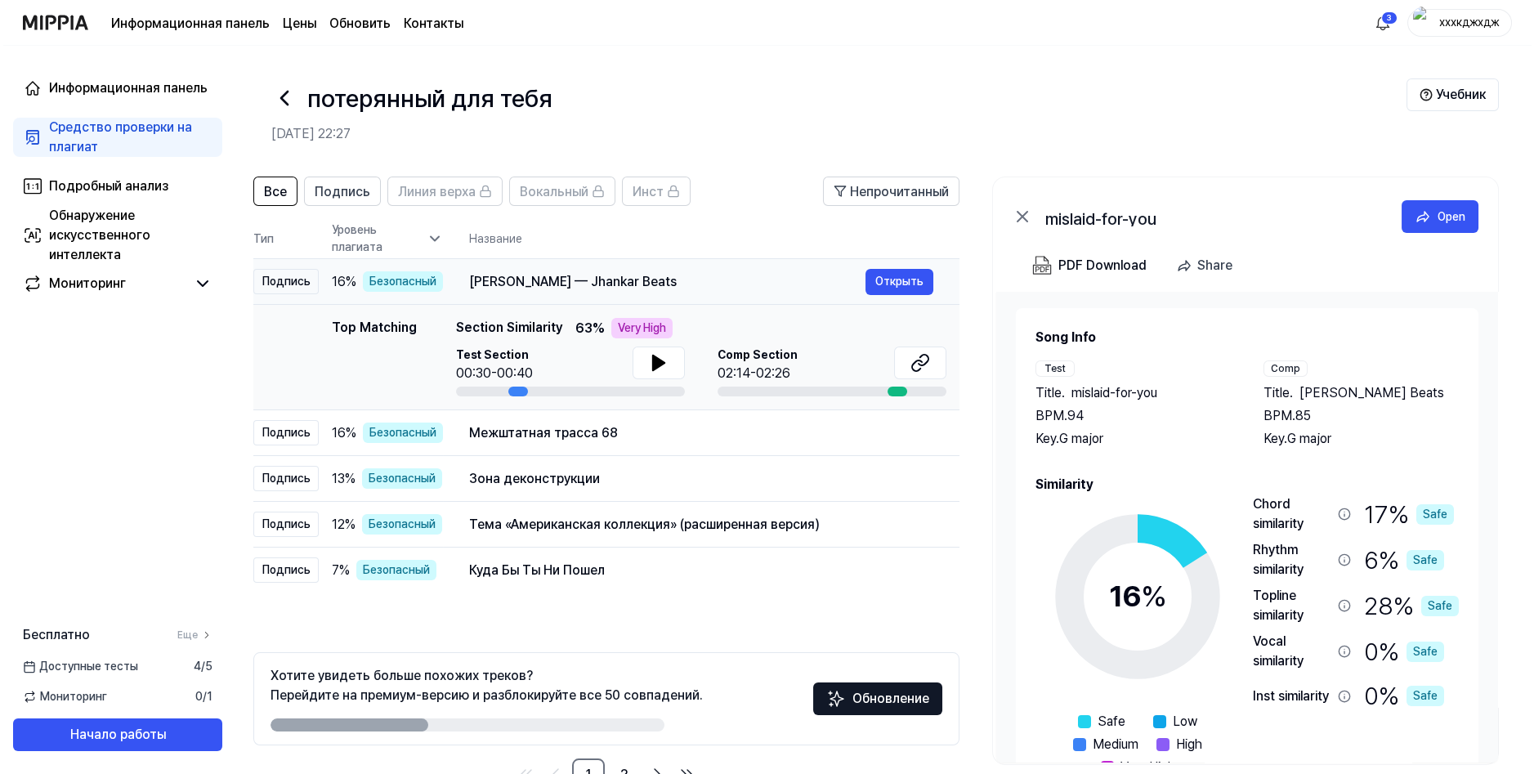
scroll to position [0, 17]
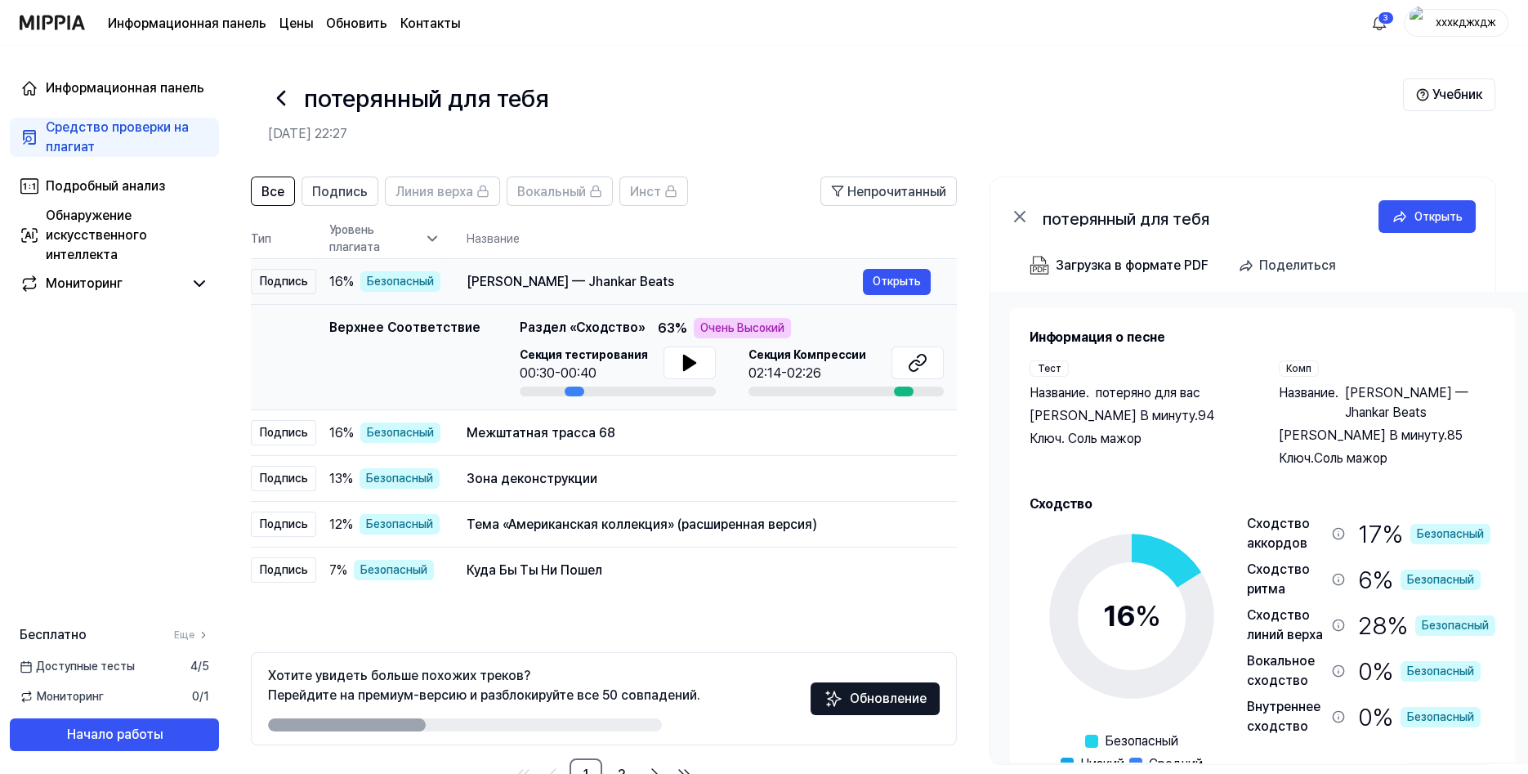
click at [593, 280] on ya-tr-span "[PERSON_NAME] — Jhankar Beats" at bounding box center [571, 282] width 208 height 16
click at [869, 280] on button "Открыть" at bounding box center [897, 282] width 68 height 26
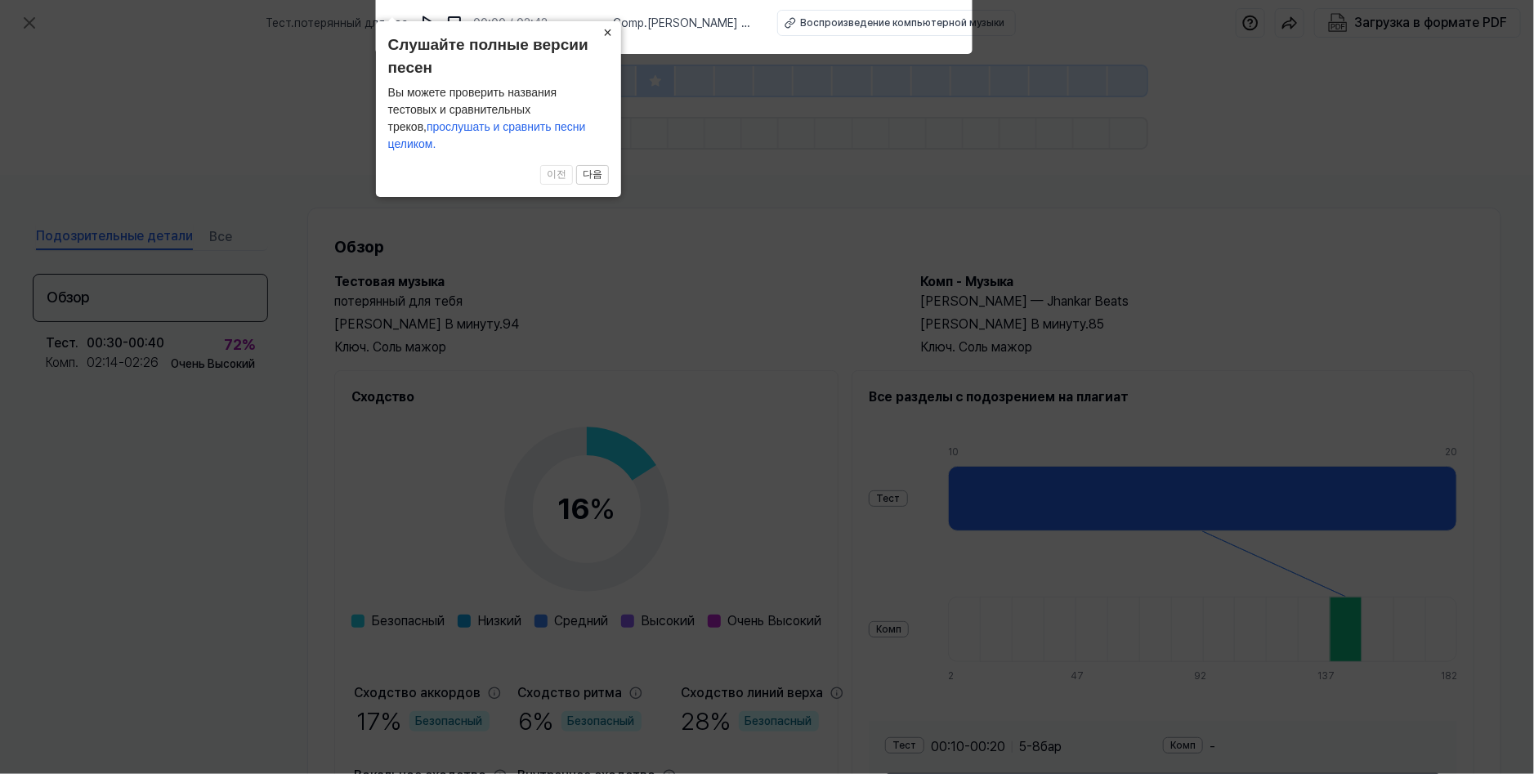
click at [609, 41] on ya-tr-span "×" at bounding box center [607, 33] width 9 height 16
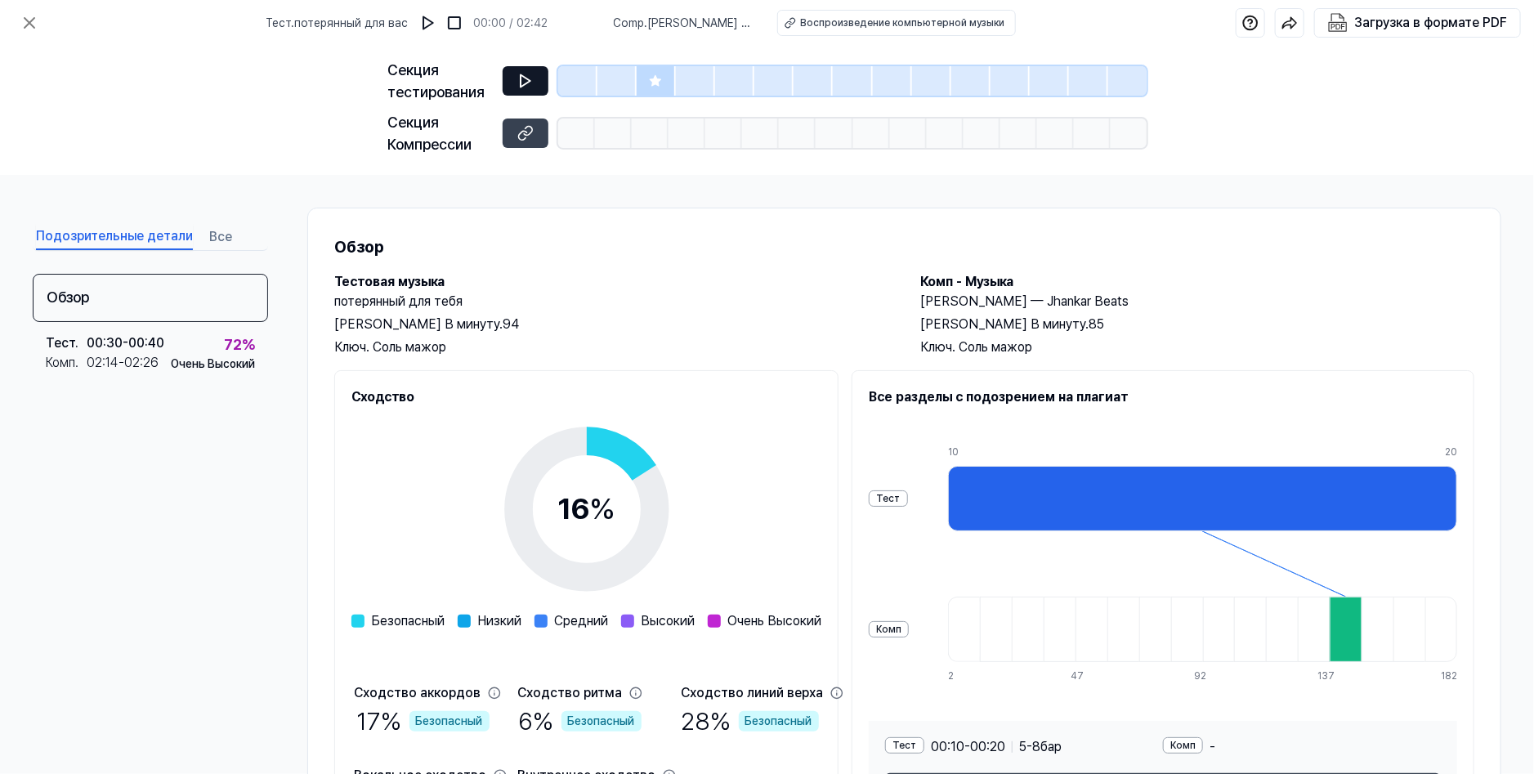
click at [529, 82] on icon at bounding box center [526, 81] width 10 height 12
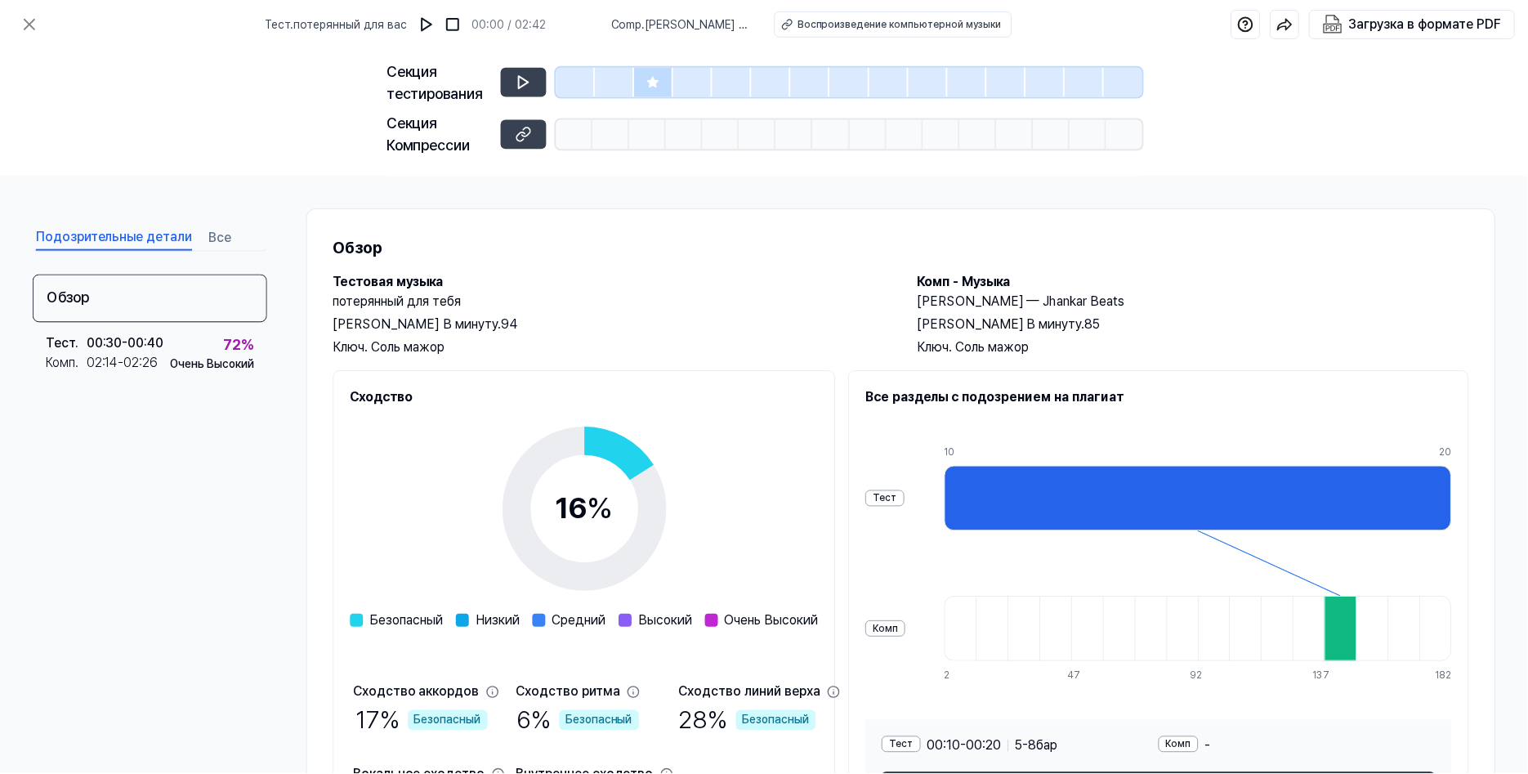
scroll to position [123, 0]
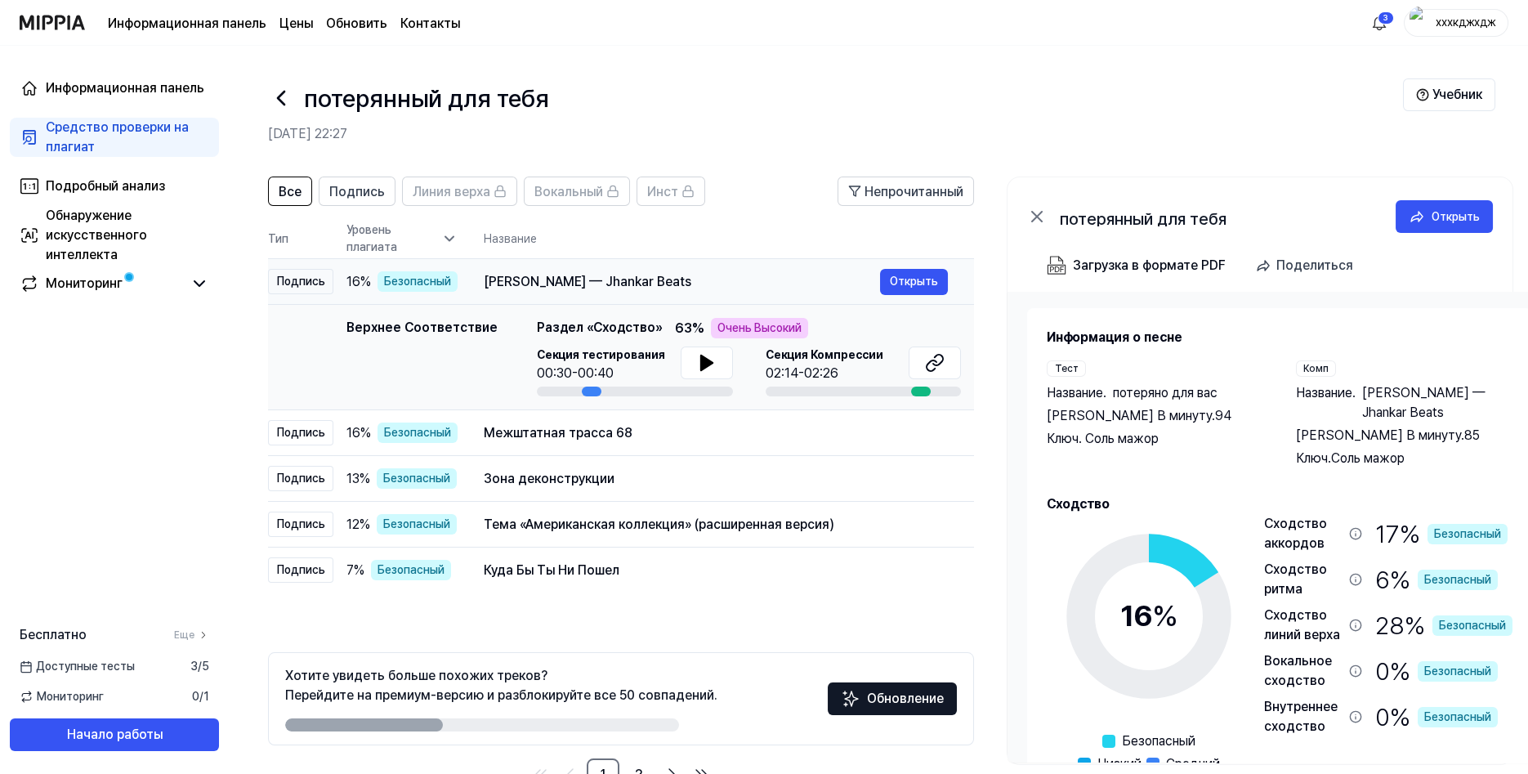
click at [847, 302] on td "[PERSON_NAME] — Jhankar Beats Открыть" at bounding box center [716, 282] width 517 height 46
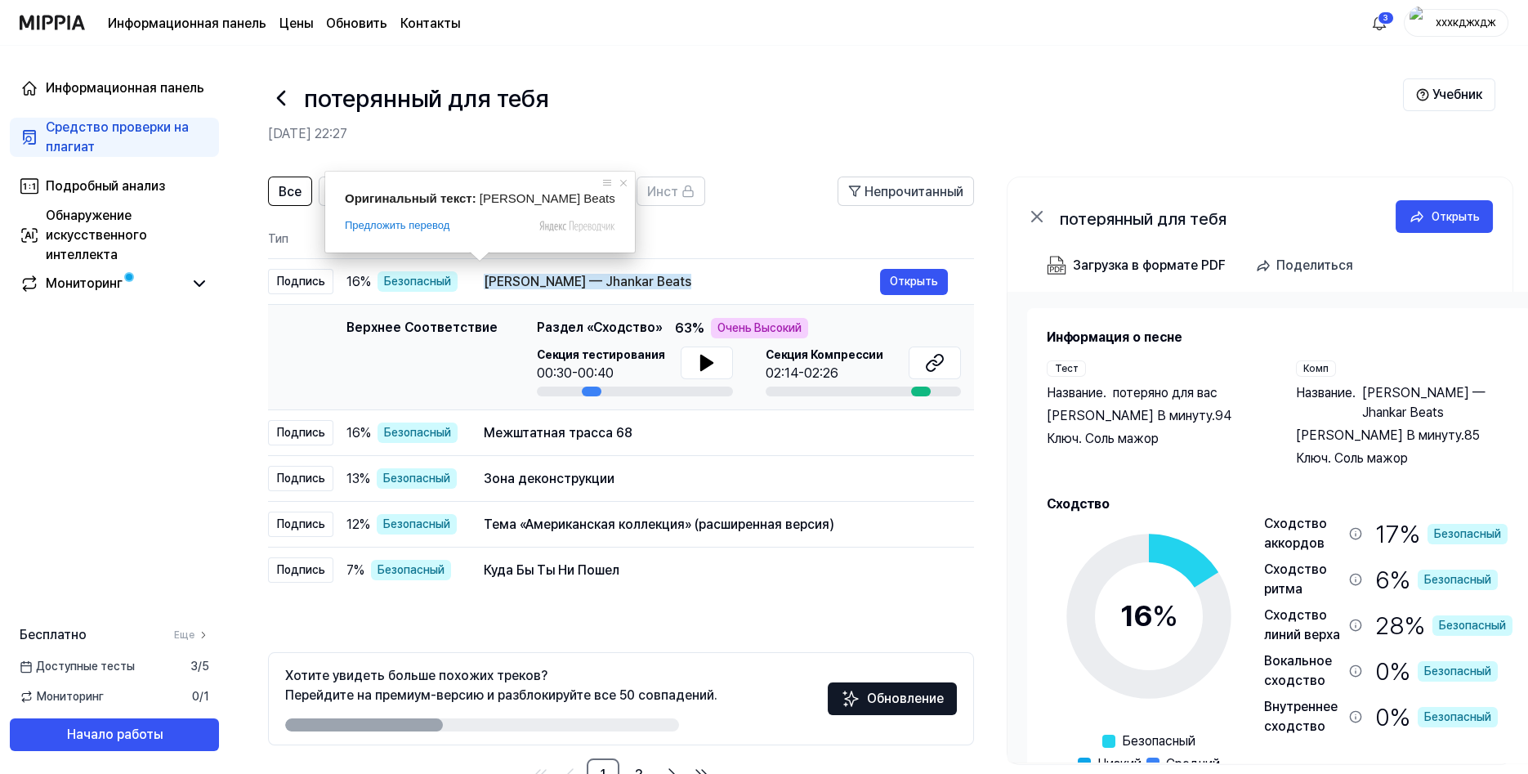
drag, startPoint x: 489, startPoint y: 215, endPoint x: 478, endPoint y: 198, distance: 20.2
click at [478, 198] on div "Оригинальный текст: [PERSON_NAME] Beats" at bounding box center [480, 198] width 271 height 14
copy span "[PERSON_NAME] Beats"
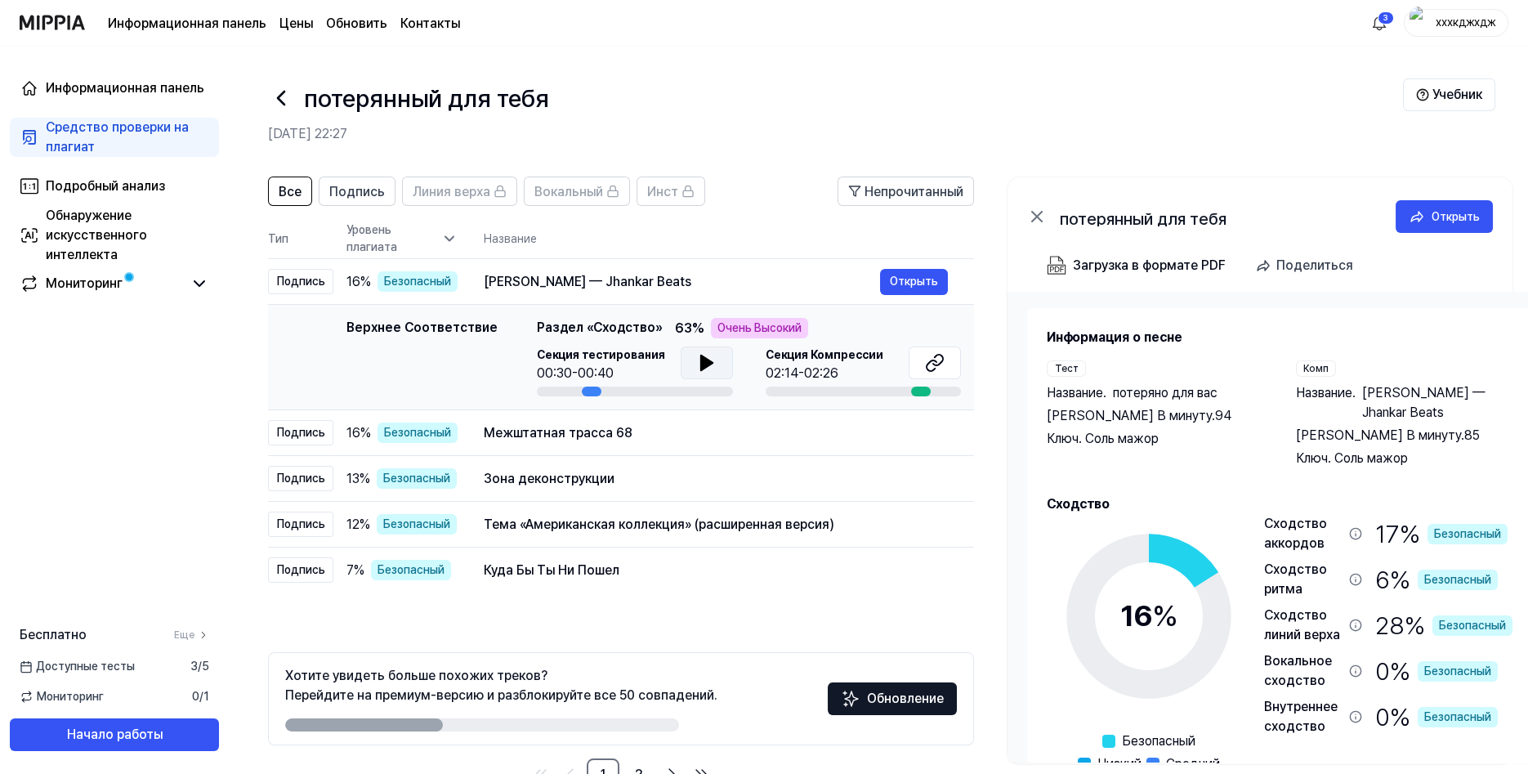
click at [697, 356] on icon at bounding box center [707, 363] width 20 height 20
click at [687, 359] on button at bounding box center [707, 363] width 52 height 33
click at [711, 363] on icon at bounding box center [707, 363] width 20 height 20
click at [691, 361] on button at bounding box center [707, 363] width 52 height 33
click at [722, 361] on button at bounding box center [707, 363] width 52 height 33
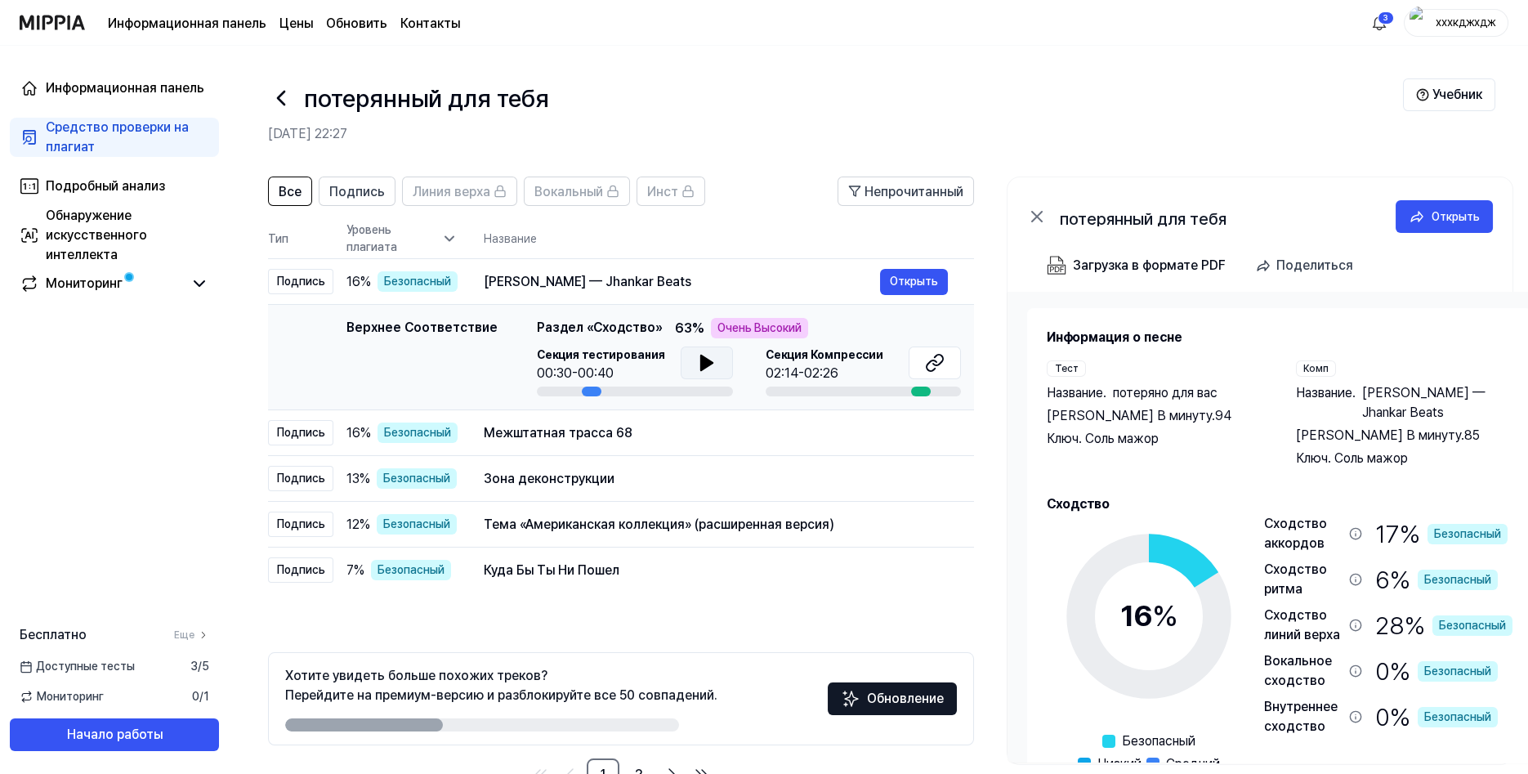
click at [701, 363] on icon at bounding box center [705, 363] width 11 height 15
click at [1443, 22] on ya-tr-span "хххкджхдж" at bounding box center [1466, 22] width 60 height 13
click at [1333, 143] on ya-tr-span "Выход" at bounding box center [1328, 149] width 36 height 17
